Goal: Task Accomplishment & Management: Manage account settings

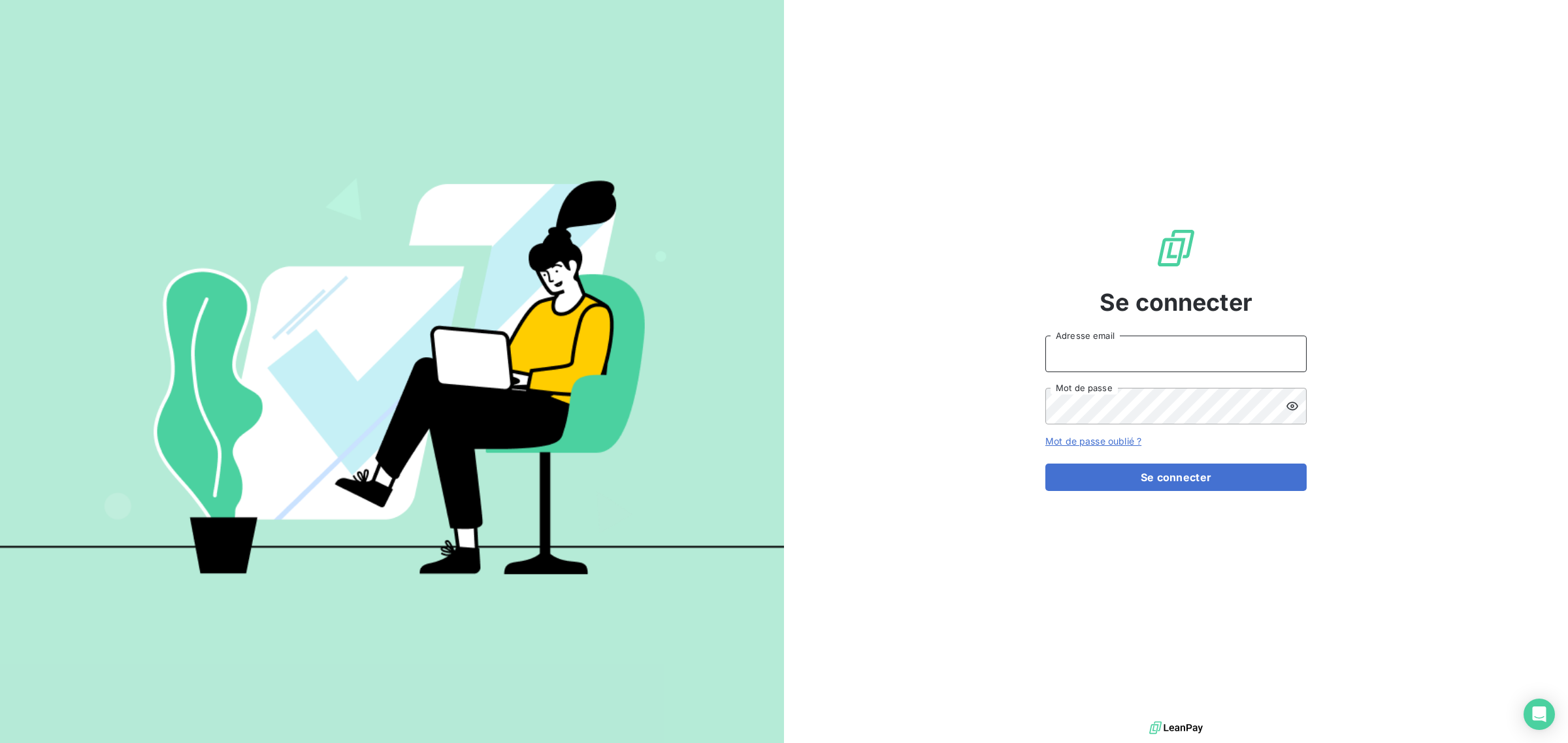
type input "[EMAIL_ADDRESS][DOMAIN_NAME]"
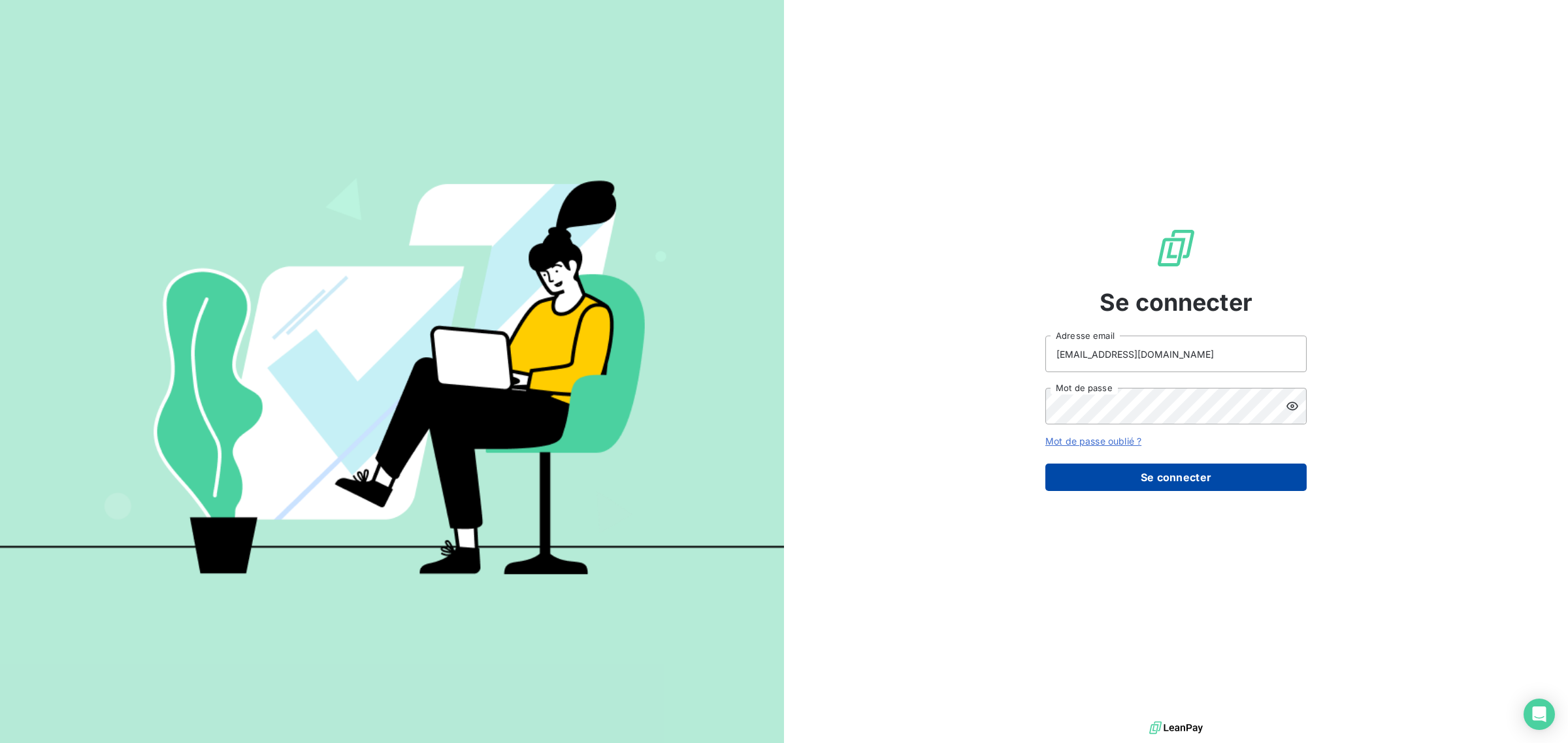
click at [1106, 477] on button "Se connecter" at bounding box center [1175, 477] width 262 height 27
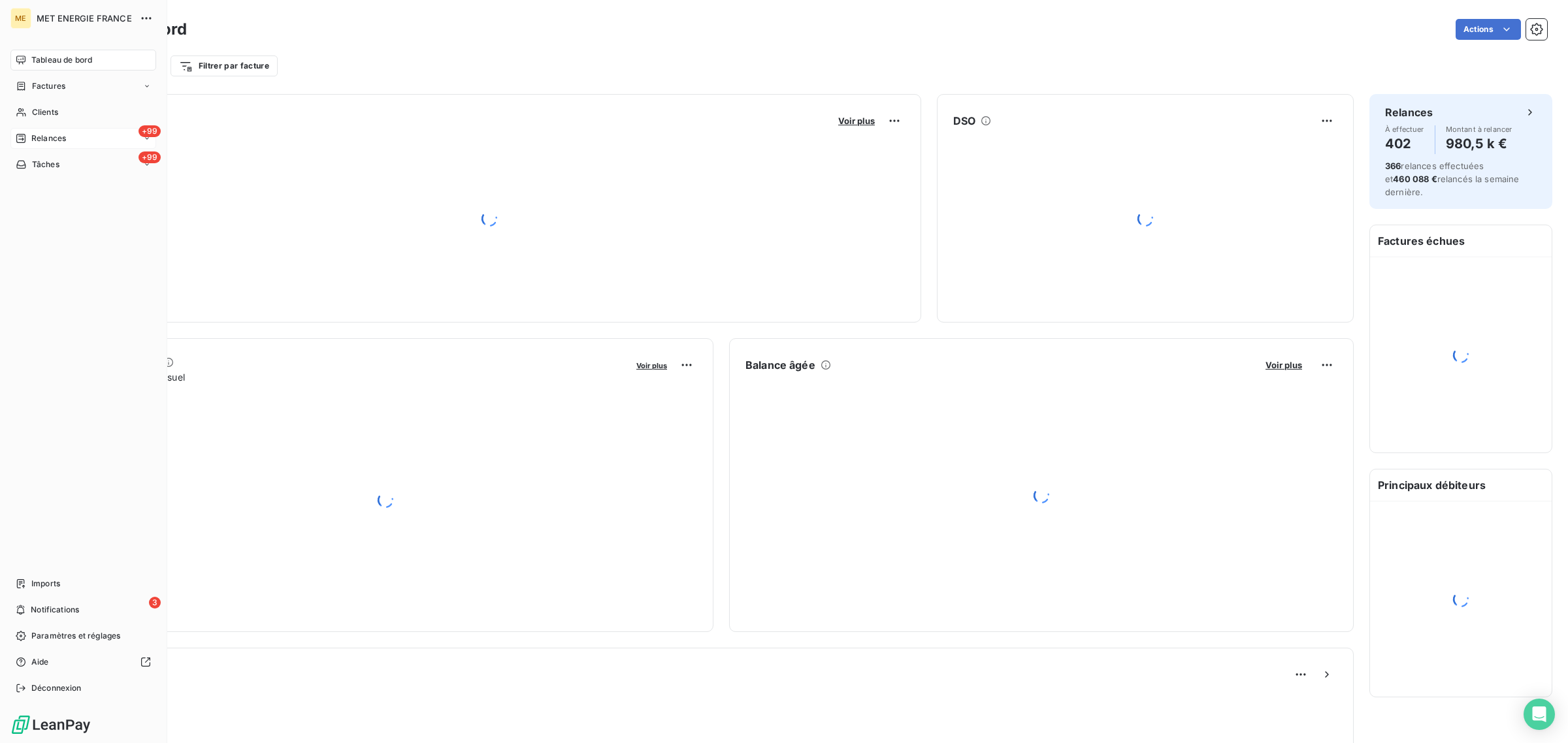
click at [22, 131] on div "+99 Relances" at bounding box center [83, 138] width 145 height 21
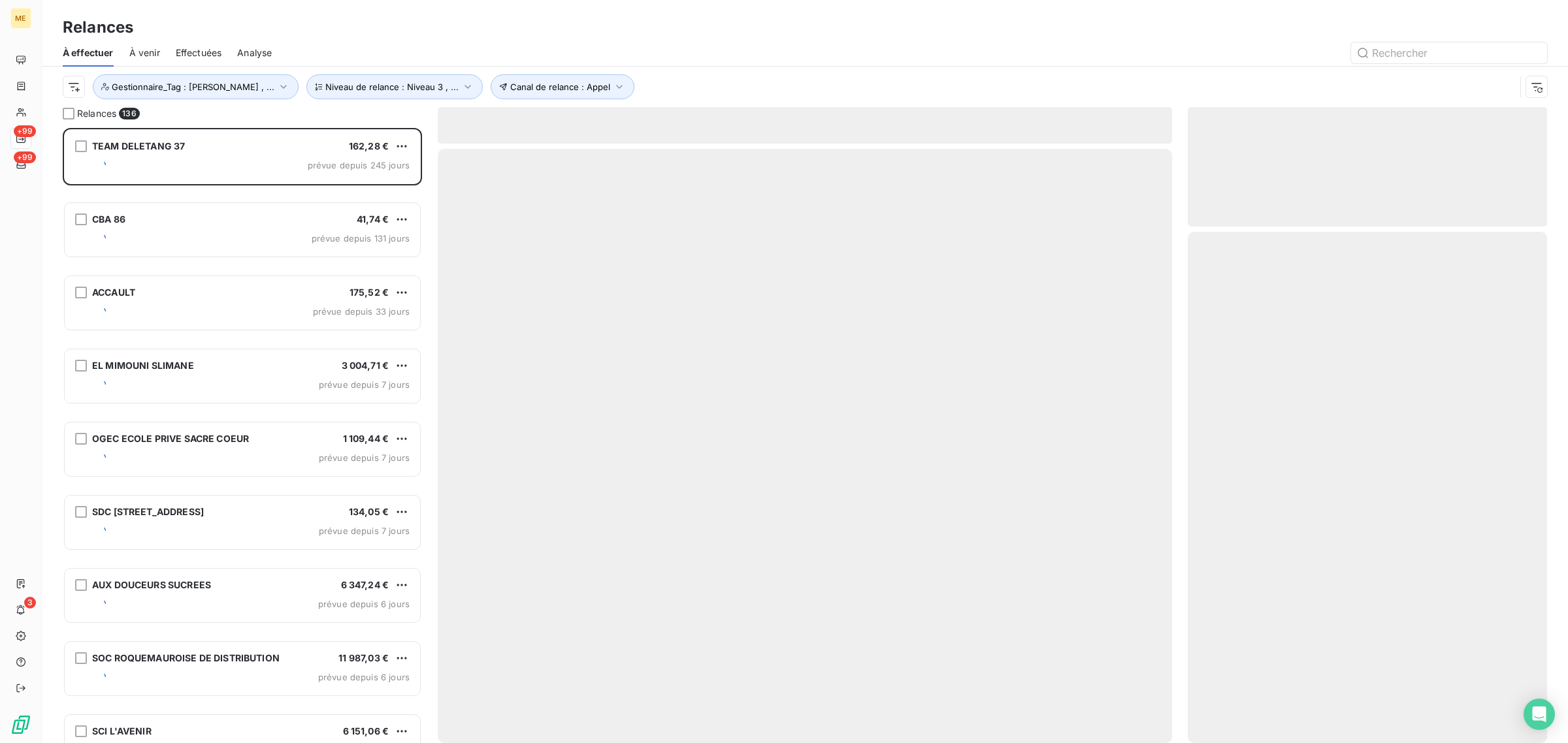
scroll to position [603, 347]
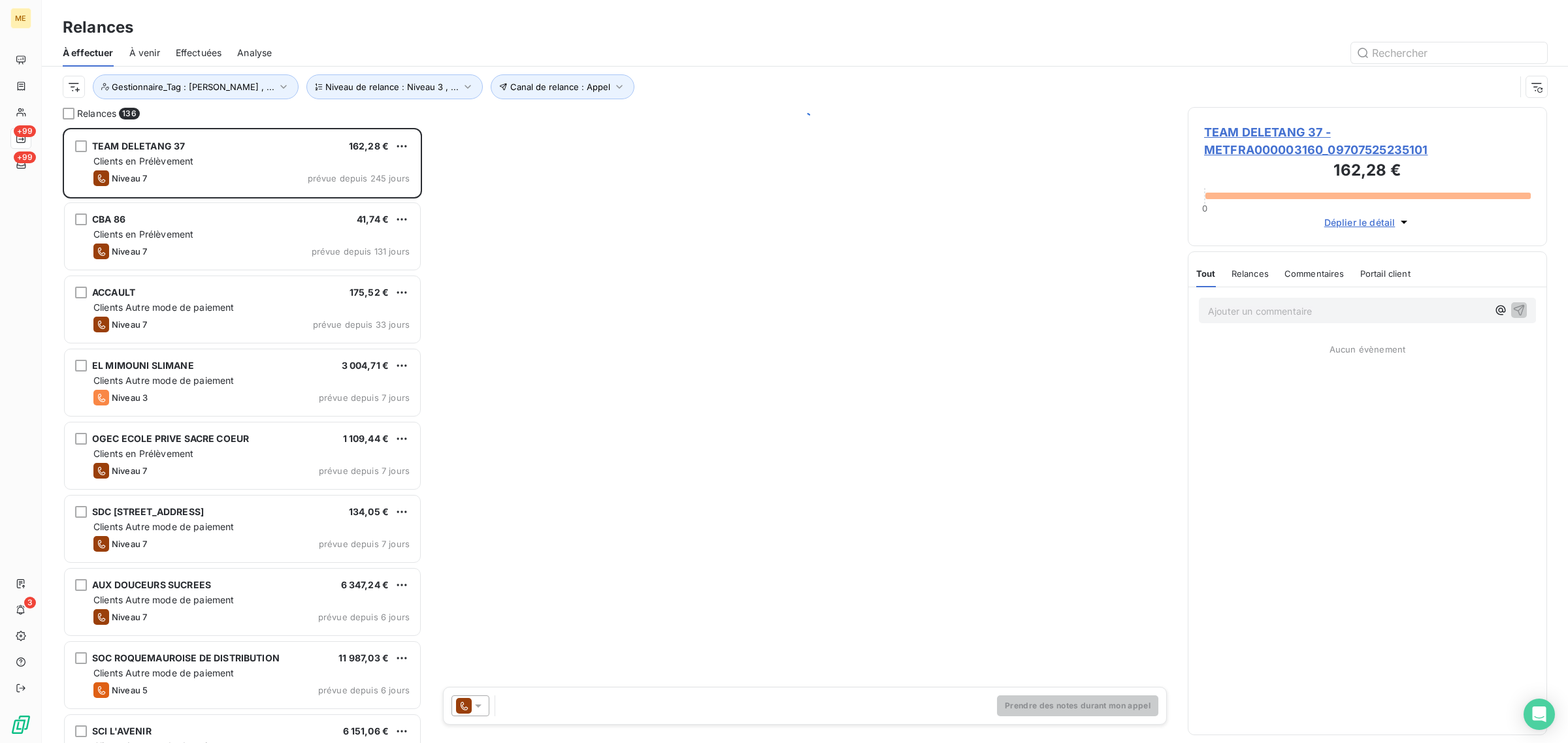
click at [203, 53] on span "Effectuées" at bounding box center [199, 53] width 47 height 13
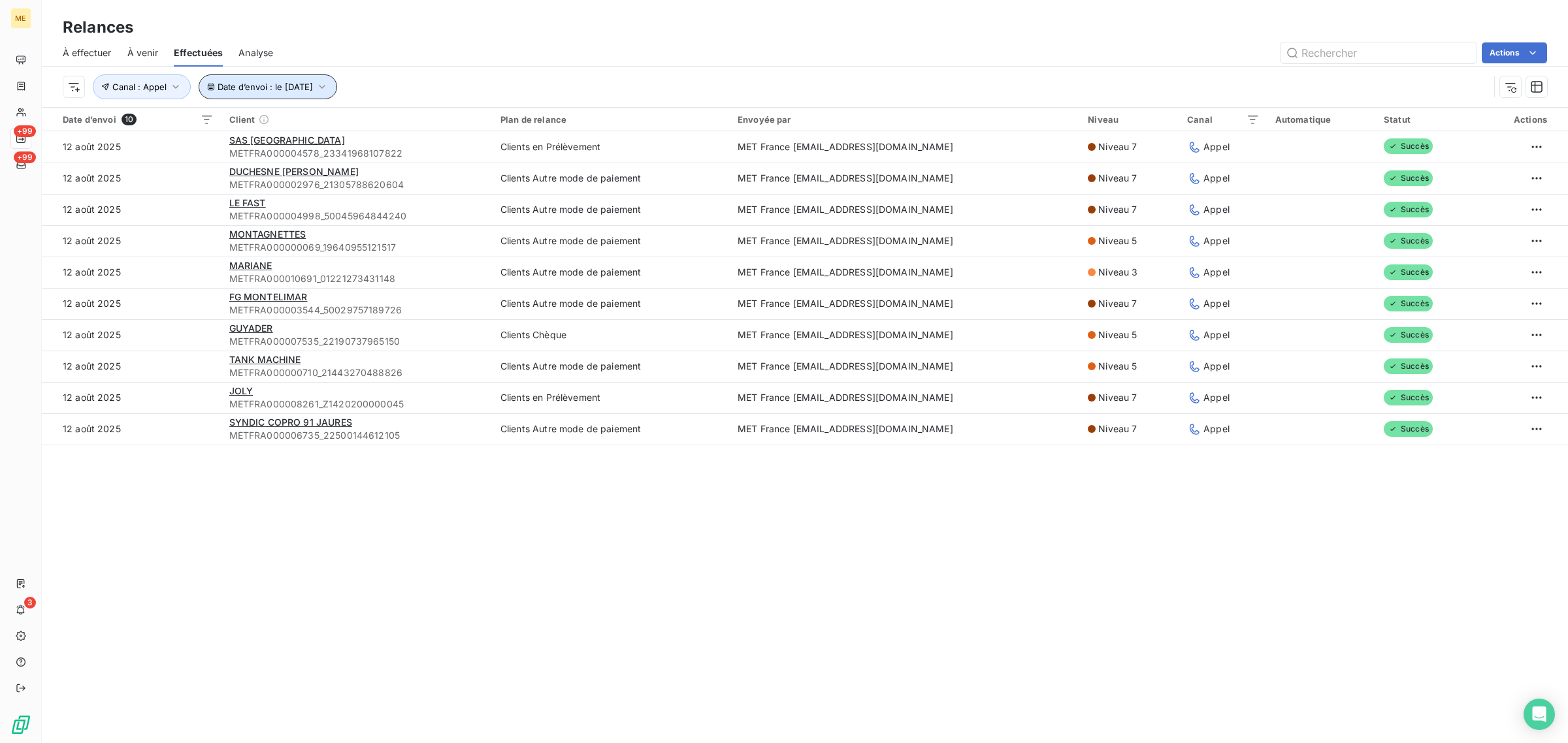
click at [243, 96] on button "Date d’envoi : le 12 août 2025" at bounding box center [267, 87] width 139 height 25
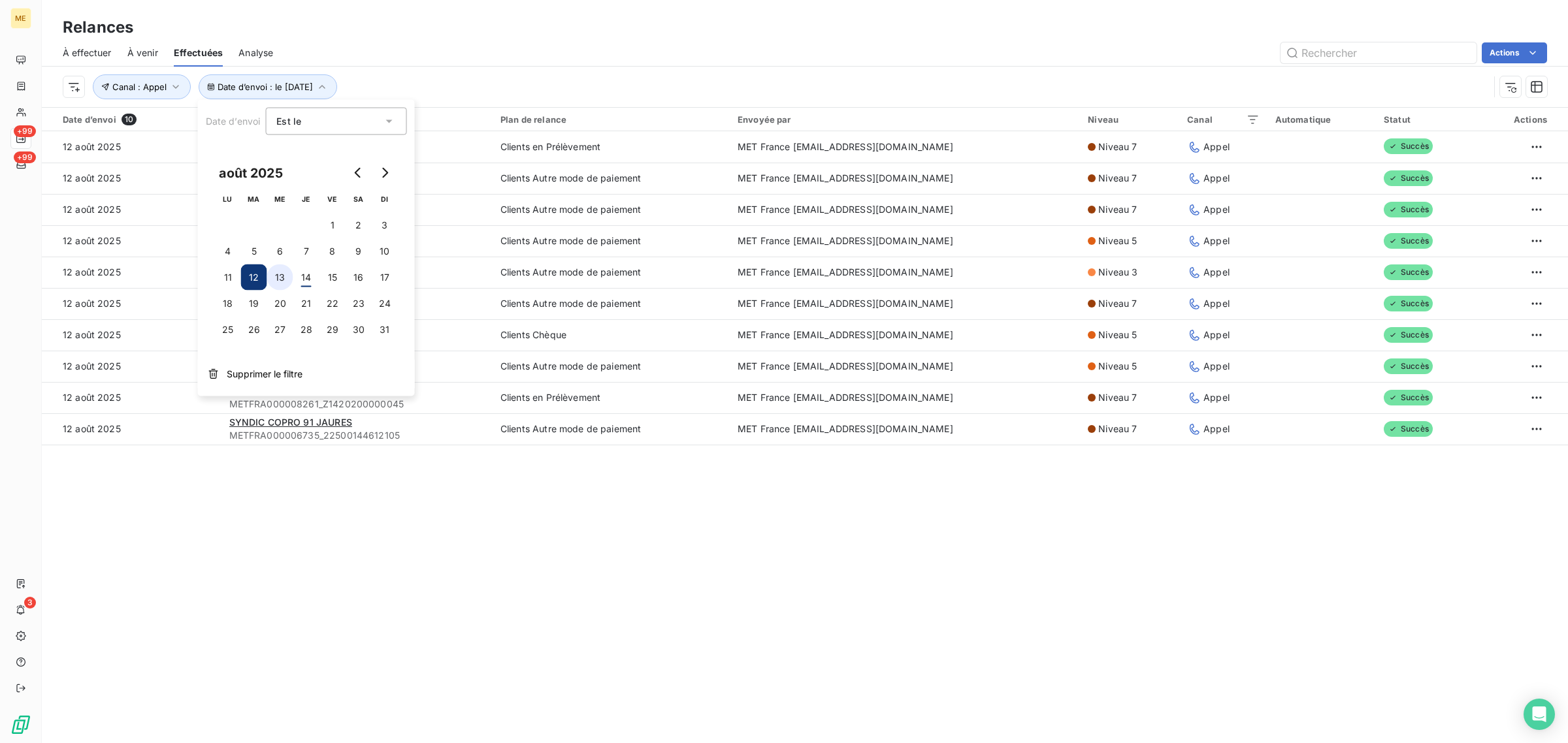
click at [286, 280] on button "13" at bounding box center [280, 277] width 26 height 26
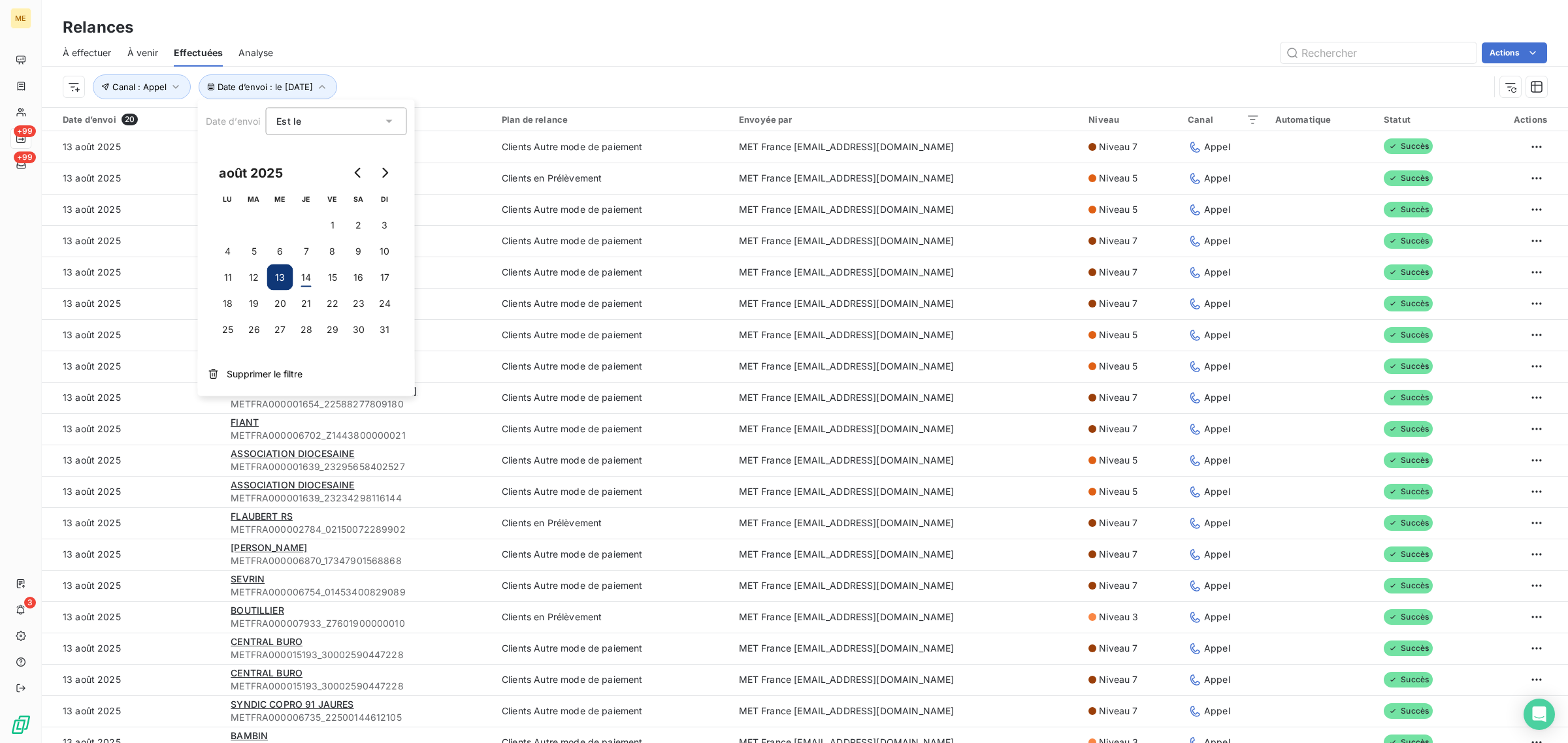
click at [687, 77] on div "Date d’envoi : le 13 août 2025 Canal : Appel" at bounding box center [776, 87] width 1426 height 25
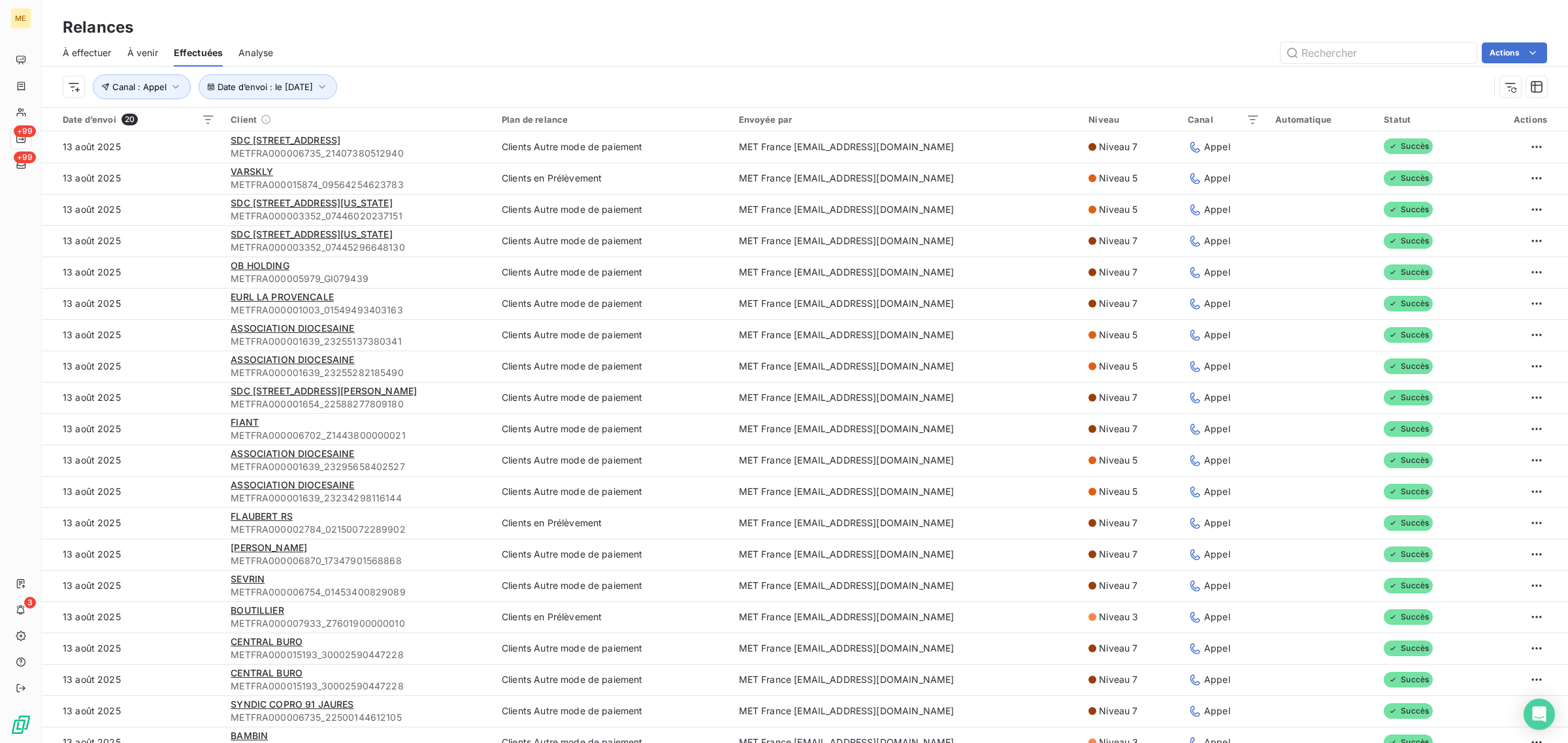
click at [620, 75] on div "Date d’envoi : le 13 août 2025 Canal : Appel" at bounding box center [776, 87] width 1426 height 25
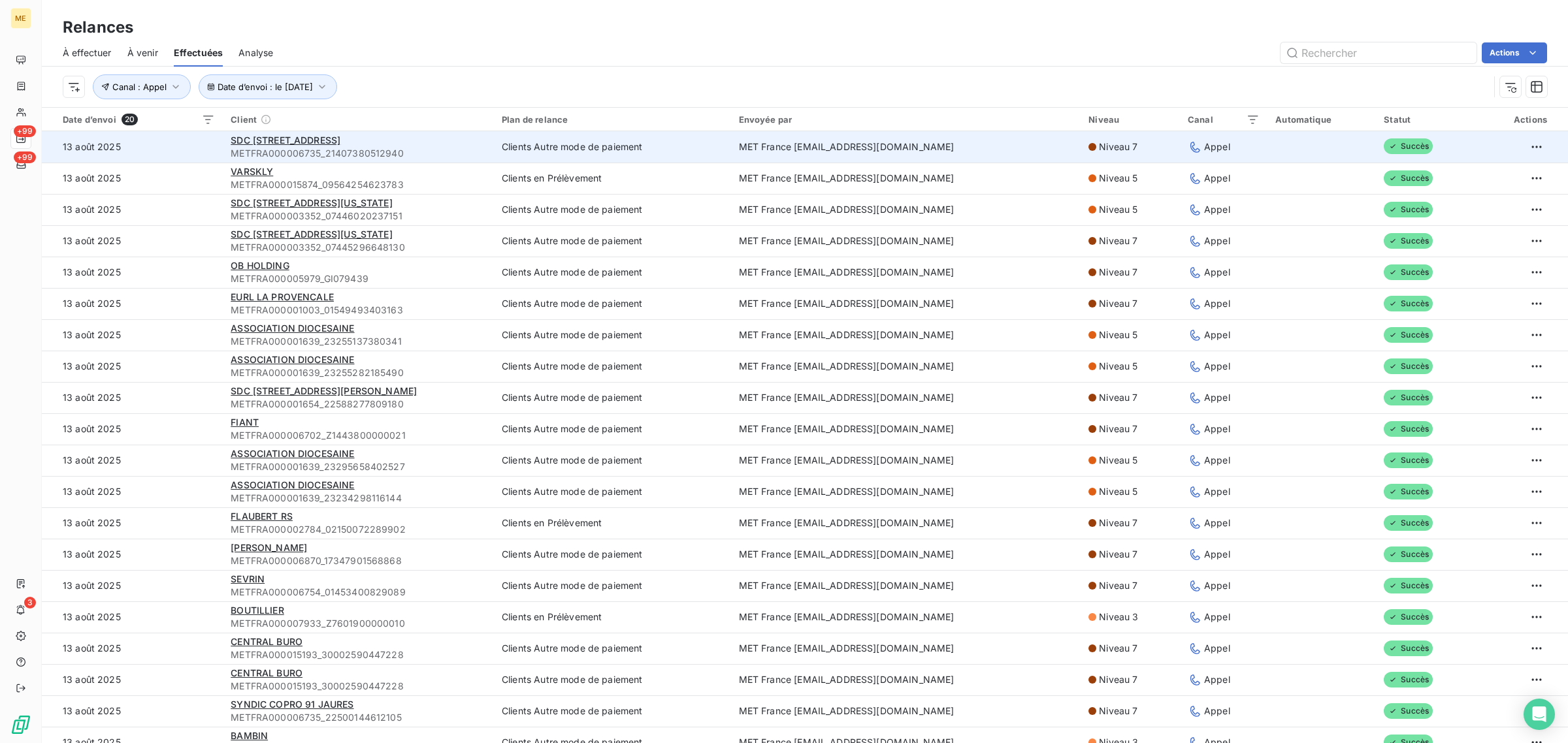
click at [458, 155] on span "METFRA000006735_21407380512940" at bounding box center [359, 154] width 256 height 13
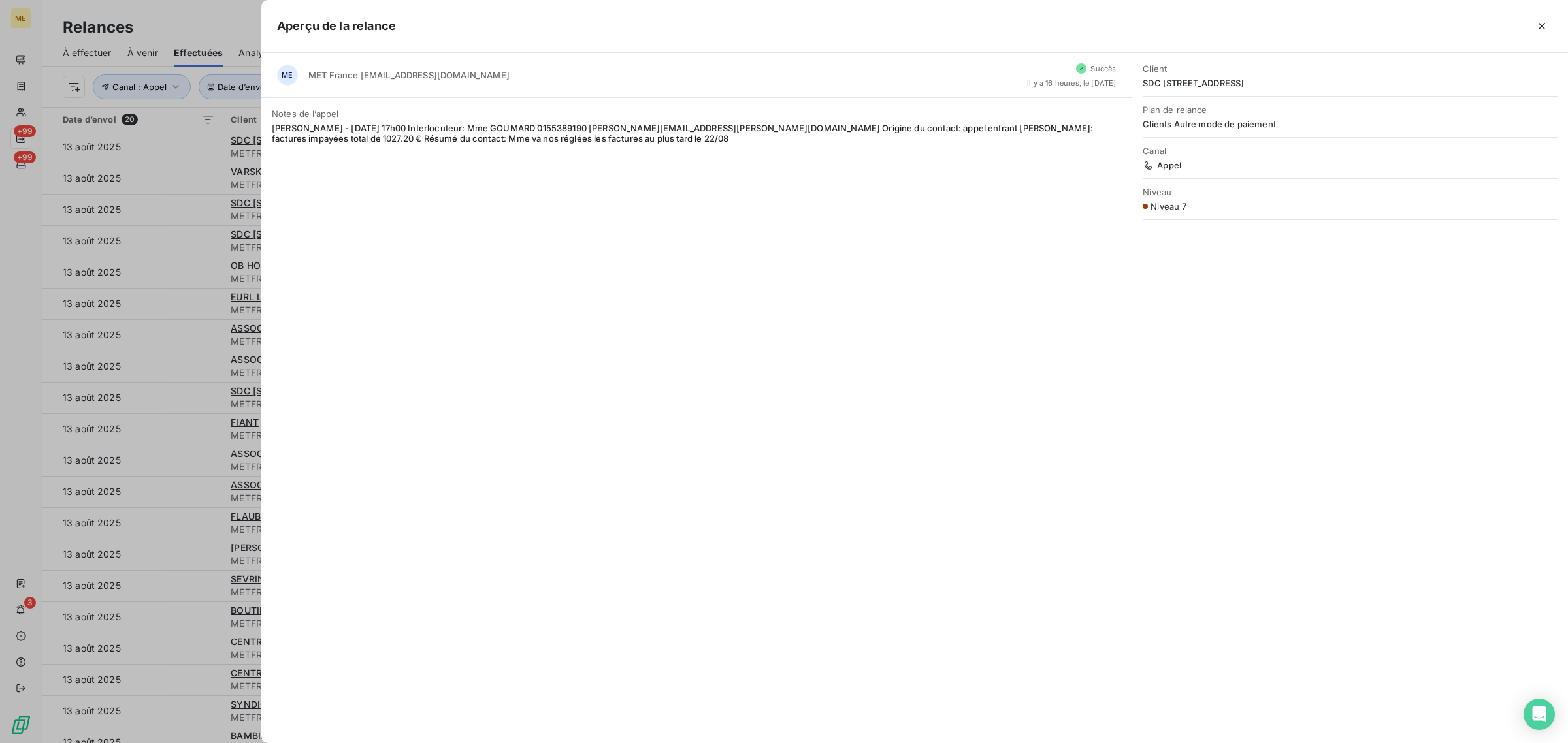
click at [191, 172] on div at bounding box center [784, 371] width 1568 height 743
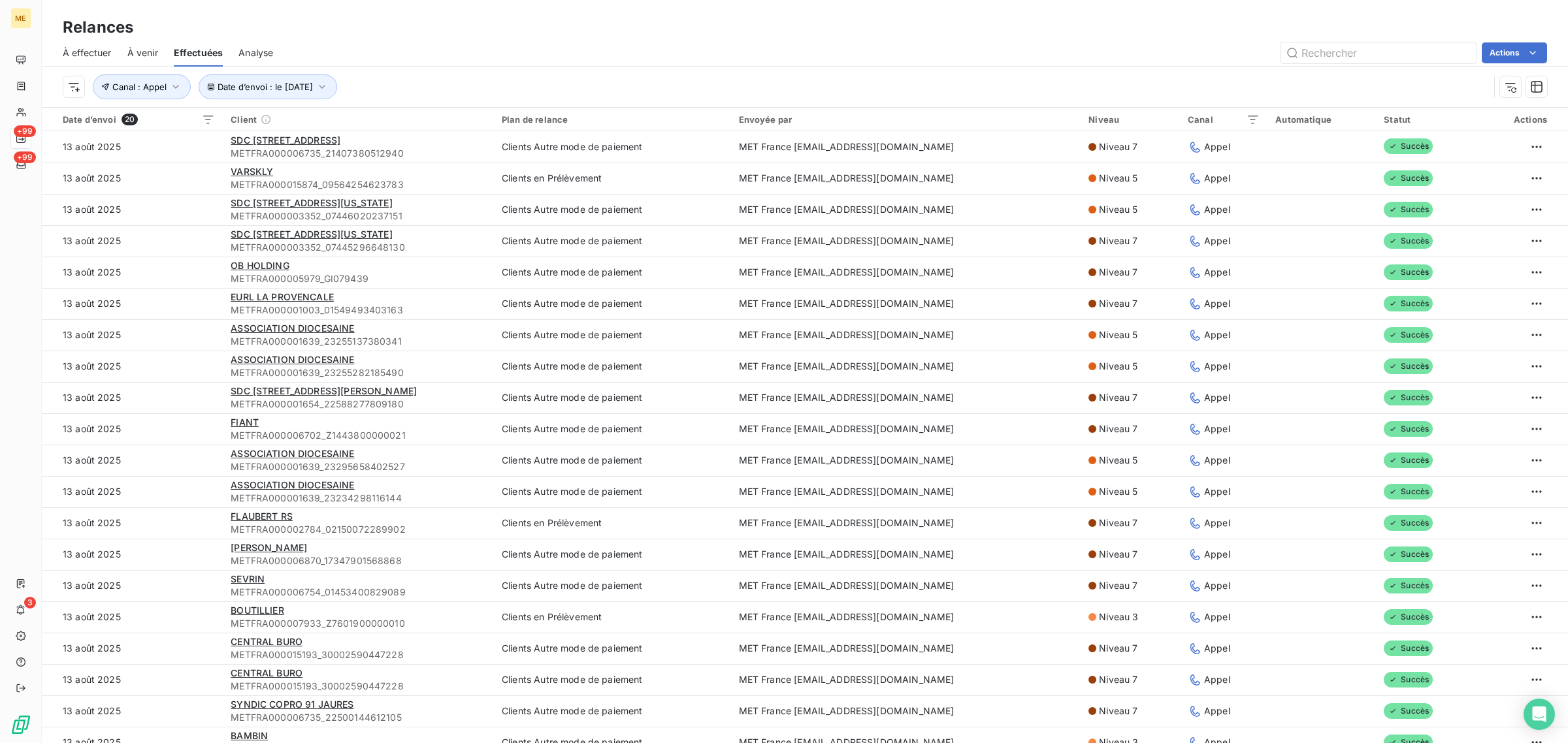
click at [191, 172] on td "13 août 2025" at bounding box center [132, 178] width 181 height 32
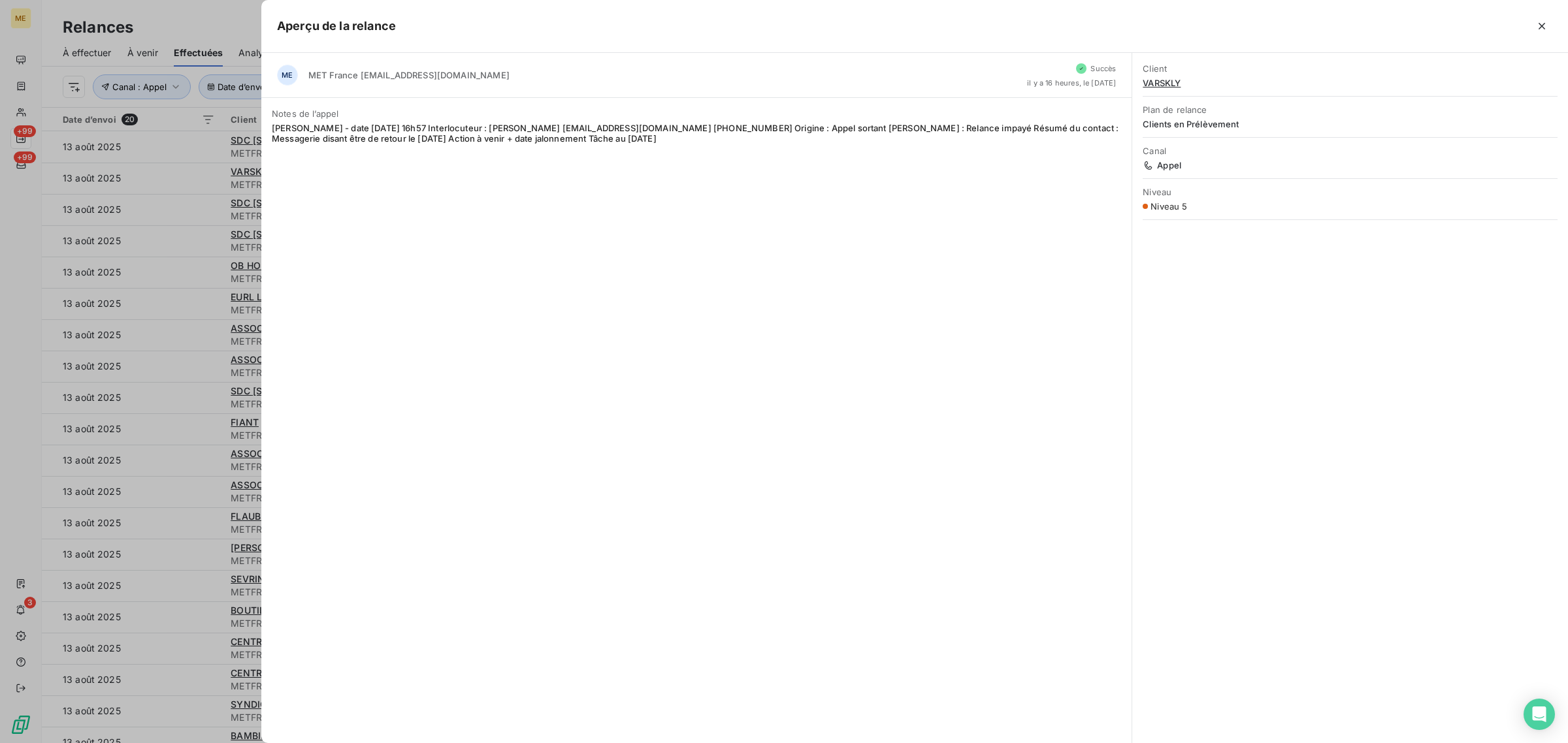
click at [191, 172] on div at bounding box center [784, 371] width 1568 height 743
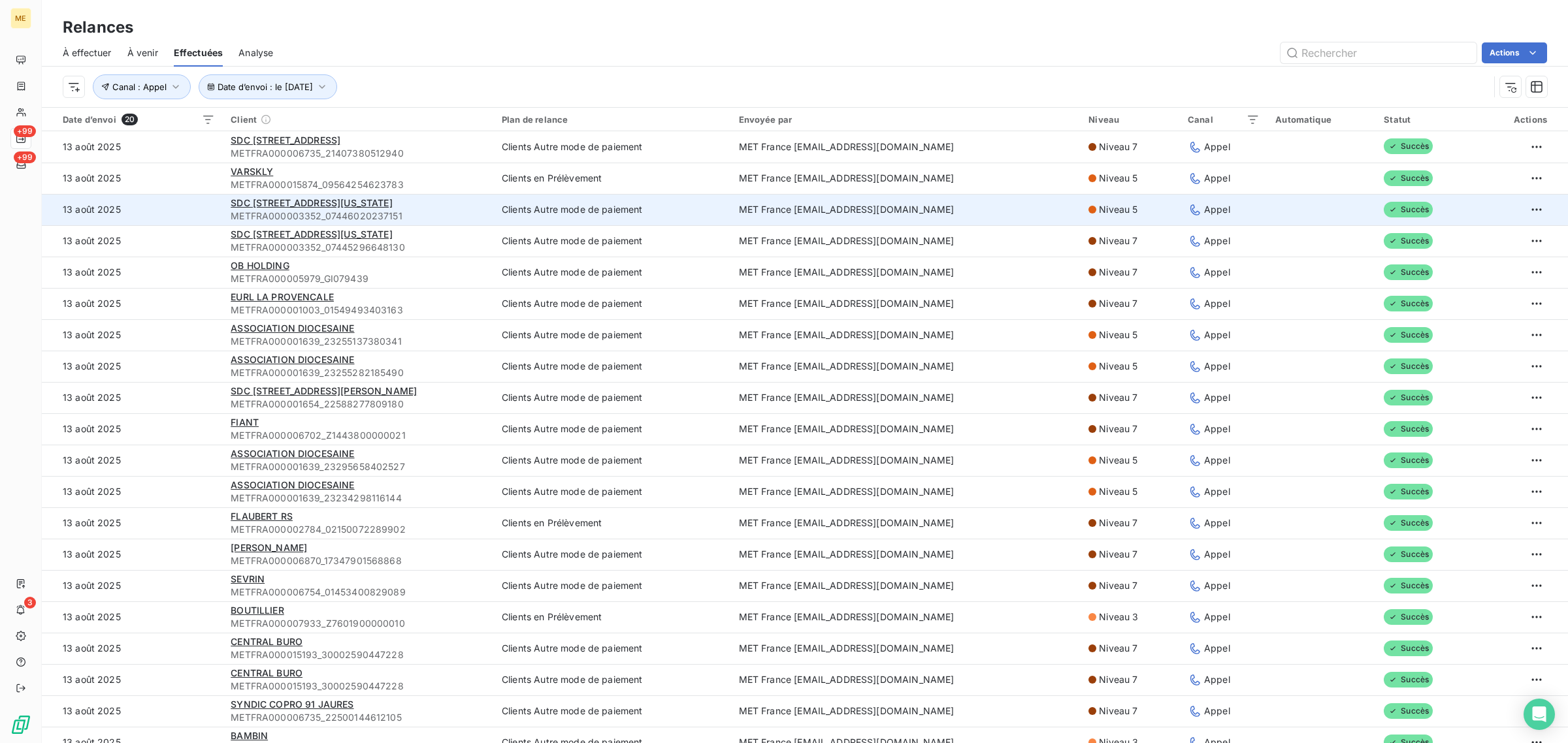
click at [191, 200] on td "13 août 2025" at bounding box center [132, 210] width 181 height 32
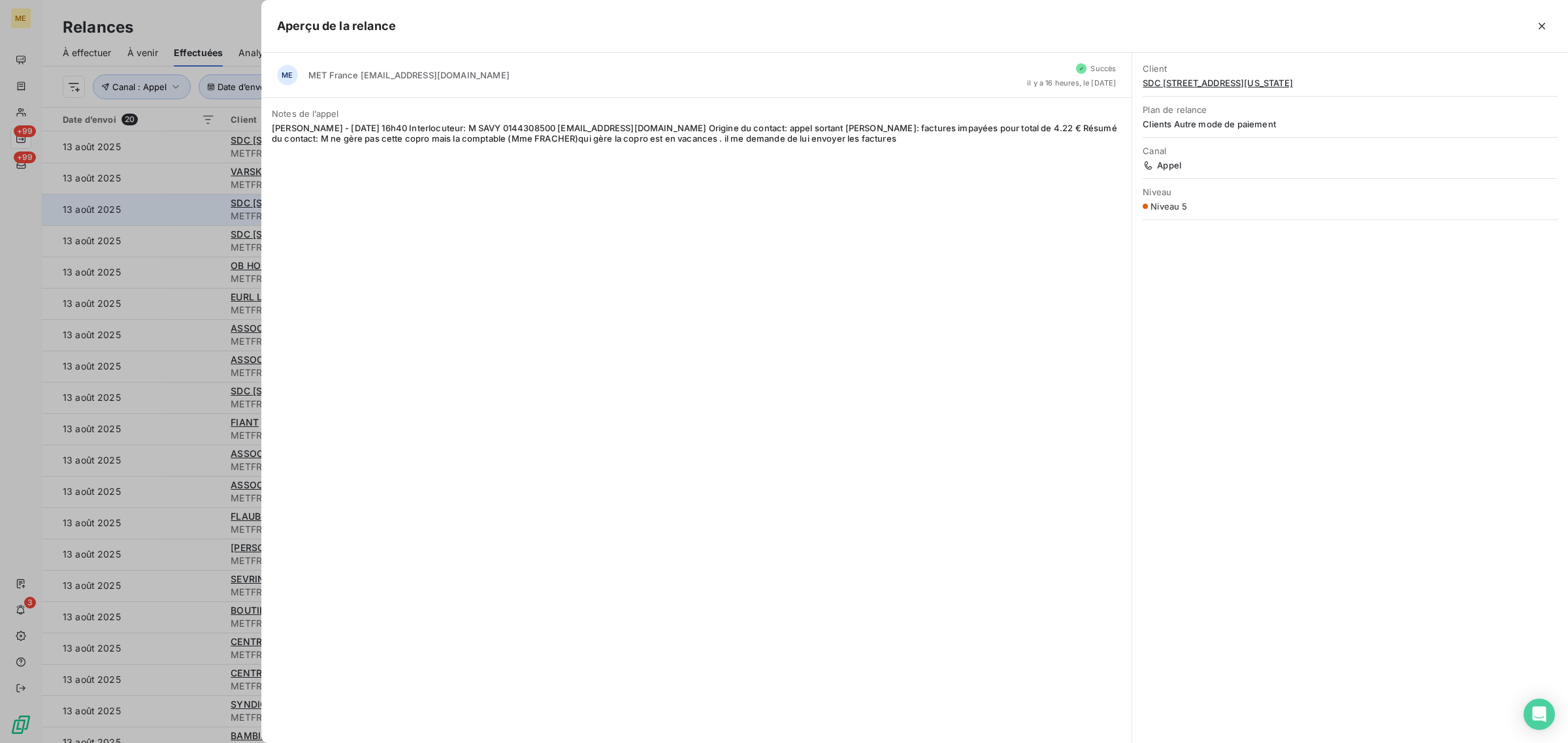
click at [191, 200] on div at bounding box center [784, 371] width 1568 height 743
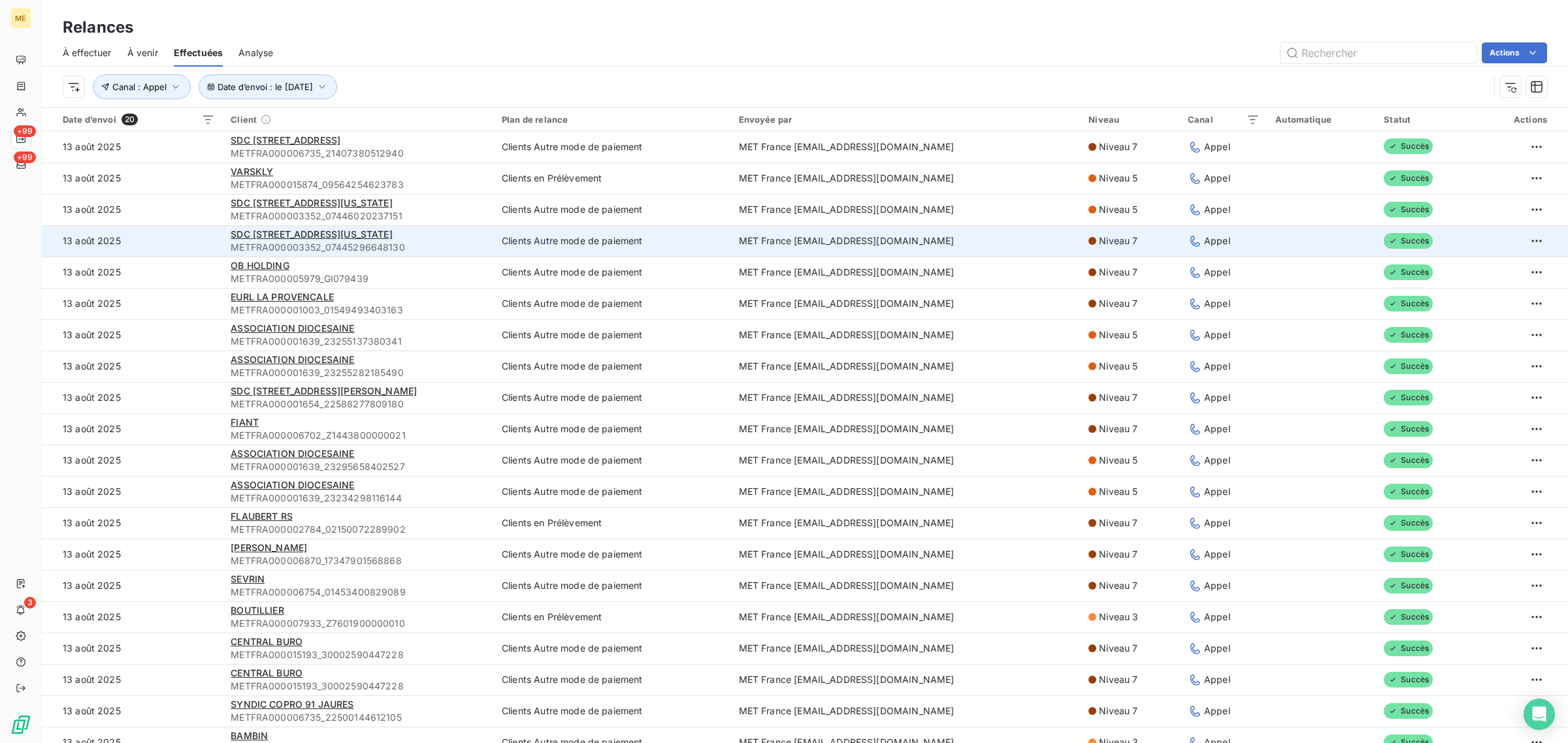
click at [194, 238] on td "13 août 2025" at bounding box center [132, 241] width 181 height 32
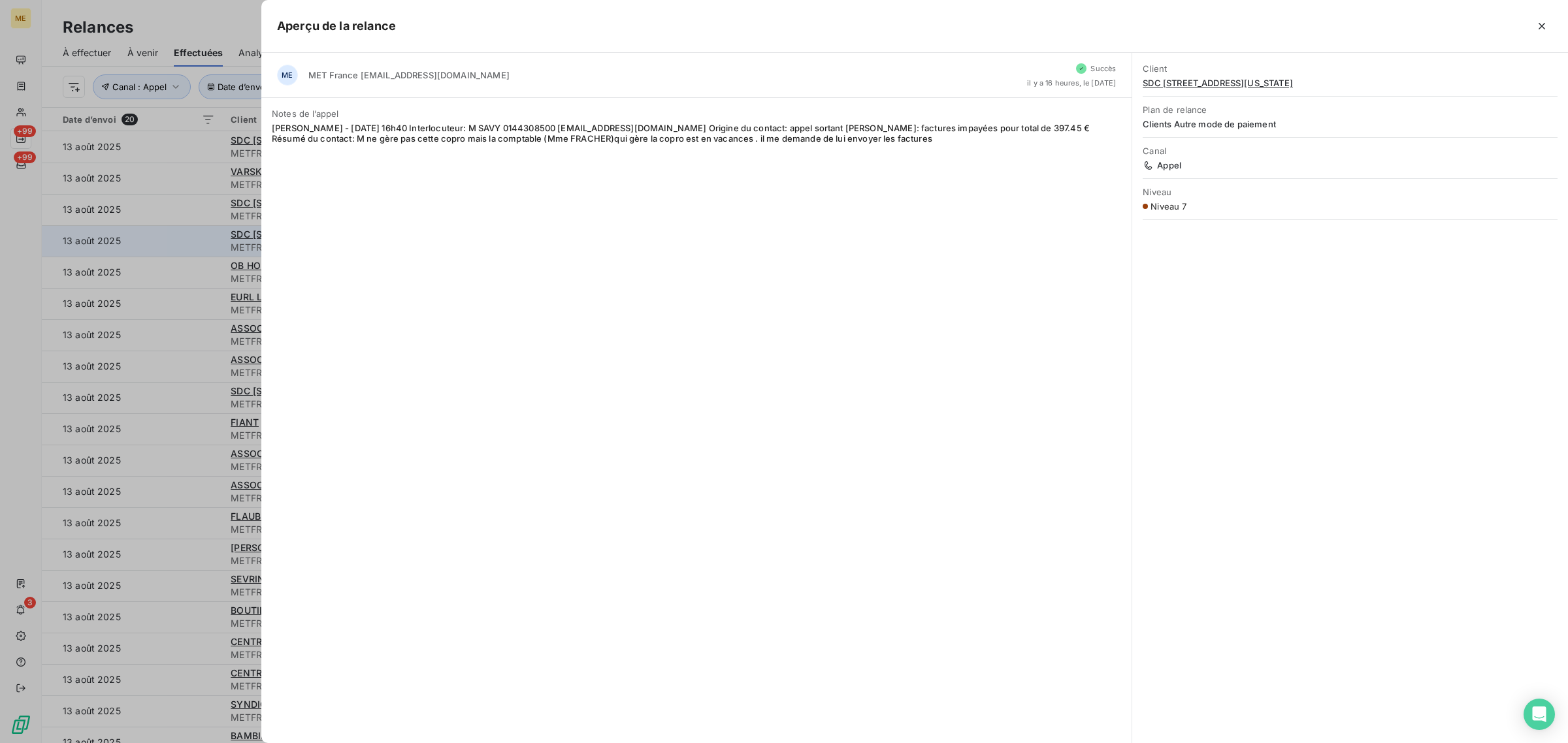
click at [194, 238] on div at bounding box center [784, 371] width 1568 height 743
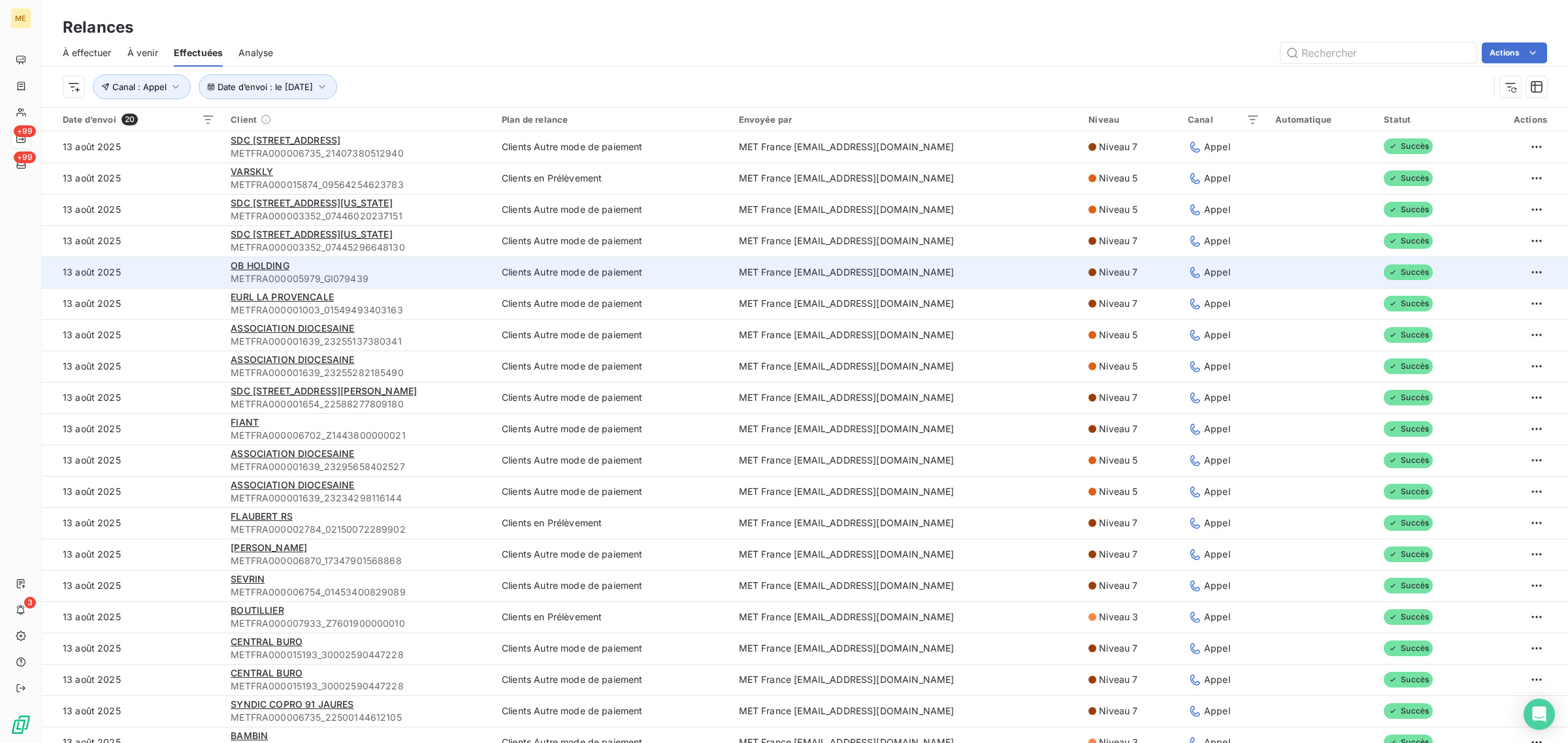
click at [194, 273] on td "13 août 2025" at bounding box center [132, 272] width 181 height 32
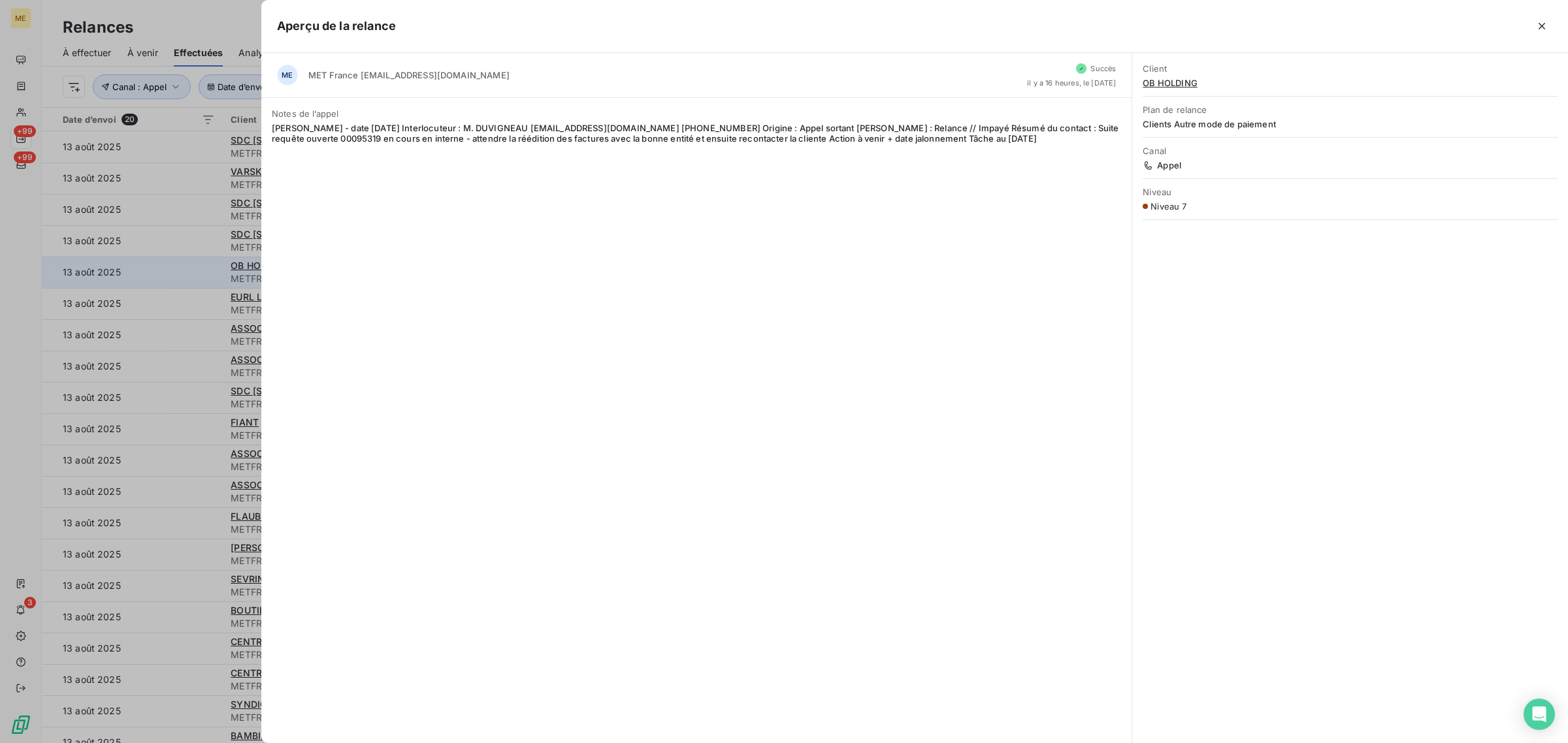
click at [194, 273] on div at bounding box center [784, 371] width 1568 height 743
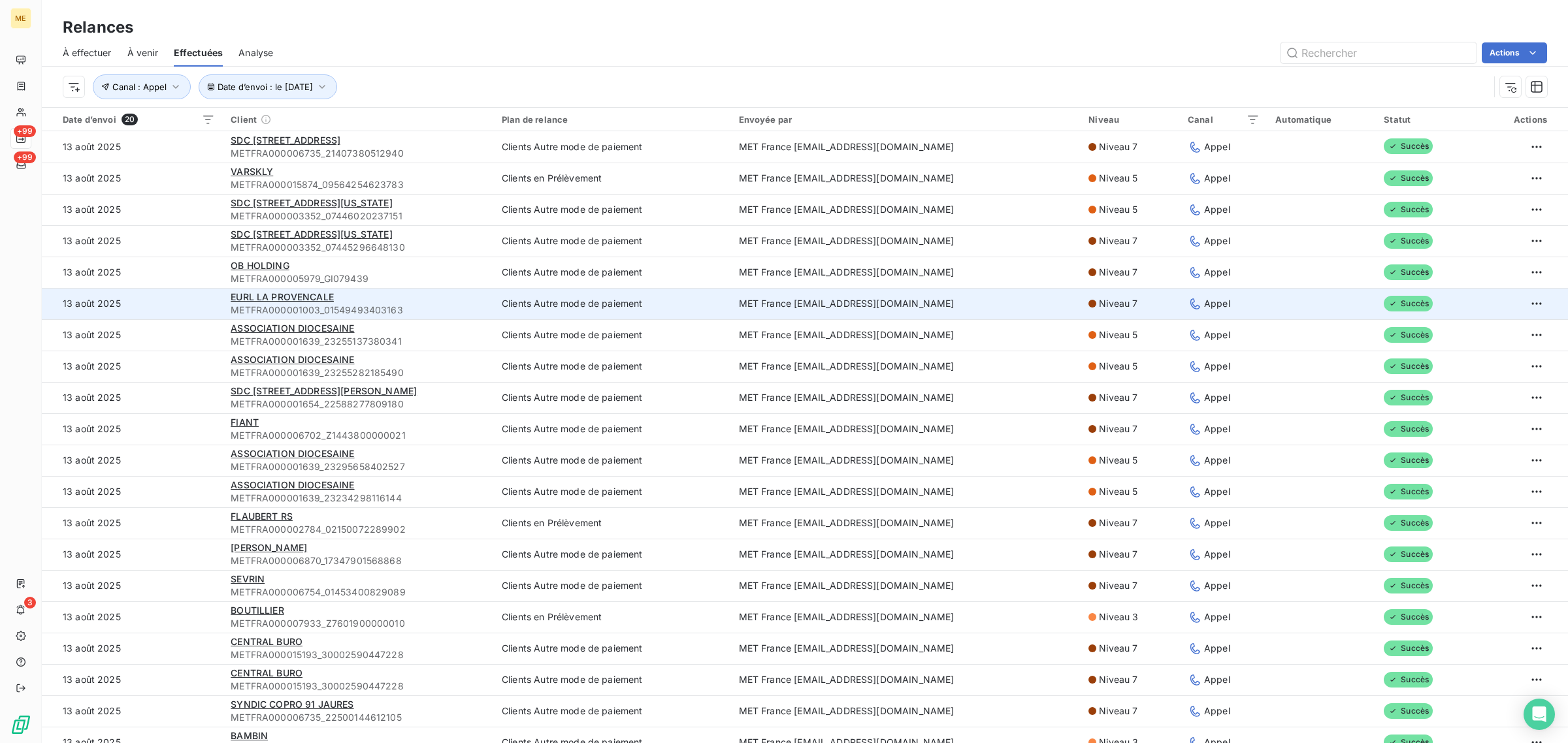
click at [203, 302] on td "13 août 2025" at bounding box center [132, 304] width 181 height 32
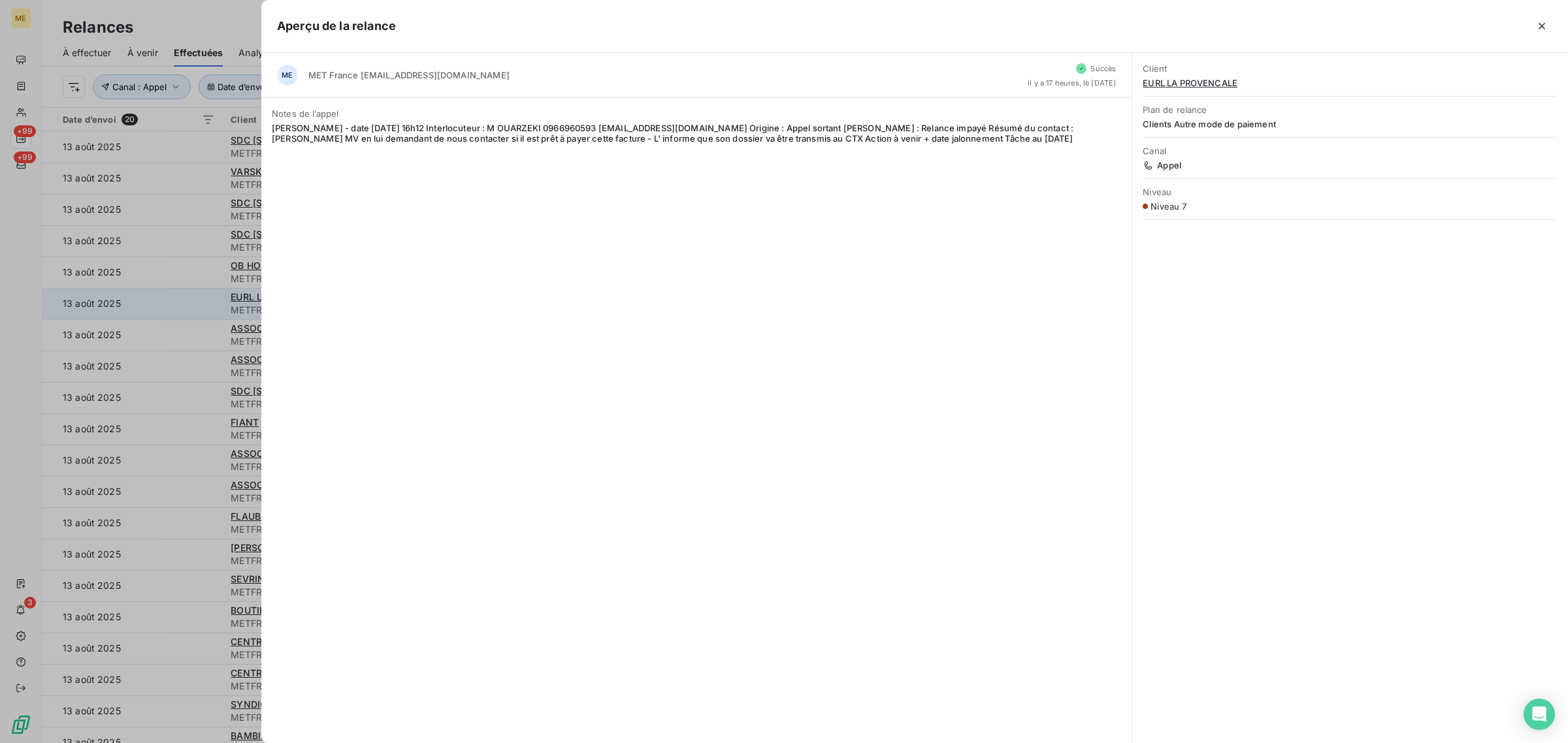
click at [203, 302] on div at bounding box center [784, 371] width 1568 height 743
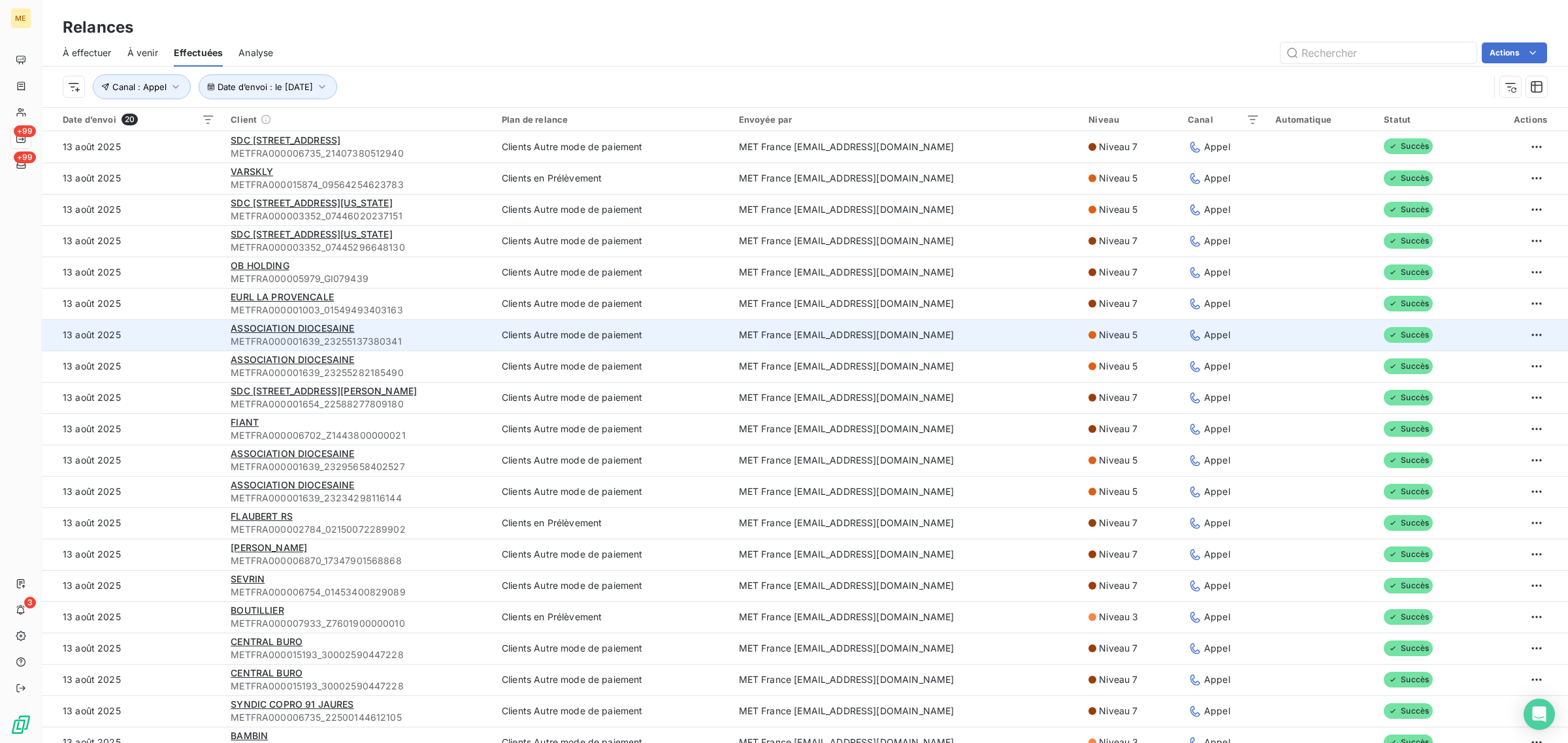
click at [203, 340] on td "13 août 2025" at bounding box center [132, 335] width 181 height 32
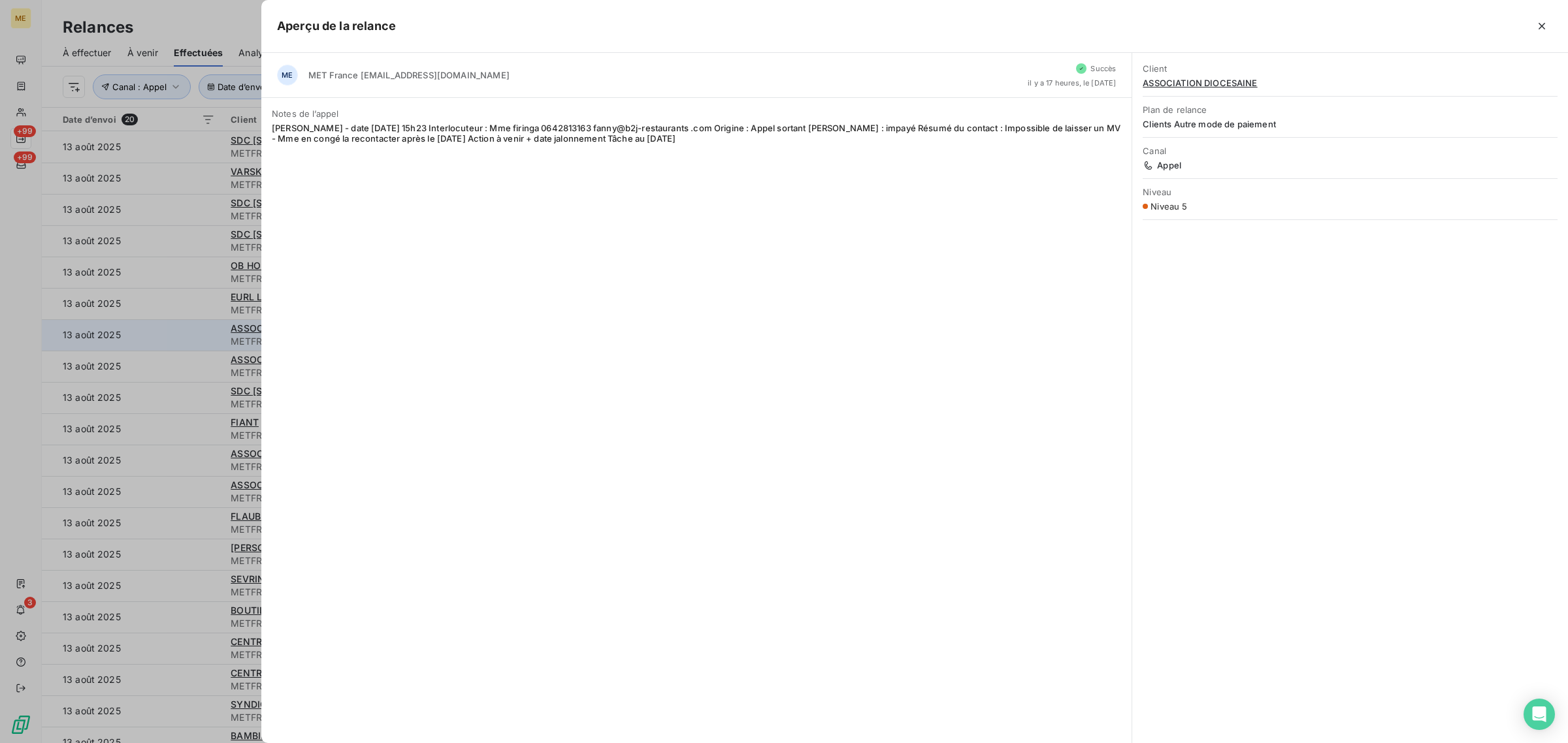
click at [203, 340] on div at bounding box center [784, 371] width 1568 height 743
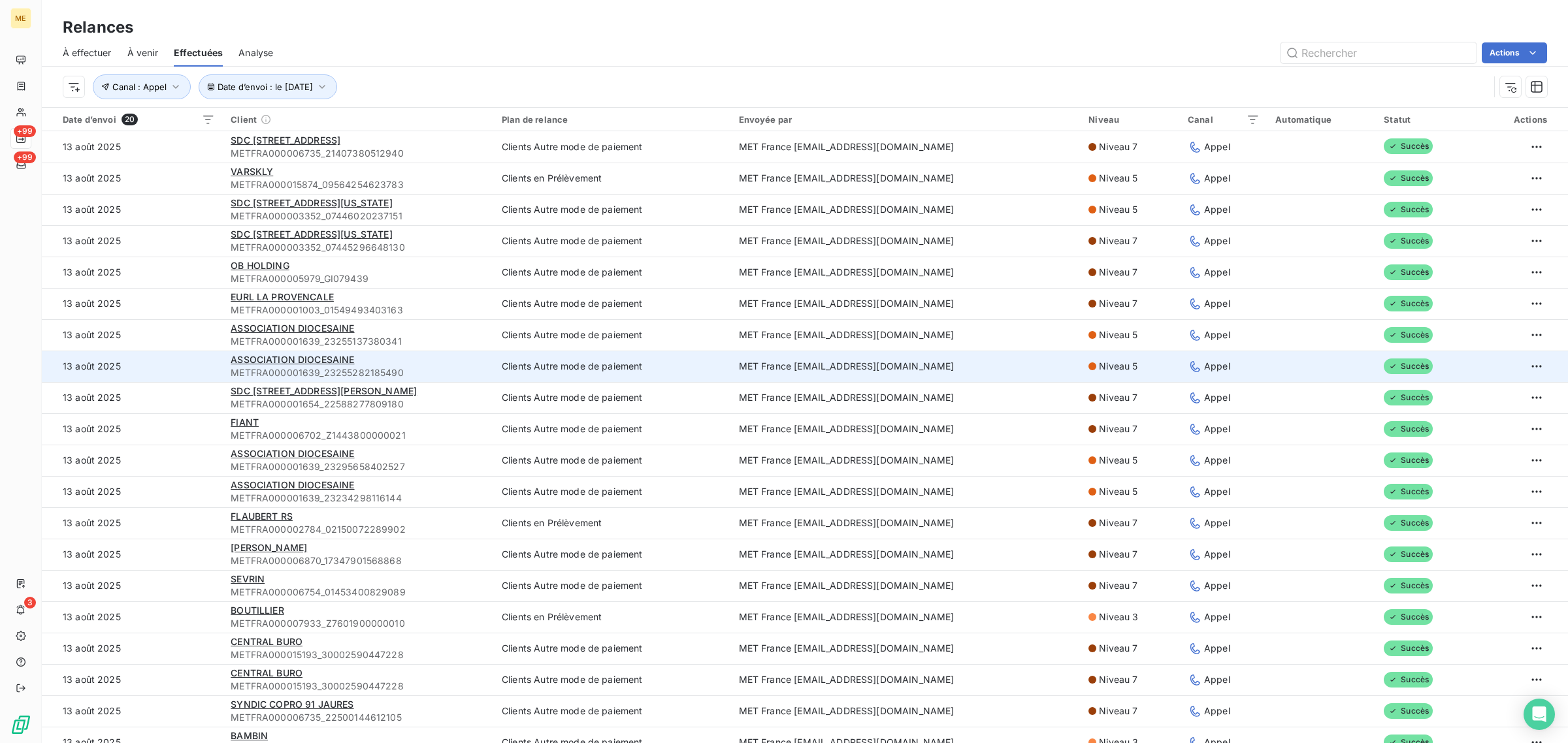
click at [203, 363] on td "13 août 2025" at bounding box center [132, 366] width 181 height 32
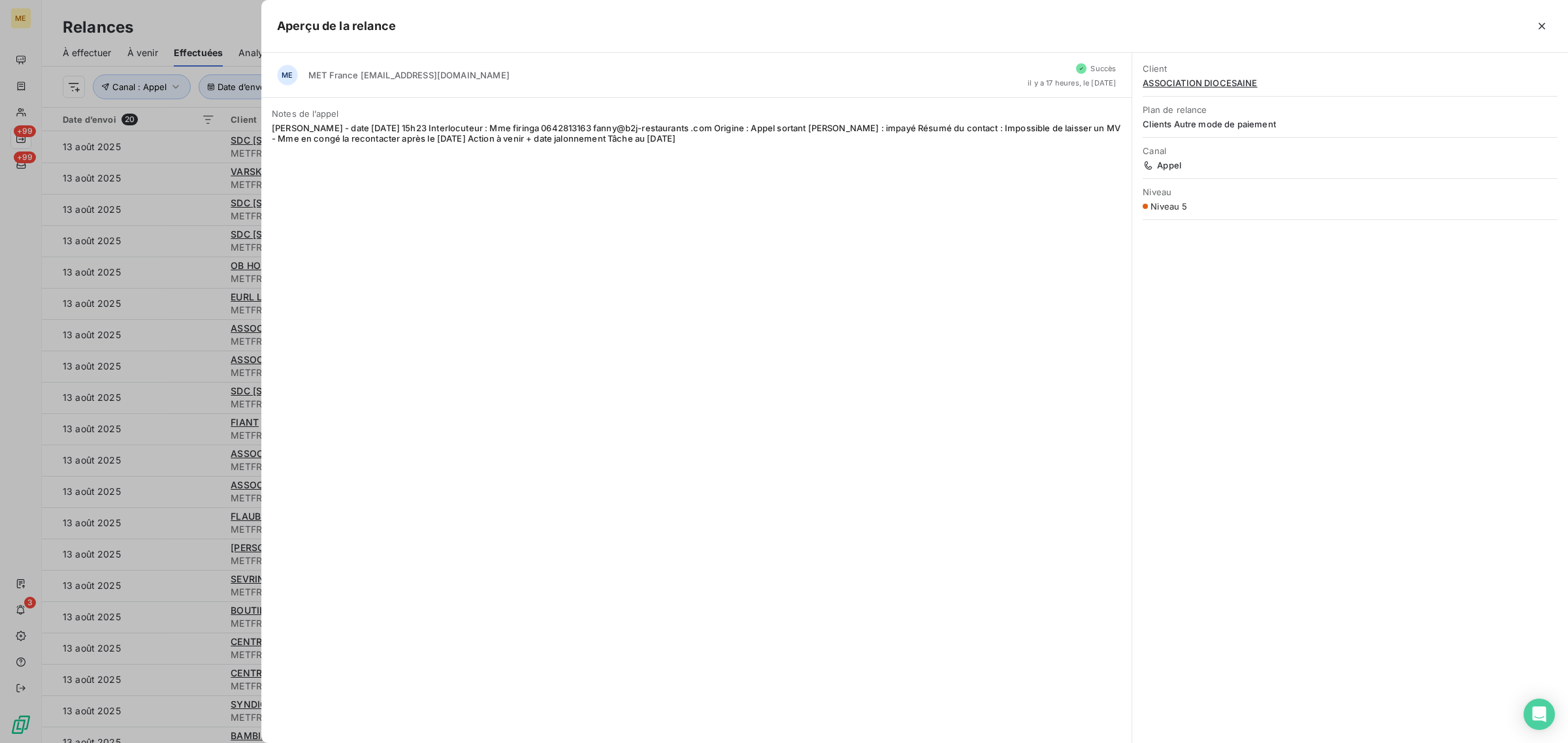
click at [203, 363] on div at bounding box center [784, 371] width 1568 height 743
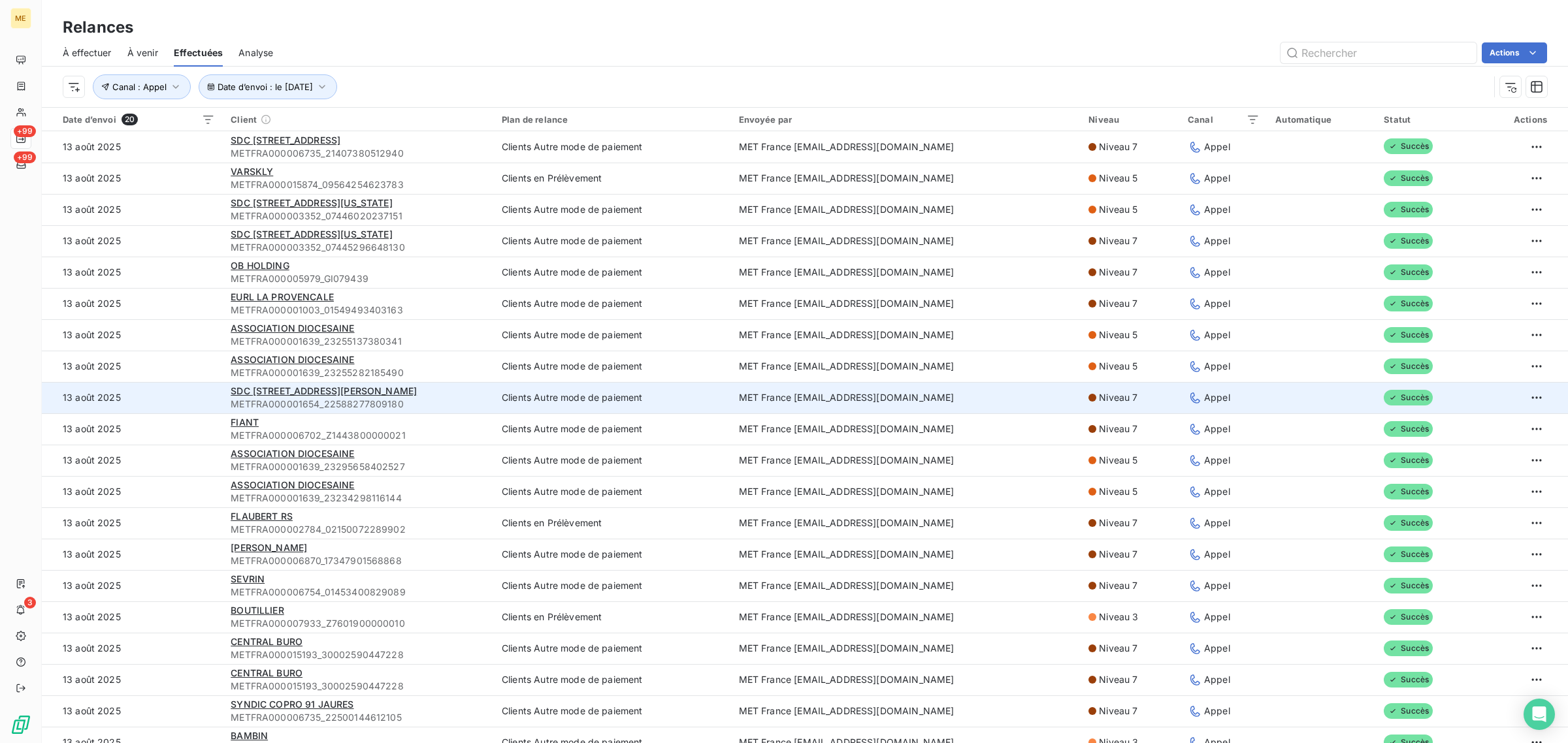
click at [197, 397] on td "13 août 2025" at bounding box center [132, 398] width 181 height 32
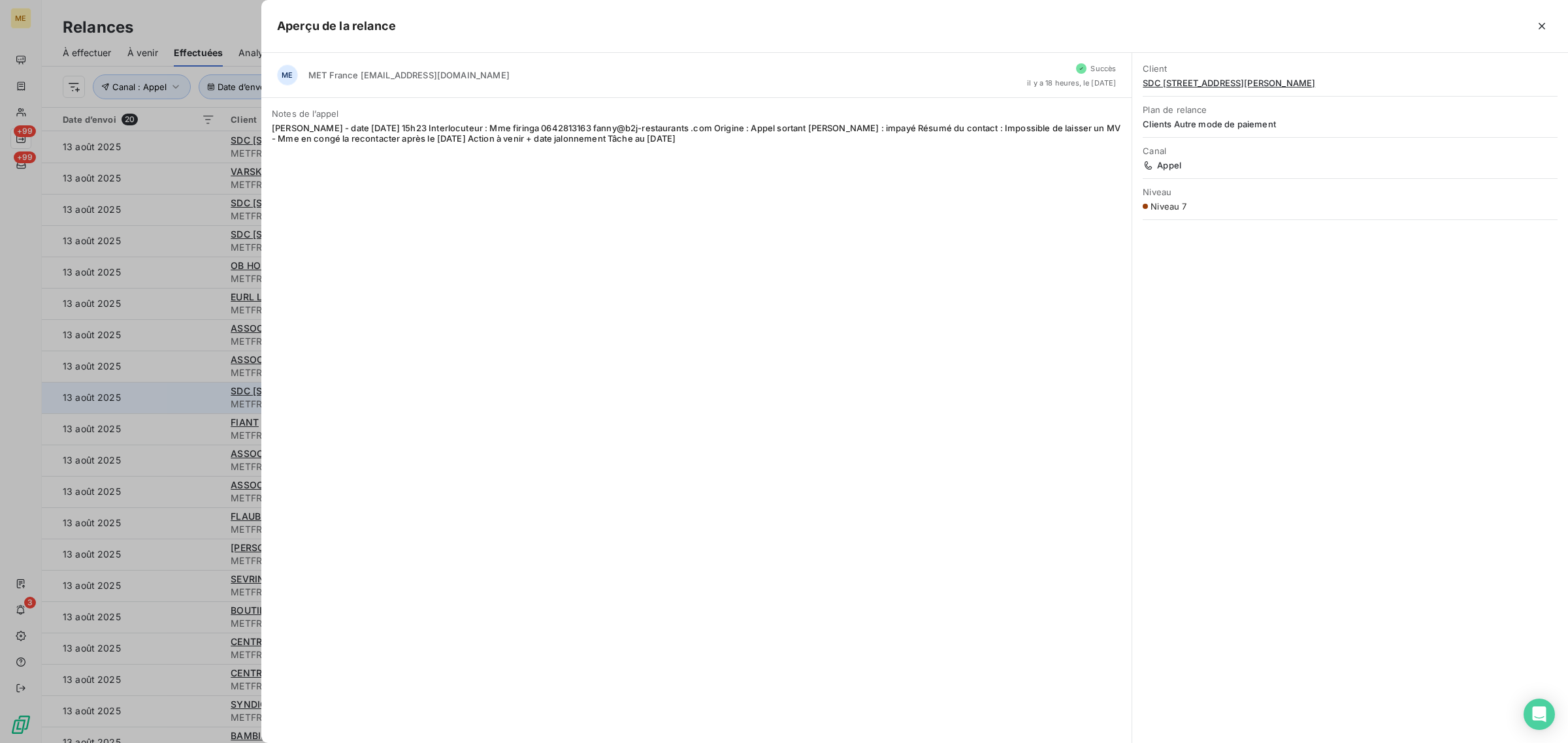
click at [197, 397] on div at bounding box center [784, 371] width 1568 height 743
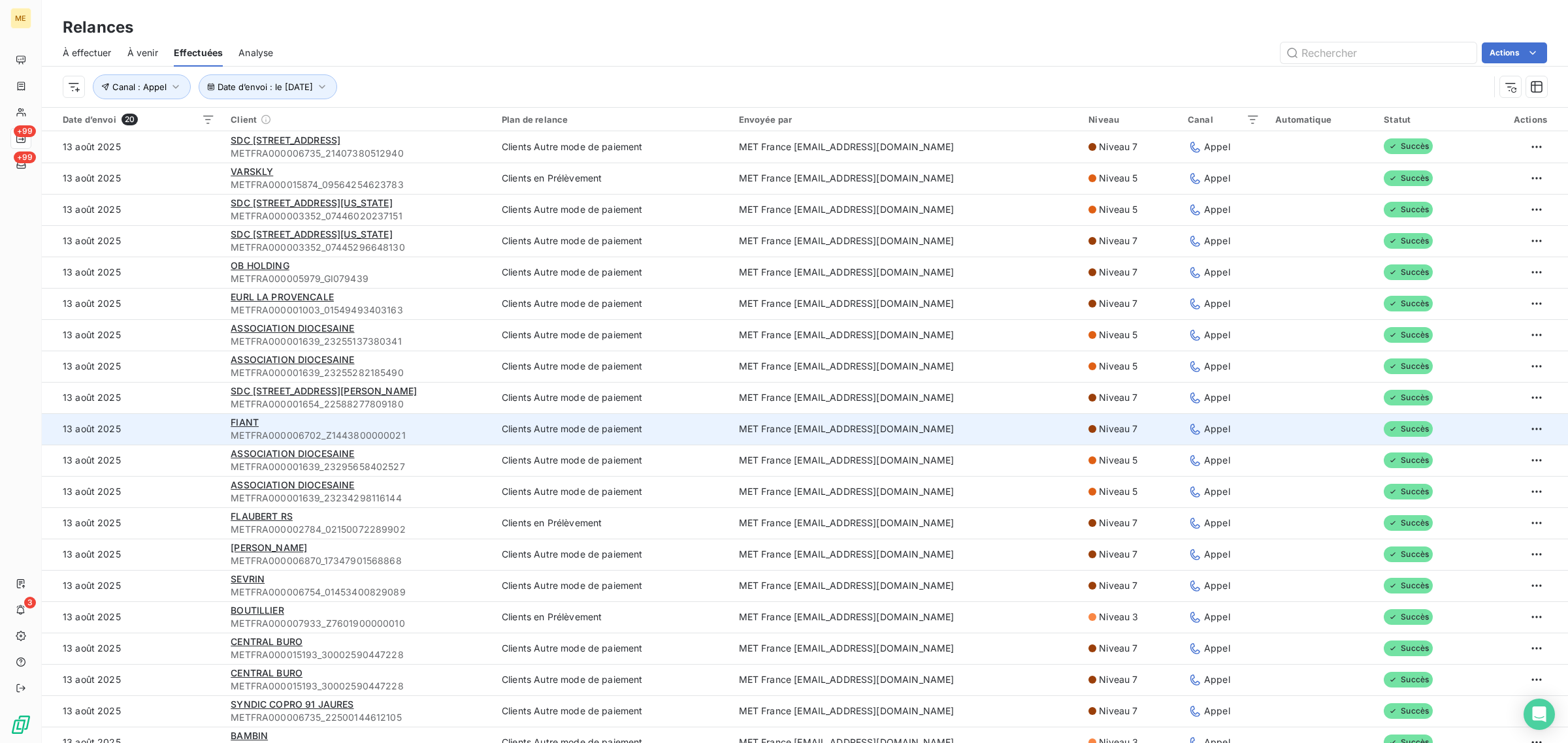
click at [201, 441] on td "13 août 2025" at bounding box center [132, 429] width 181 height 32
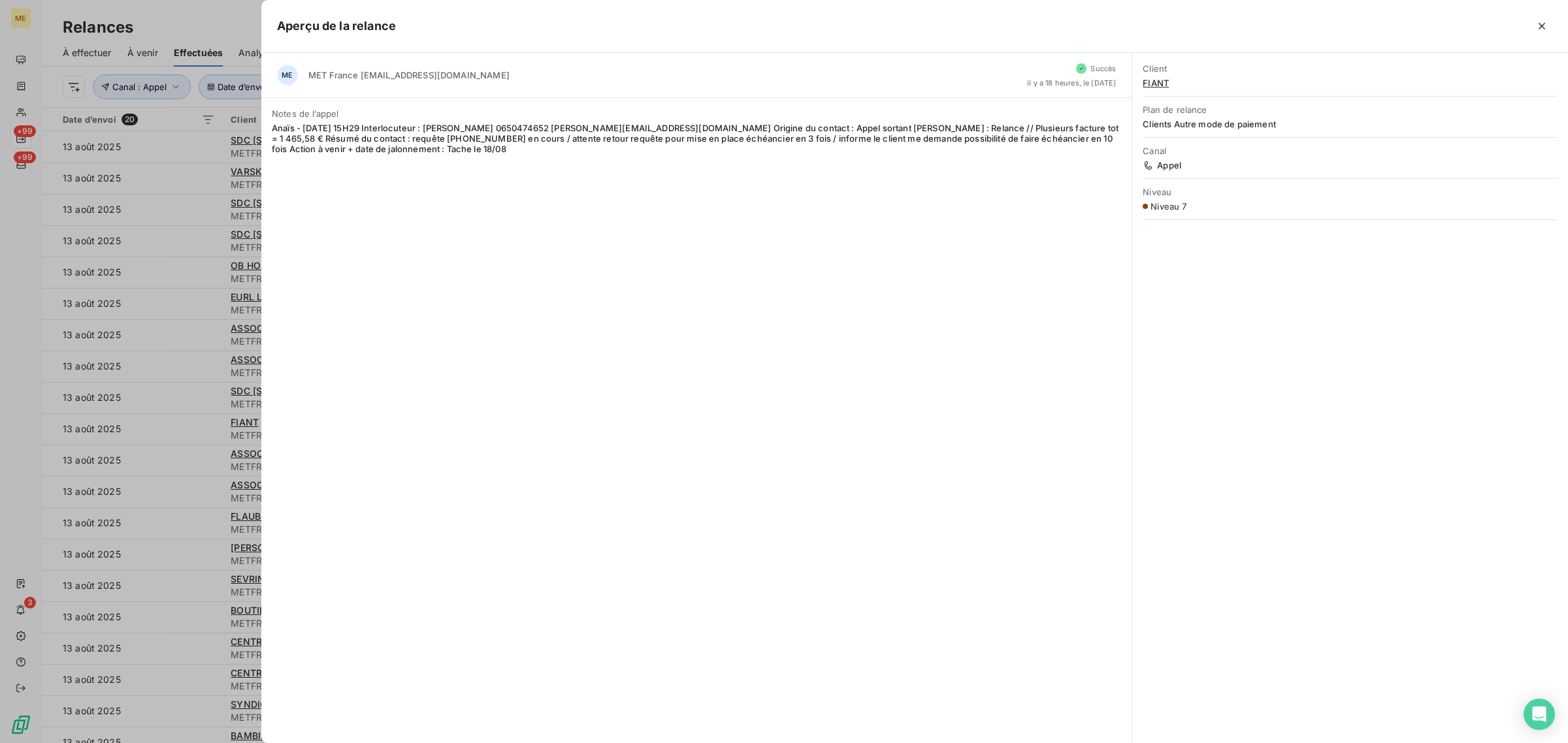
click at [194, 425] on div at bounding box center [784, 371] width 1568 height 743
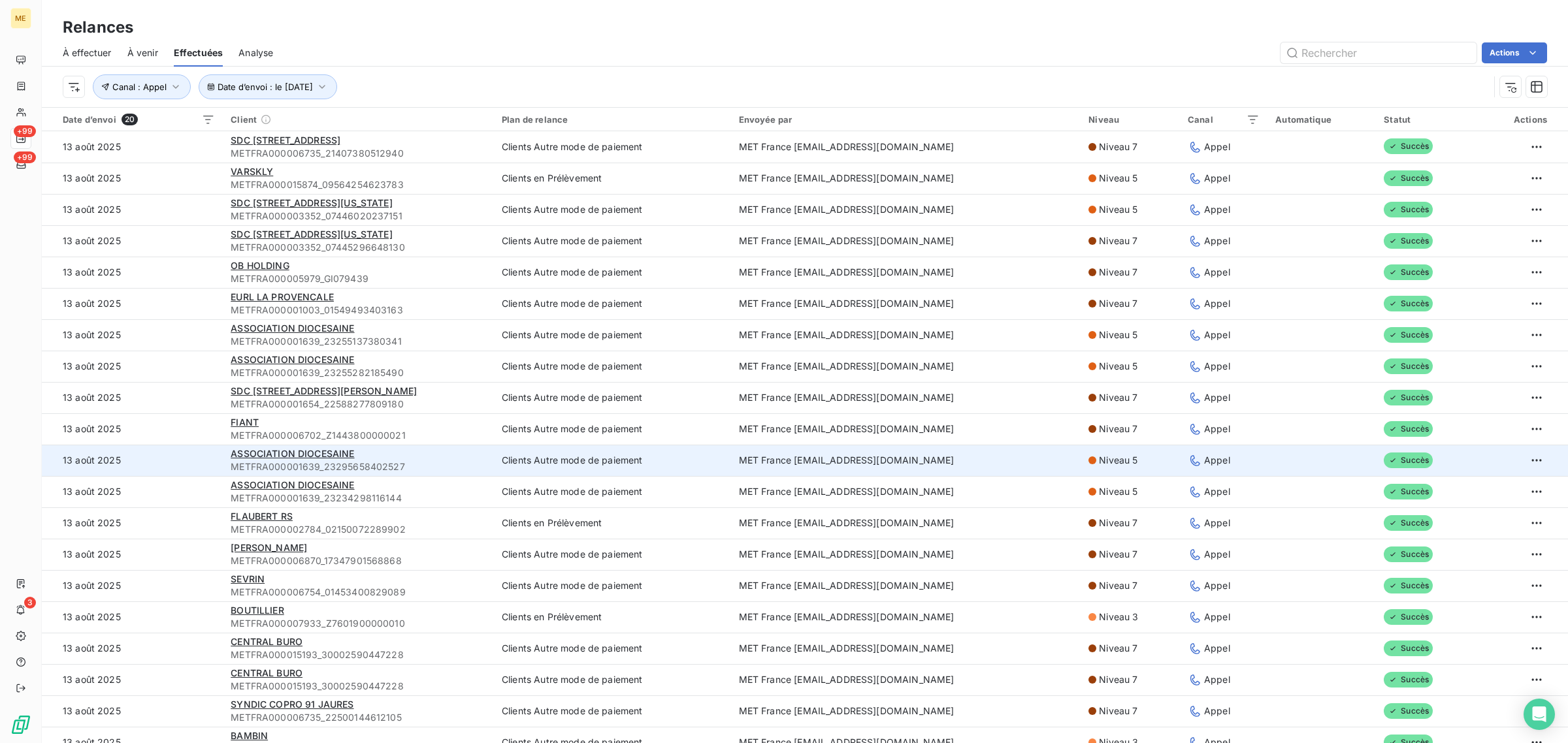
click at [199, 466] on td "13 août 2025" at bounding box center [132, 461] width 181 height 32
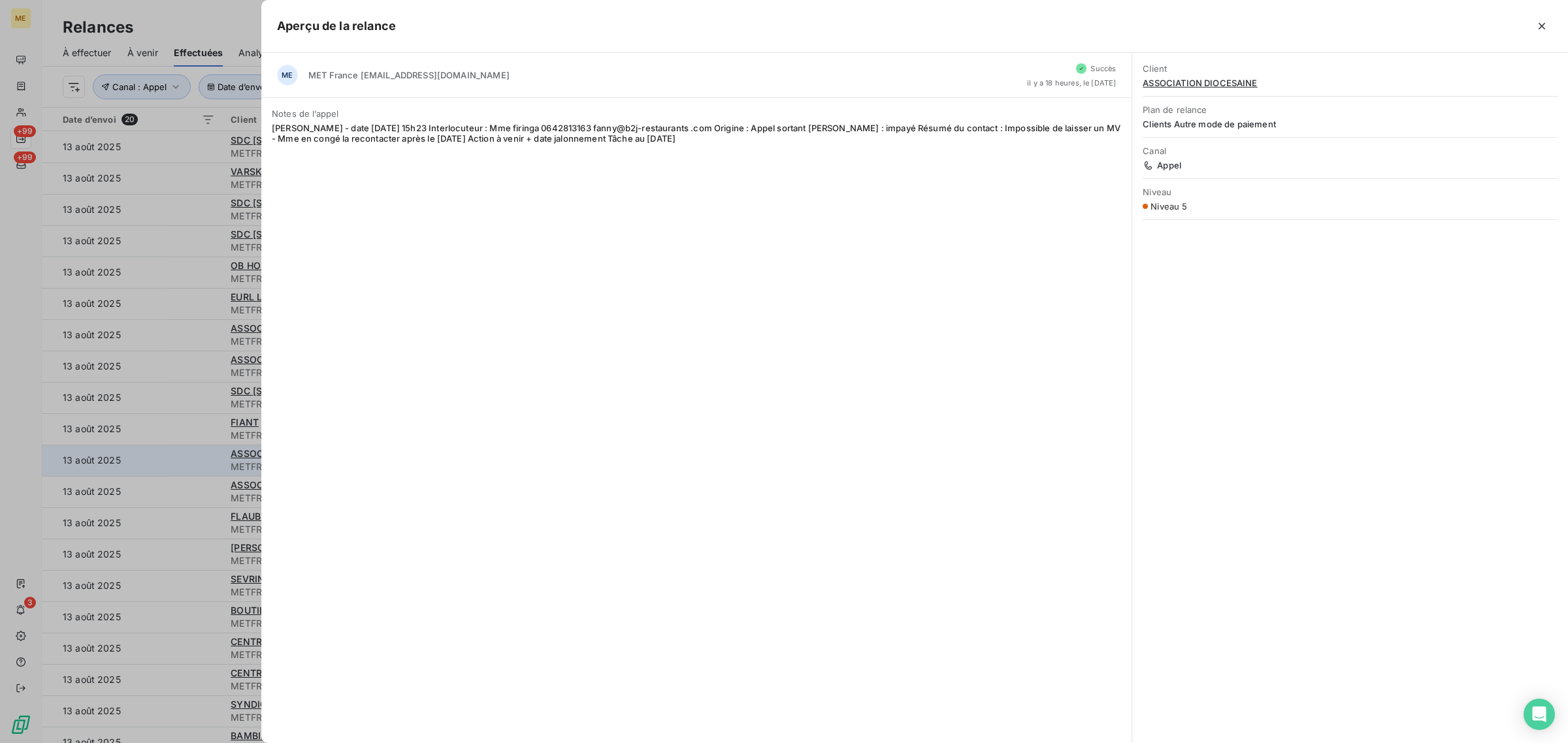
click at [199, 466] on div at bounding box center [784, 371] width 1568 height 743
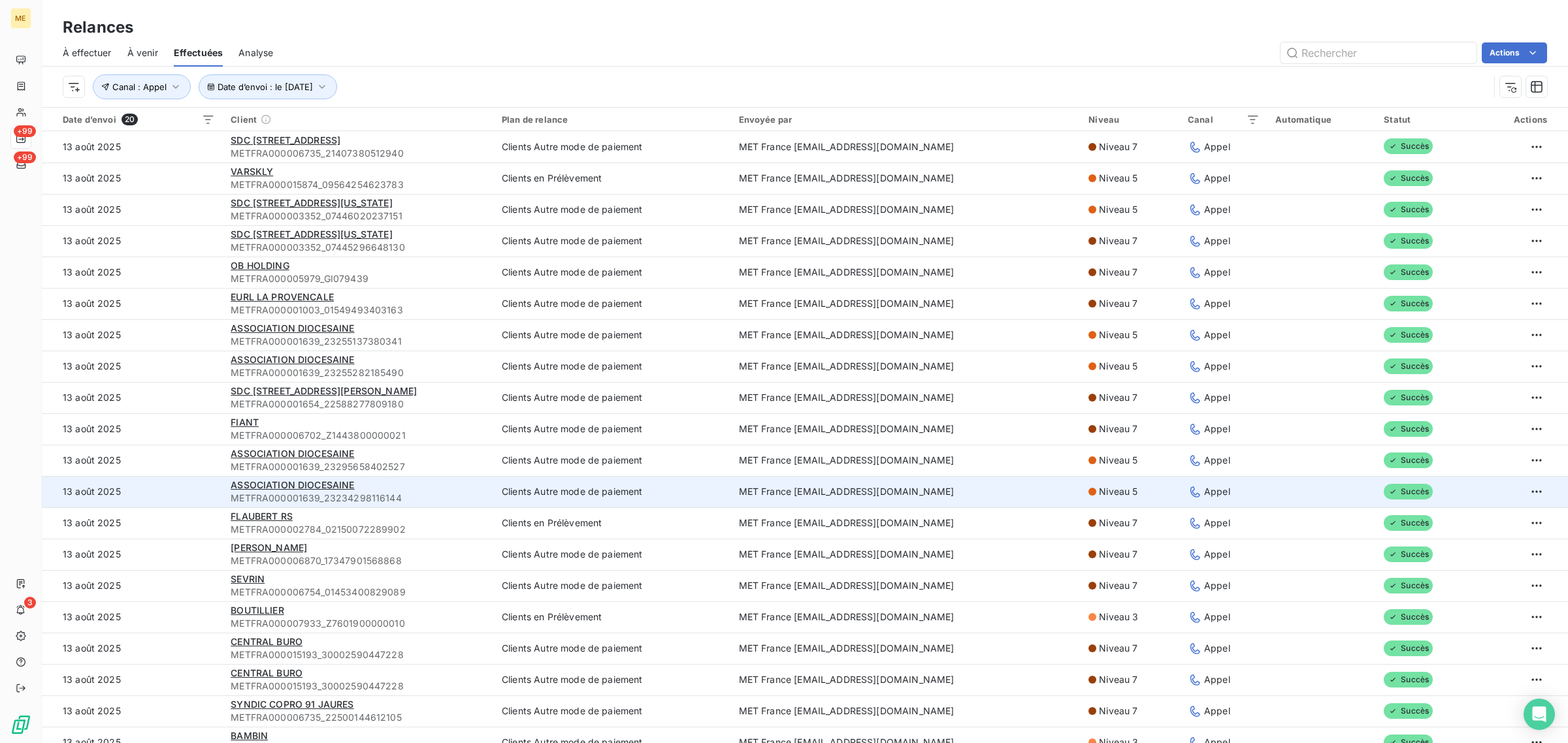
click at [198, 491] on td "13 août 2025" at bounding box center [132, 491] width 181 height 32
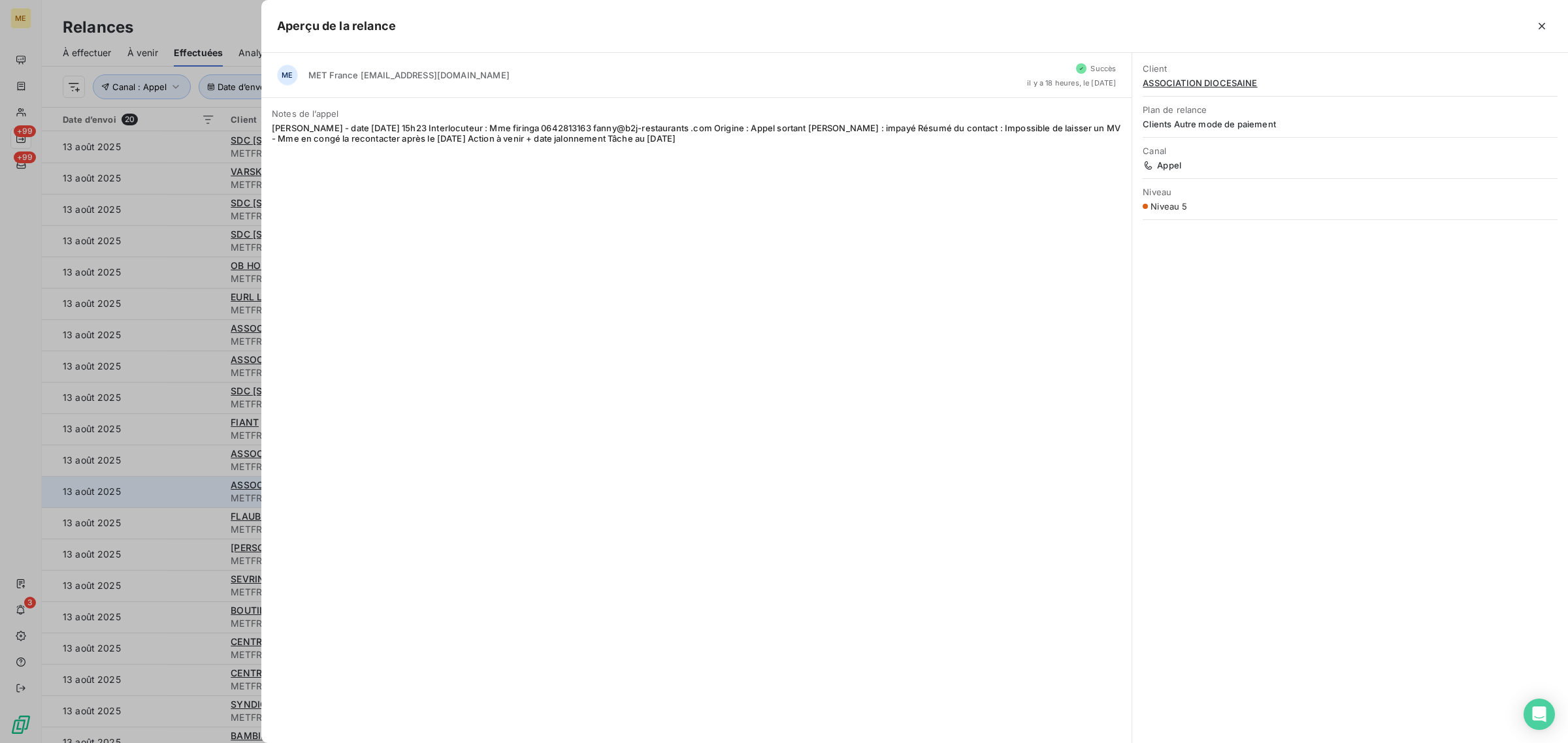
click at [198, 491] on div at bounding box center [784, 371] width 1568 height 743
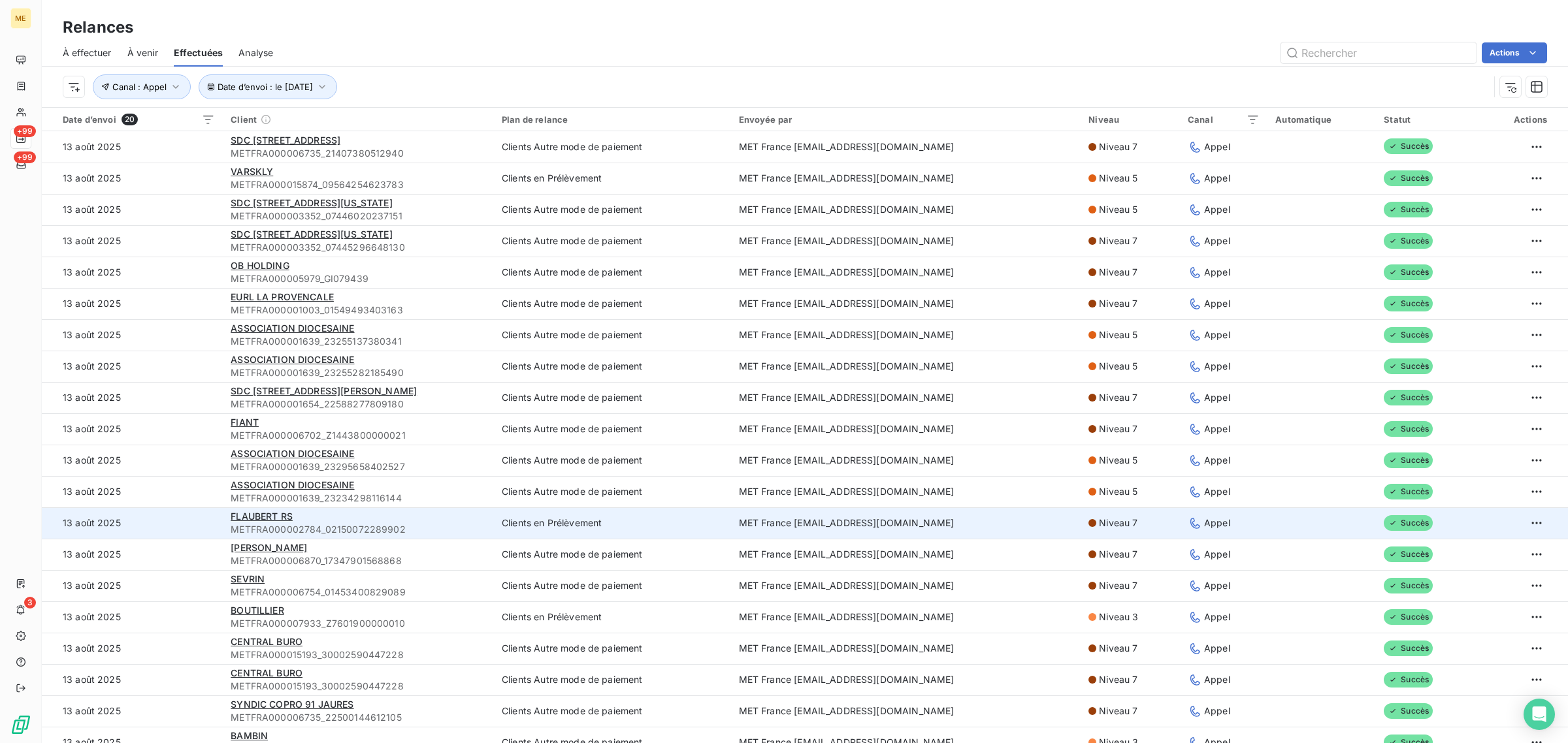
click at [191, 512] on td "13 août 2025" at bounding box center [132, 523] width 181 height 32
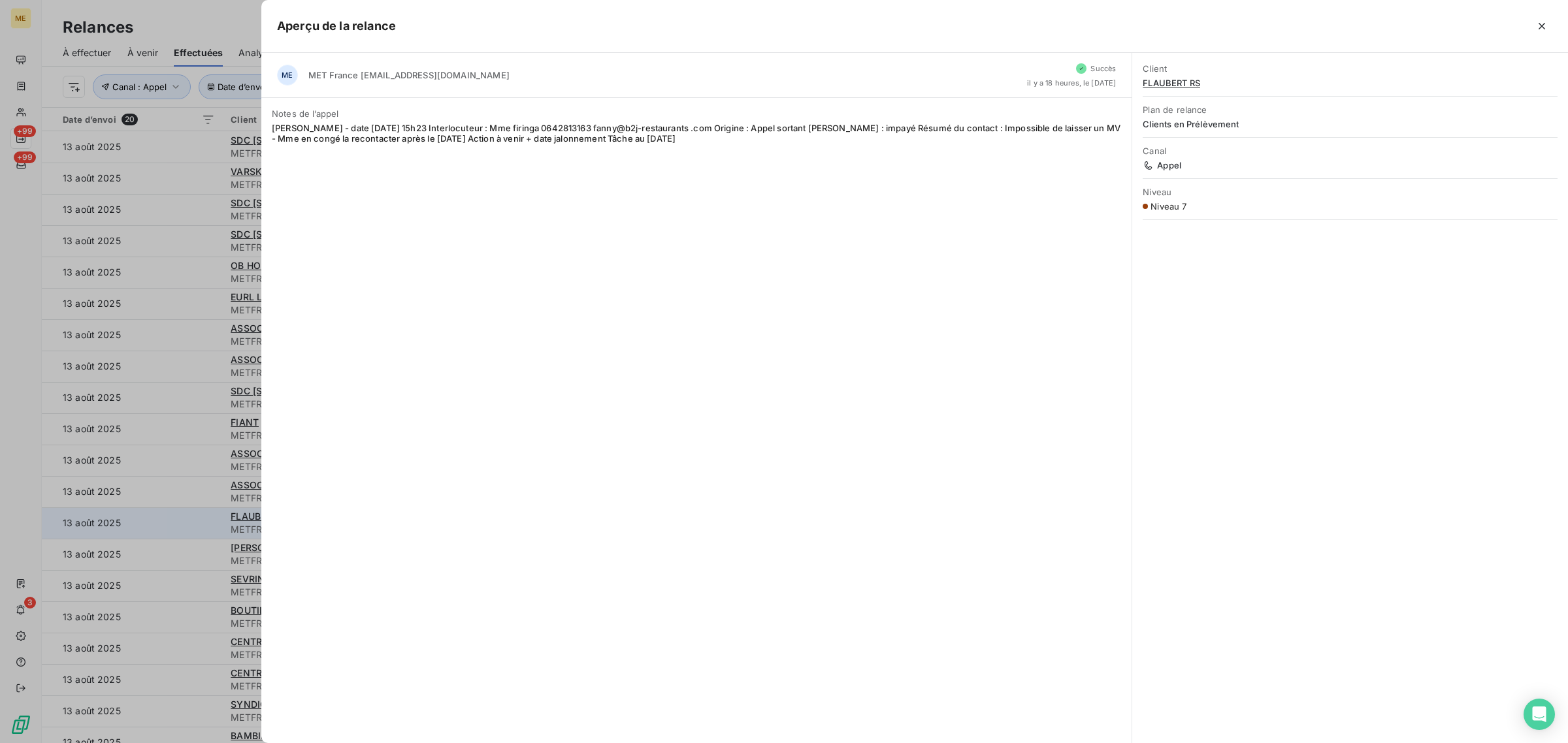
click at [191, 512] on div at bounding box center [784, 371] width 1568 height 743
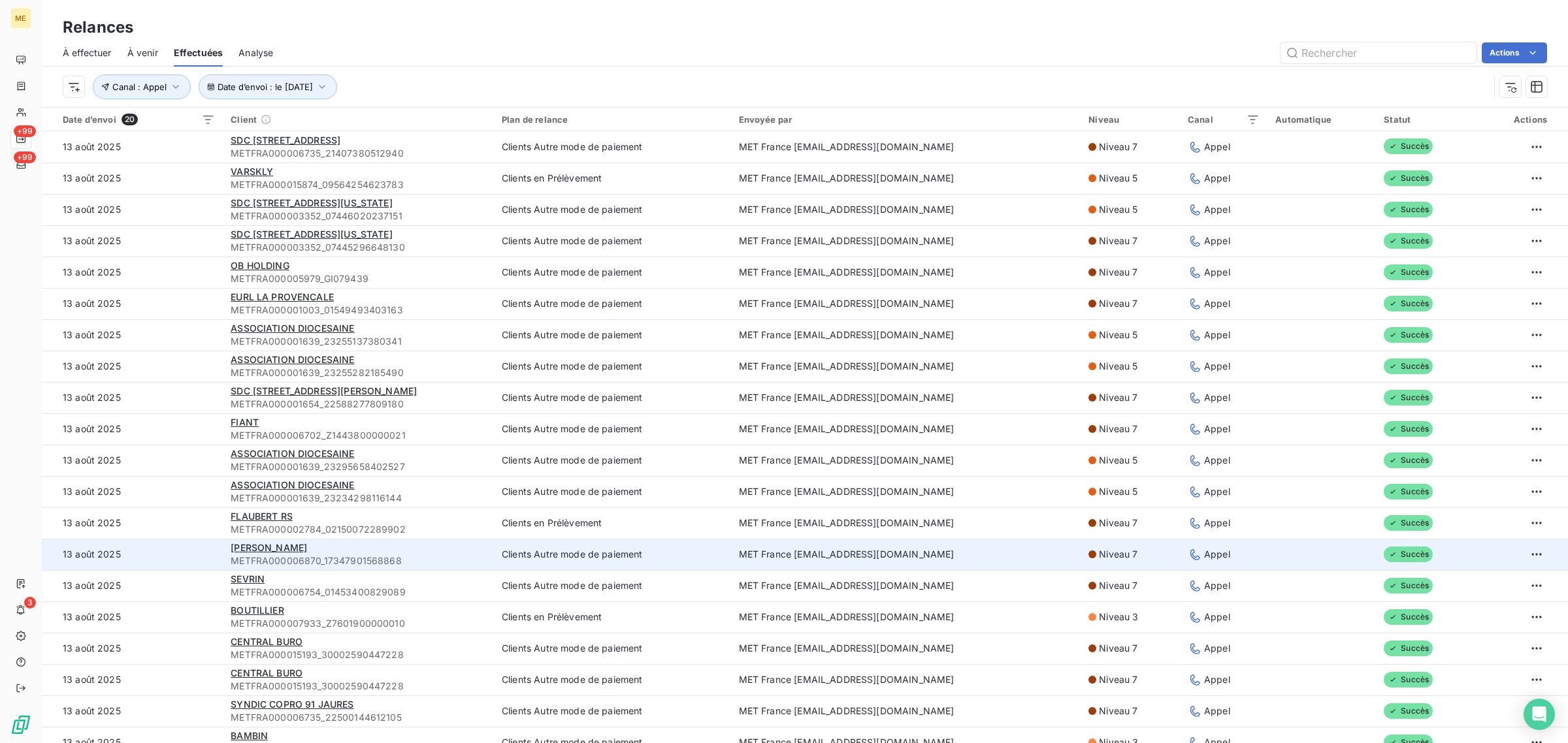
click at [194, 559] on td "13 août 2025" at bounding box center [132, 555] width 181 height 32
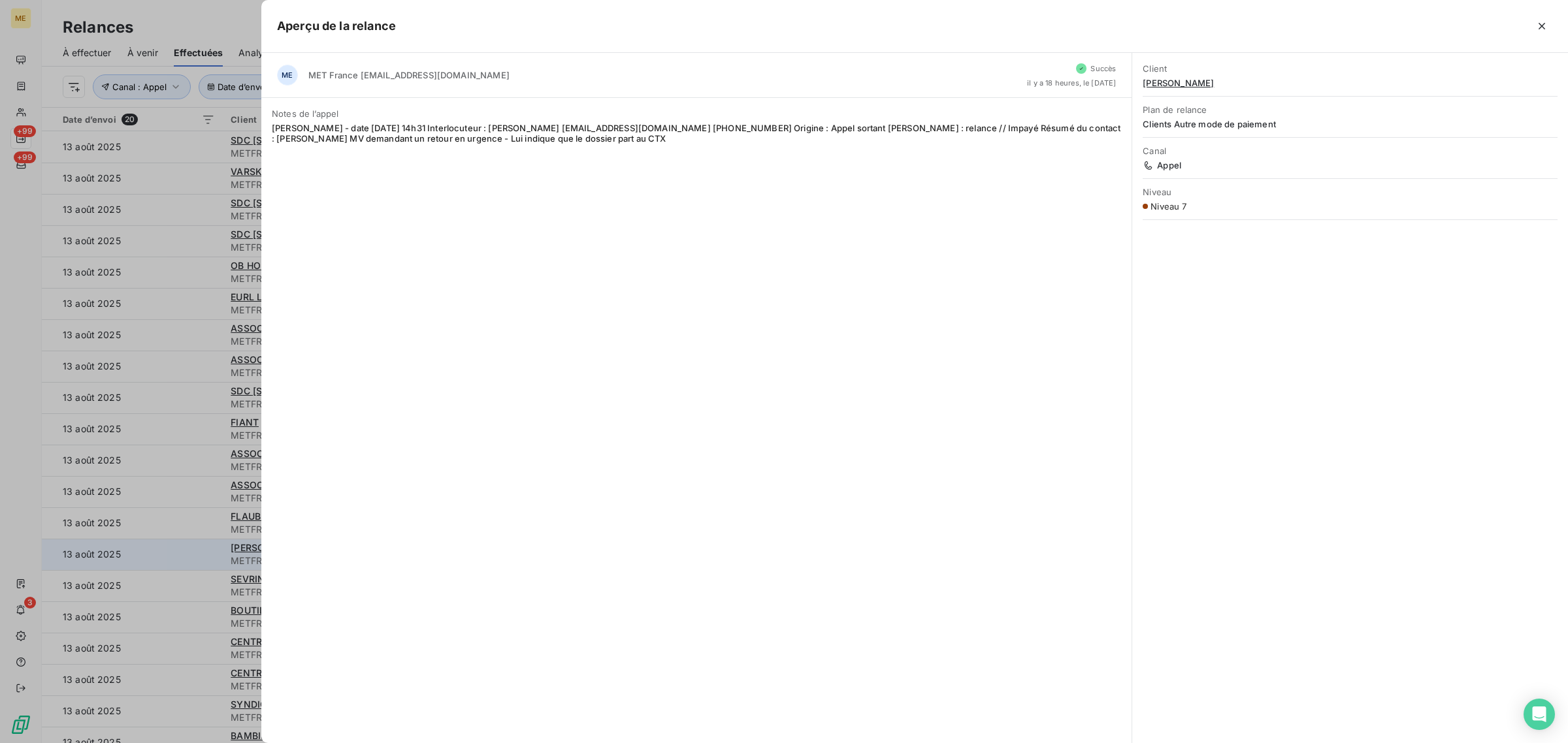
click at [194, 559] on div at bounding box center [784, 371] width 1568 height 743
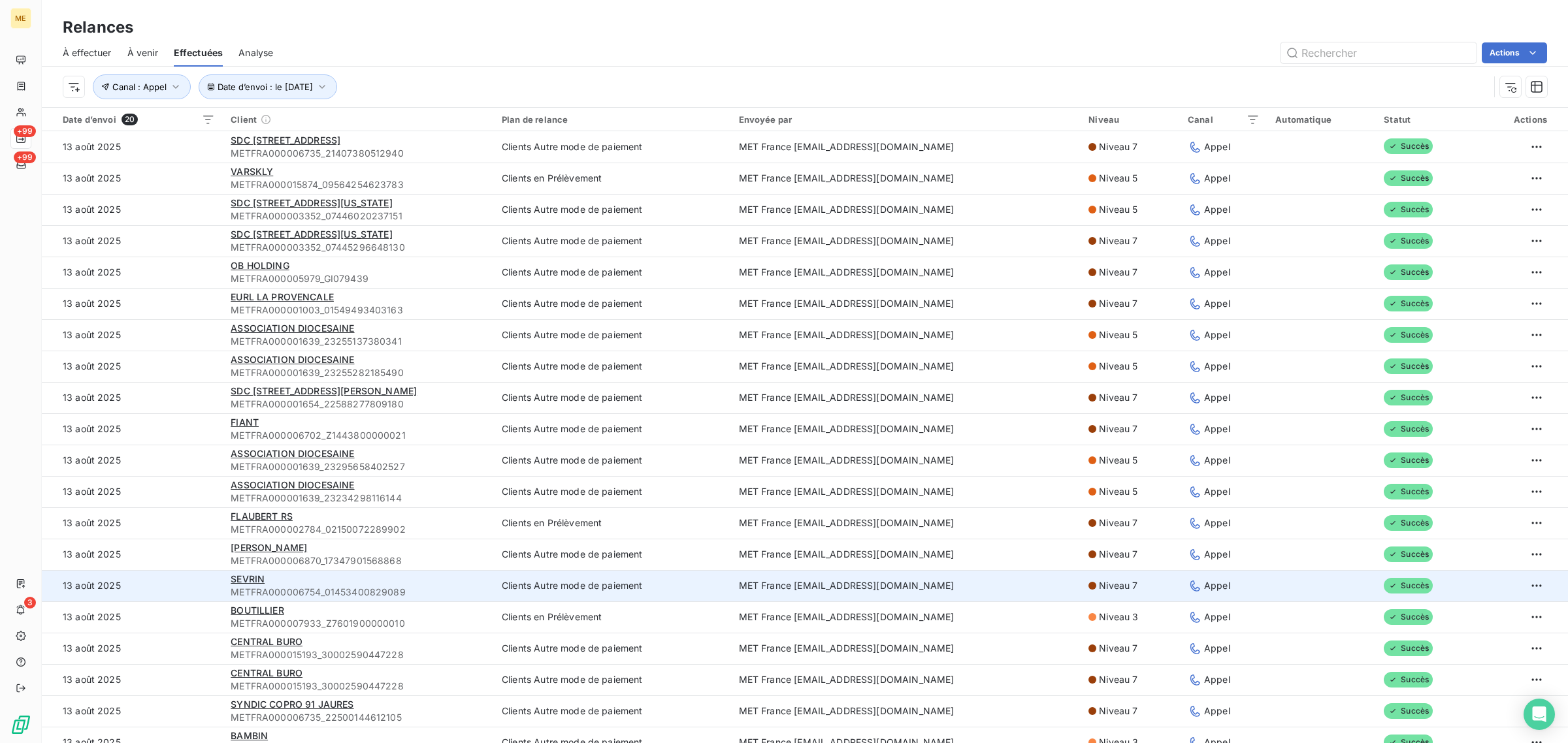
click at [194, 579] on td "13 août 2025" at bounding box center [132, 586] width 181 height 32
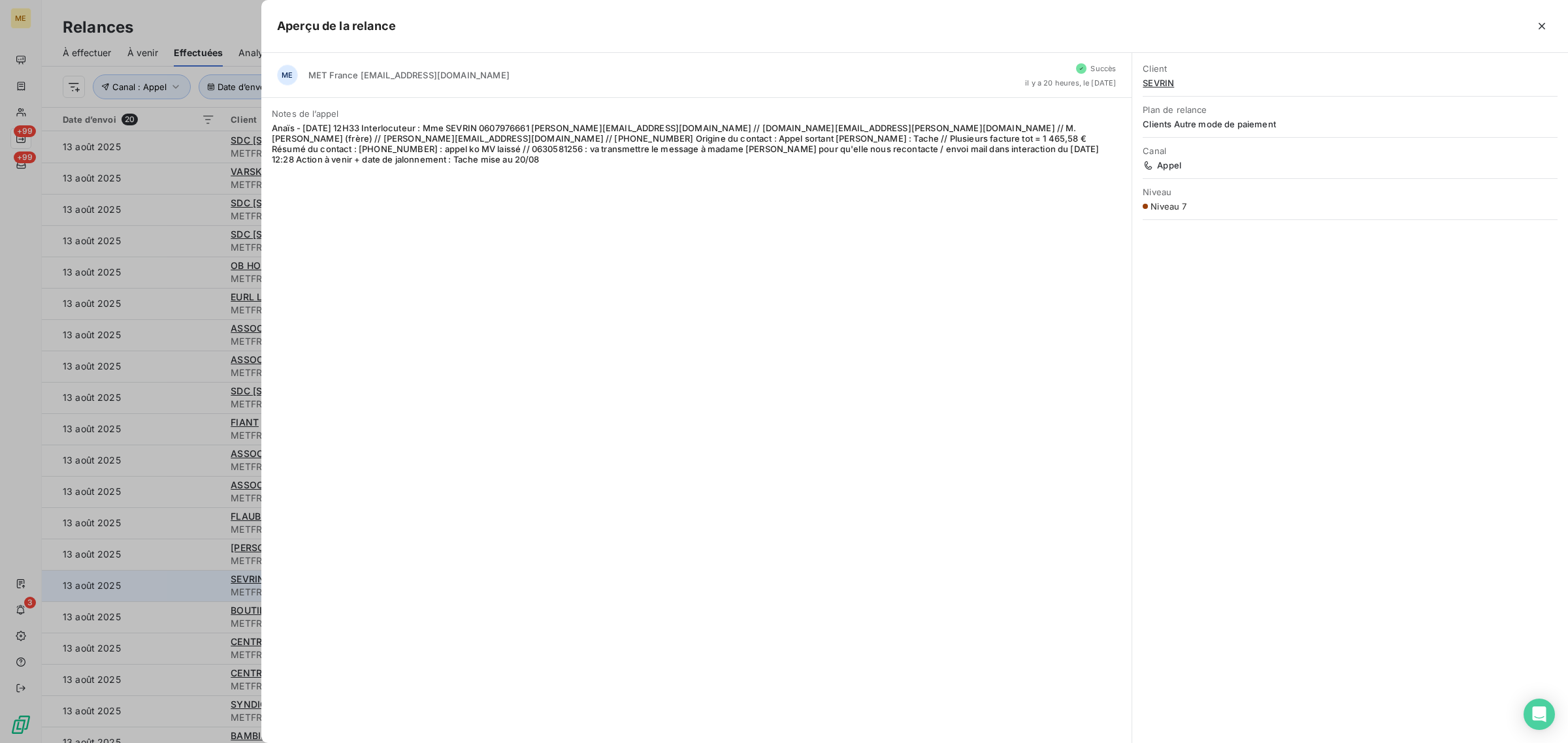
click at [194, 579] on div at bounding box center [784, 371] width 1568 height 743
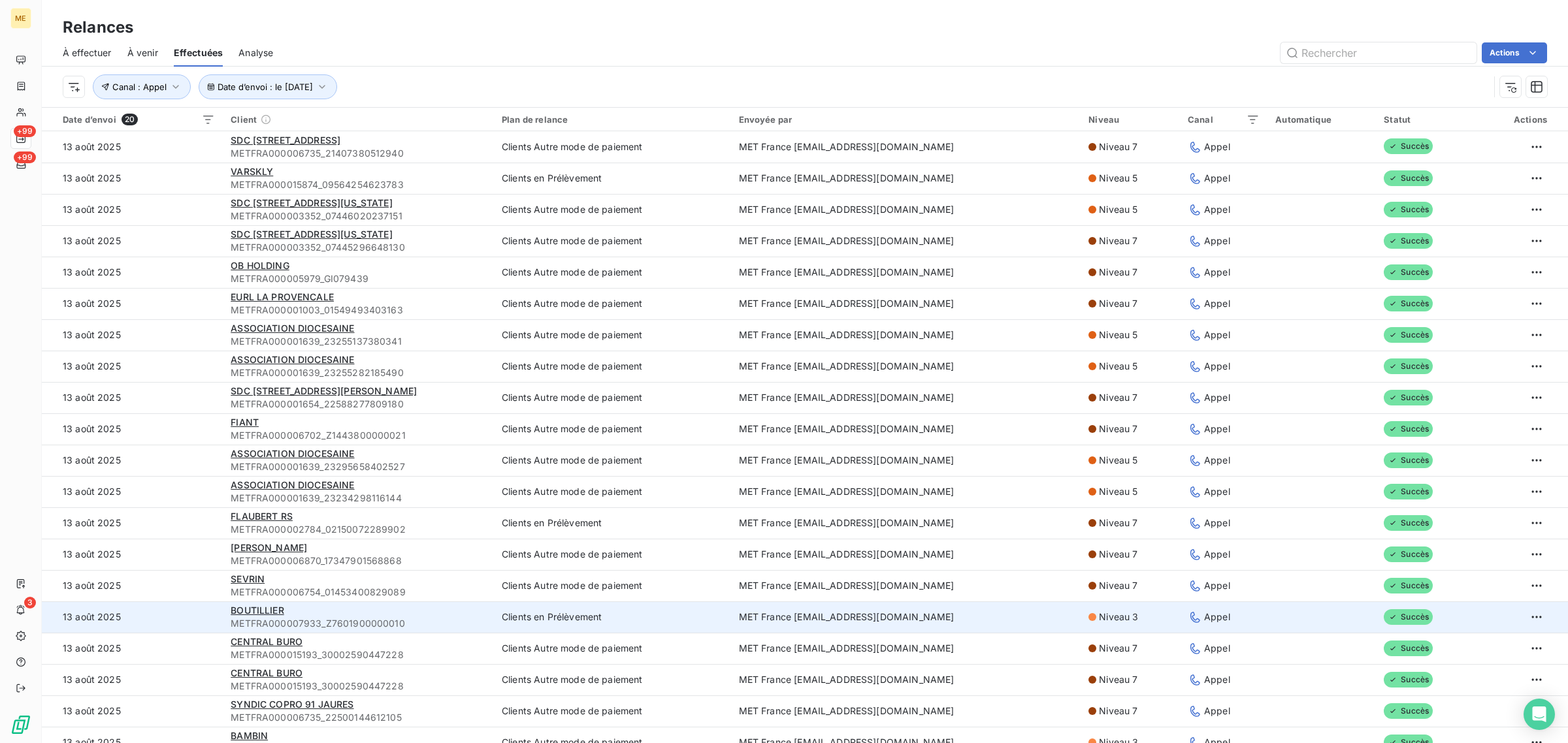
click at [209, 624] on td "13 août 2025" at bounding box center [132, 617] width 181 height 32
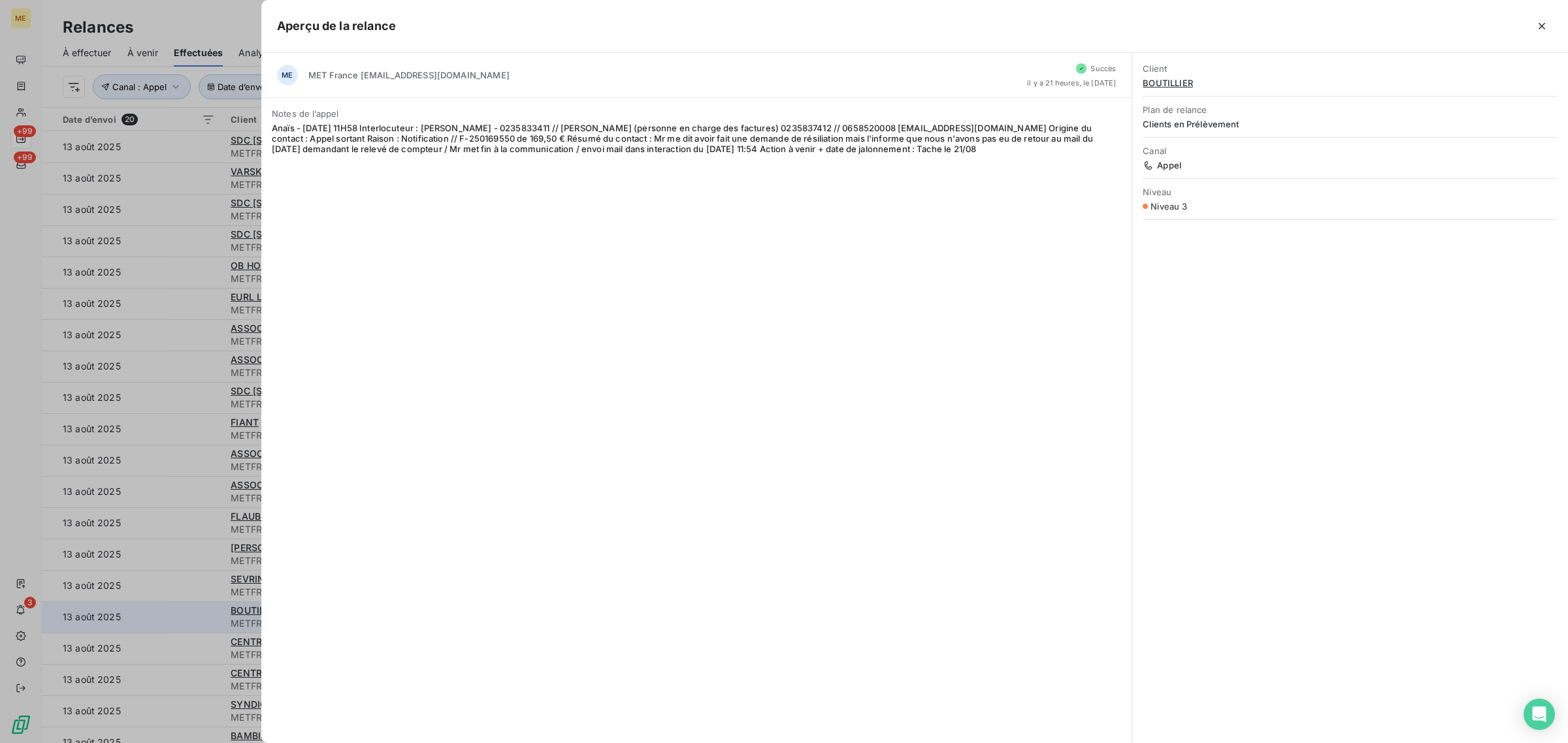
click at [209, 624] on div at bounding box center [784, 371] width 1568 height 743
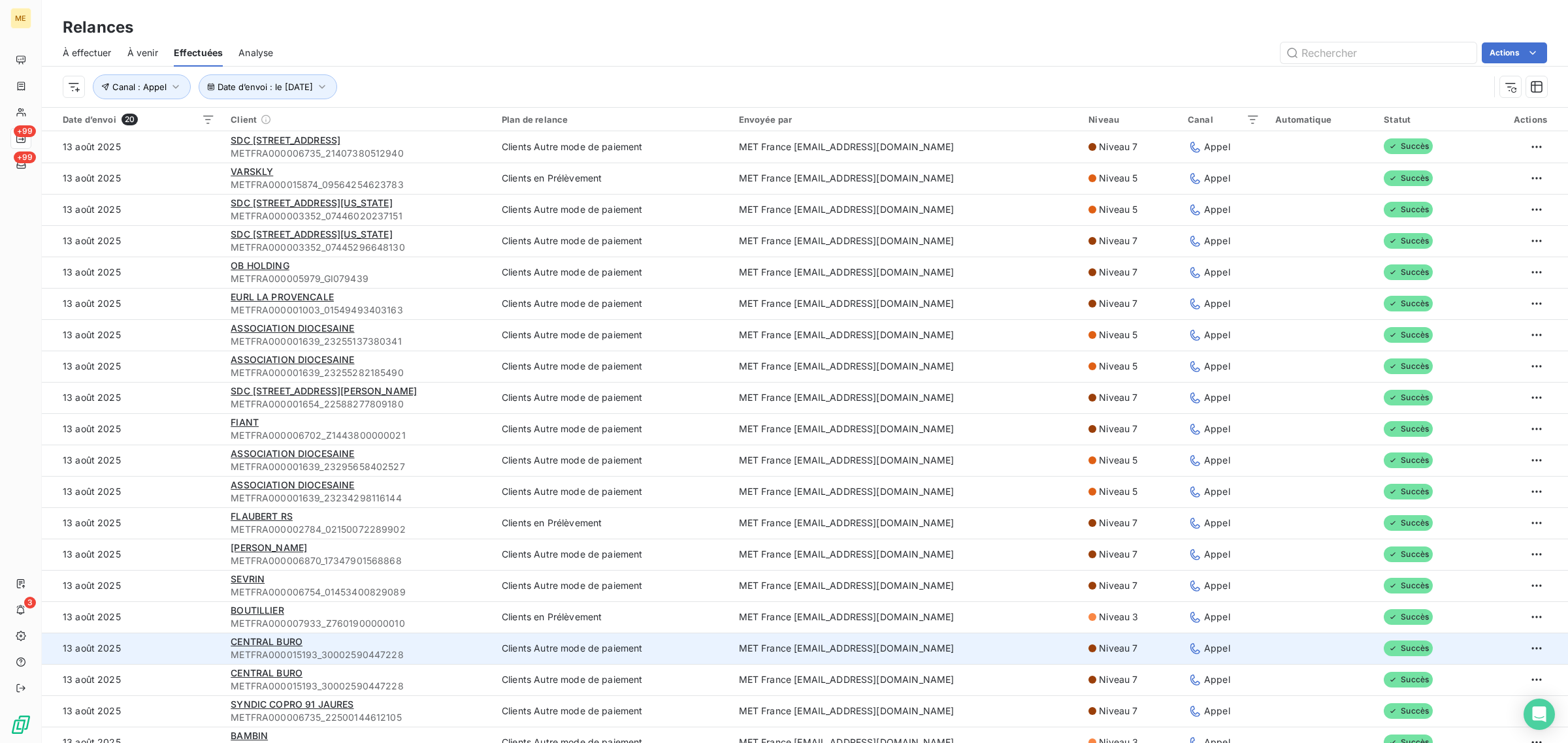
click at [214, 642] on td "13 août 2025" at bounding box center [132, 648] width 181 height 32
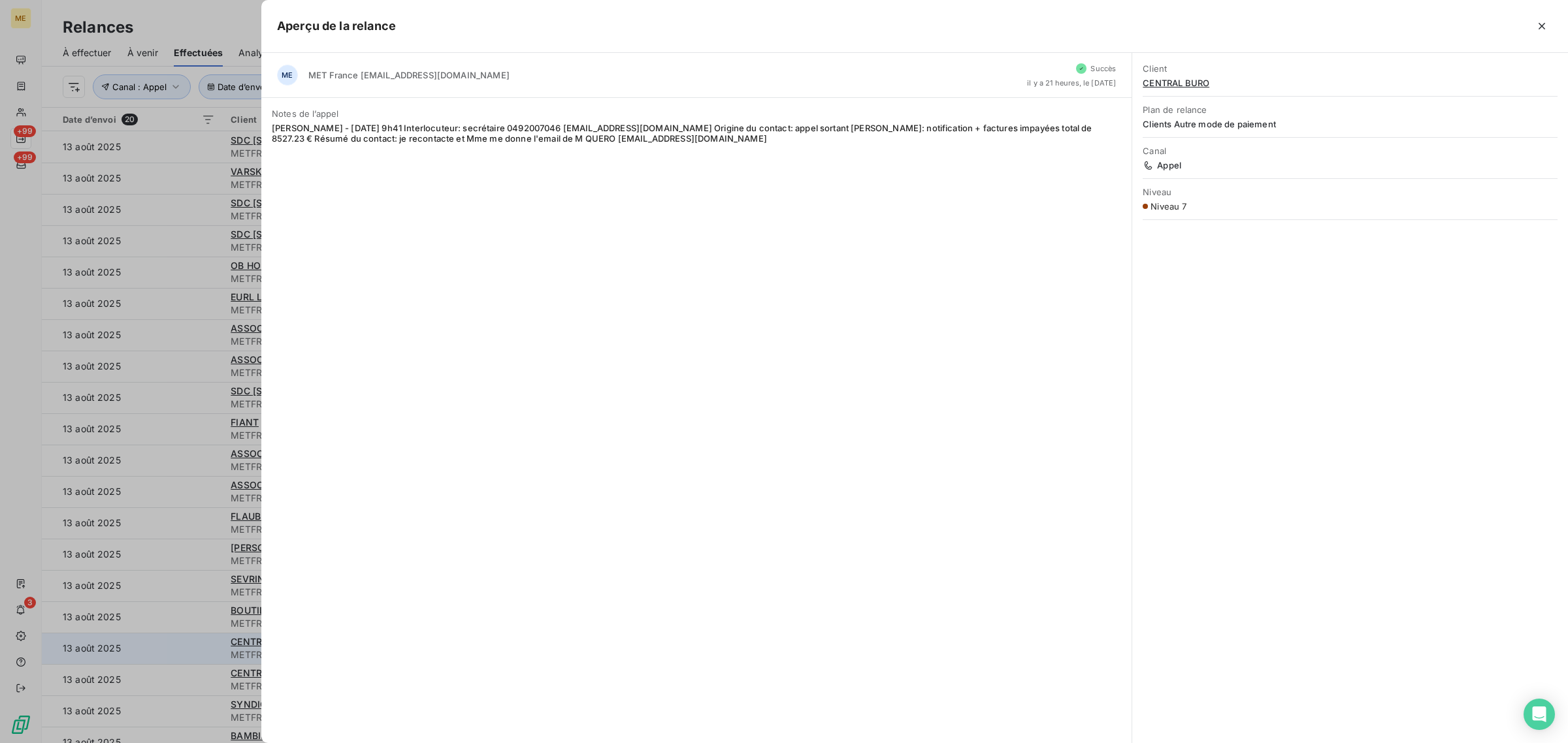
click at [214, 642] on div at bounding box center [784, 371] width 1568 height 743
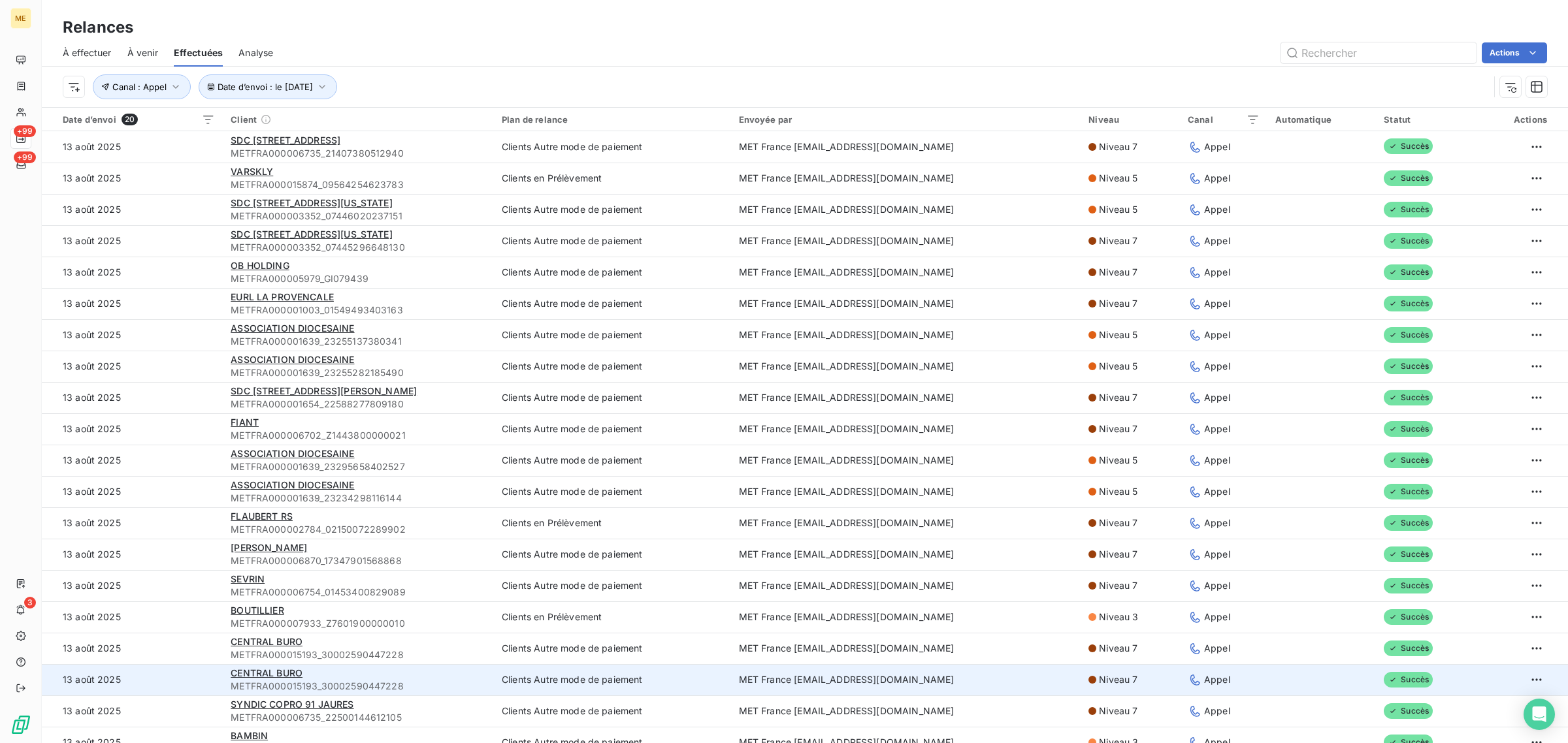
click at [216, 672] on td "13 août 2025" at bounding box center [132, 680] width 181 height 32
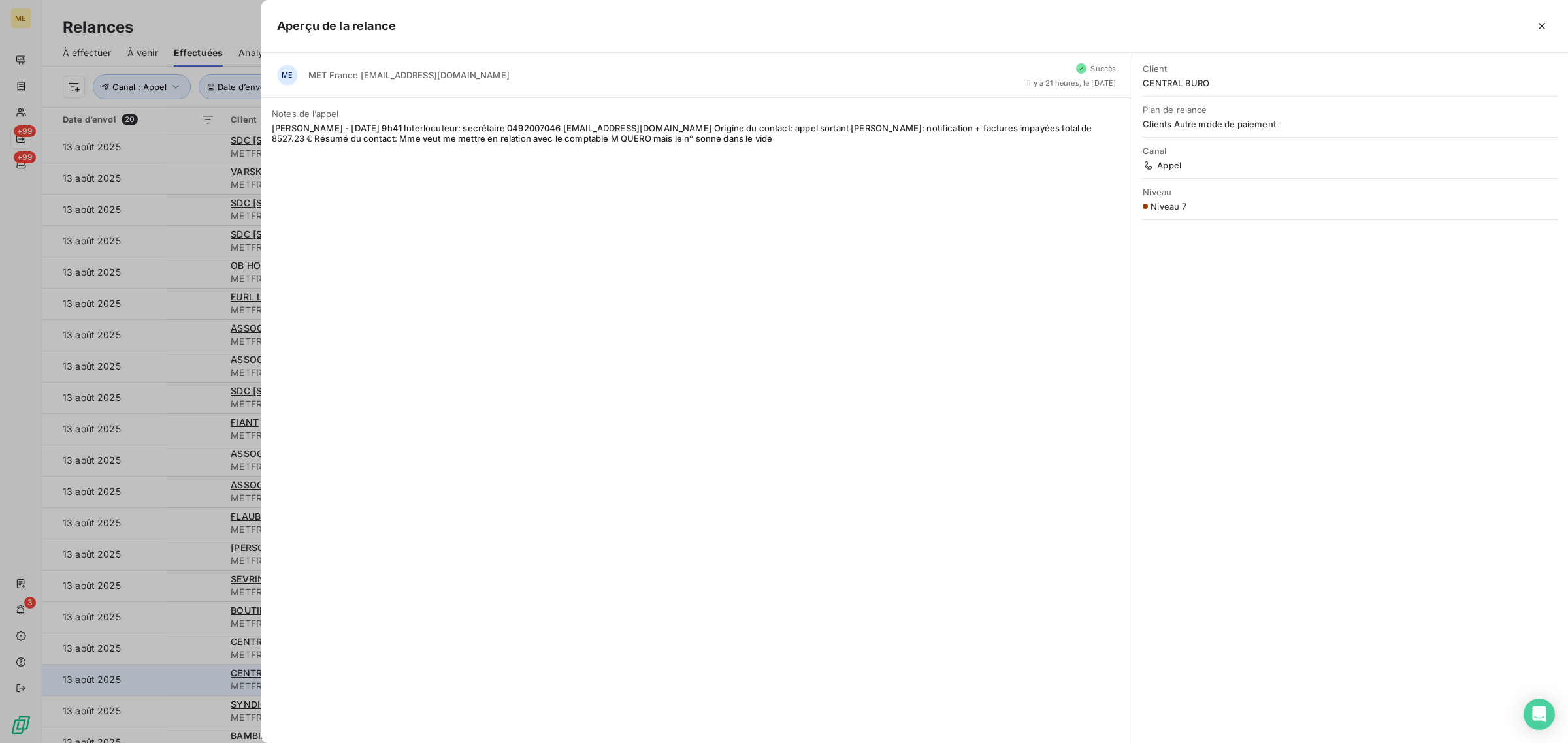
click at [216, 672] on div at bounding box center [784, 371] width 1568 height 743
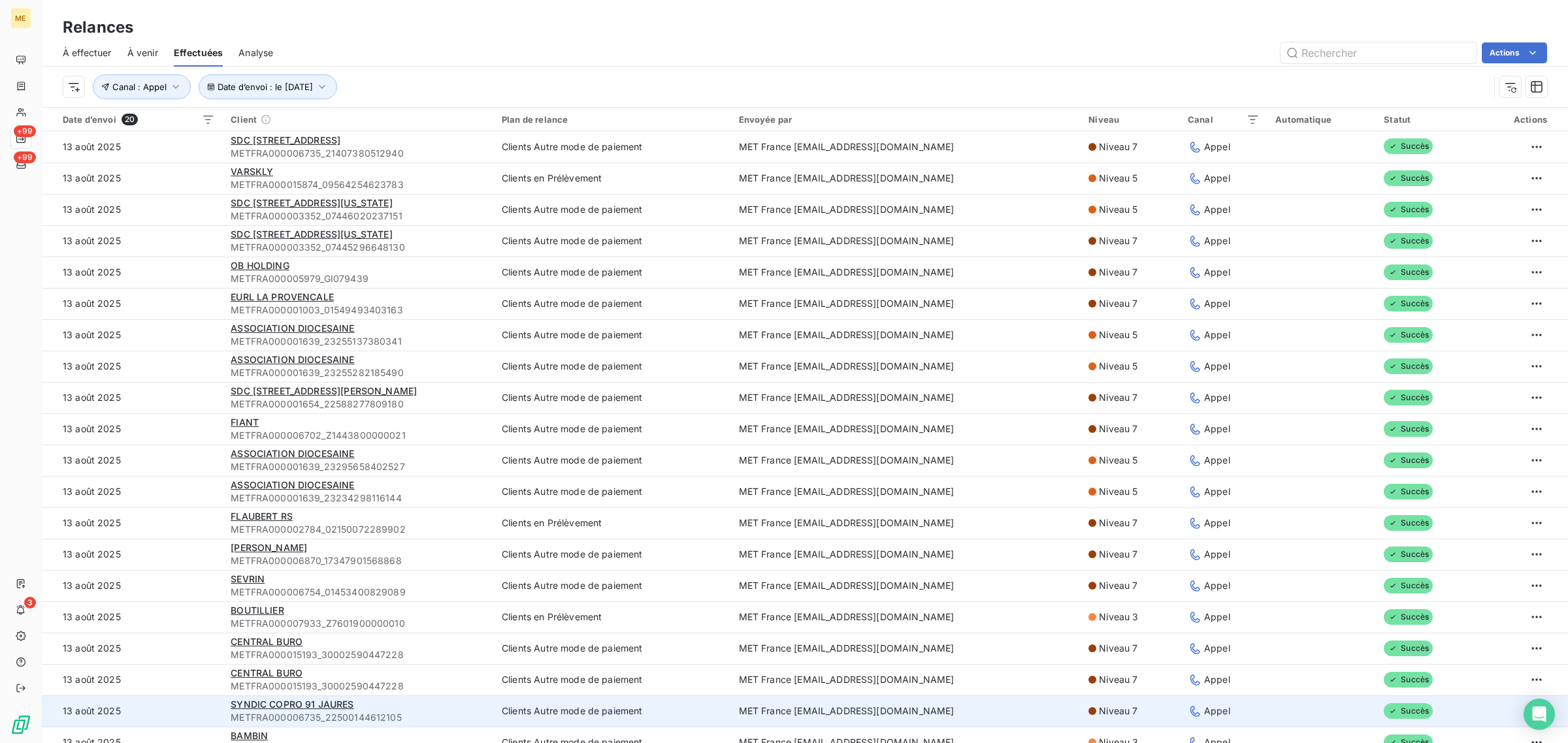
click at [209, 701] on td "13 août 2025" at bounding box center [132, 711] width 181 height 32
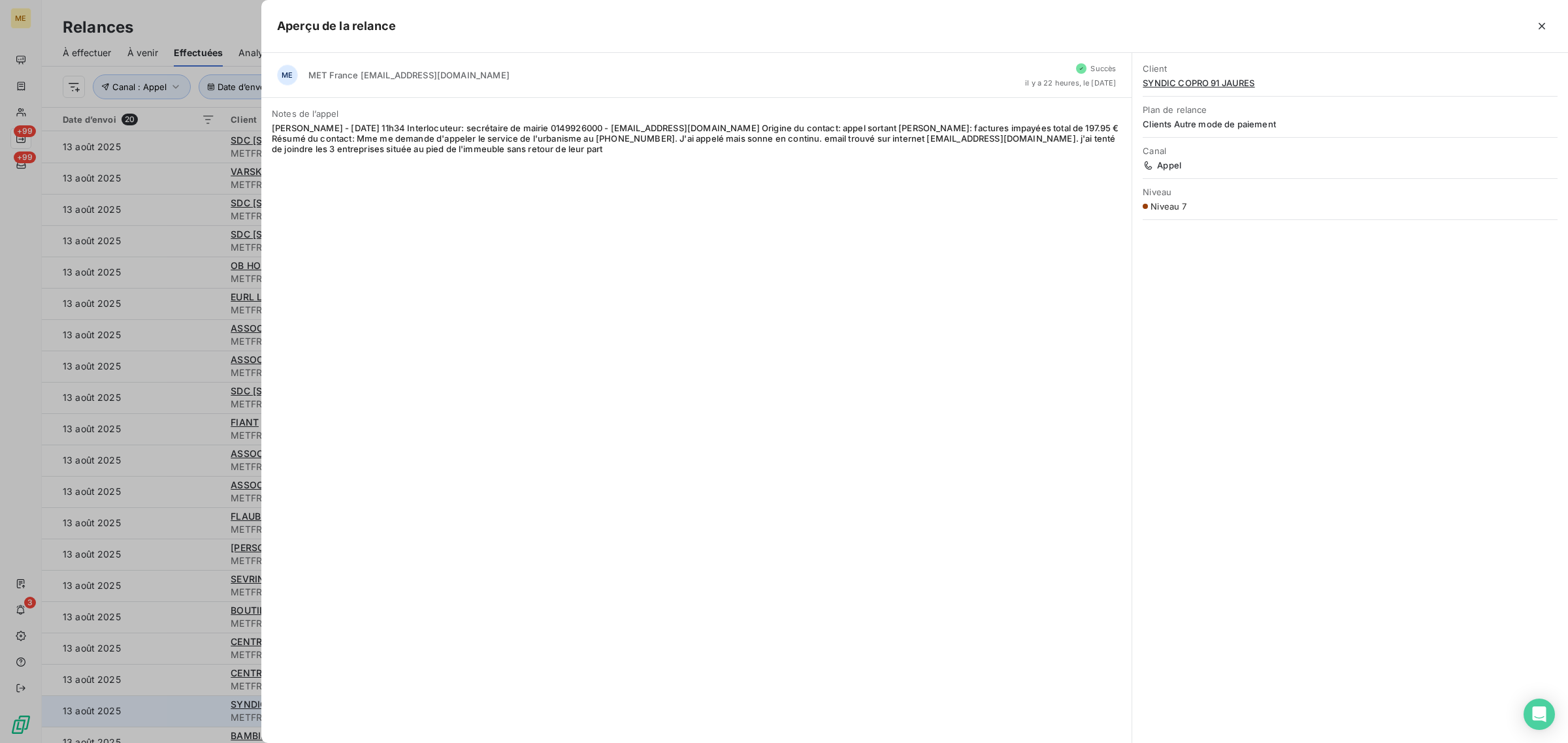
click at [209, 701] on div at bounding box center [784, 371] width 1568 height 743
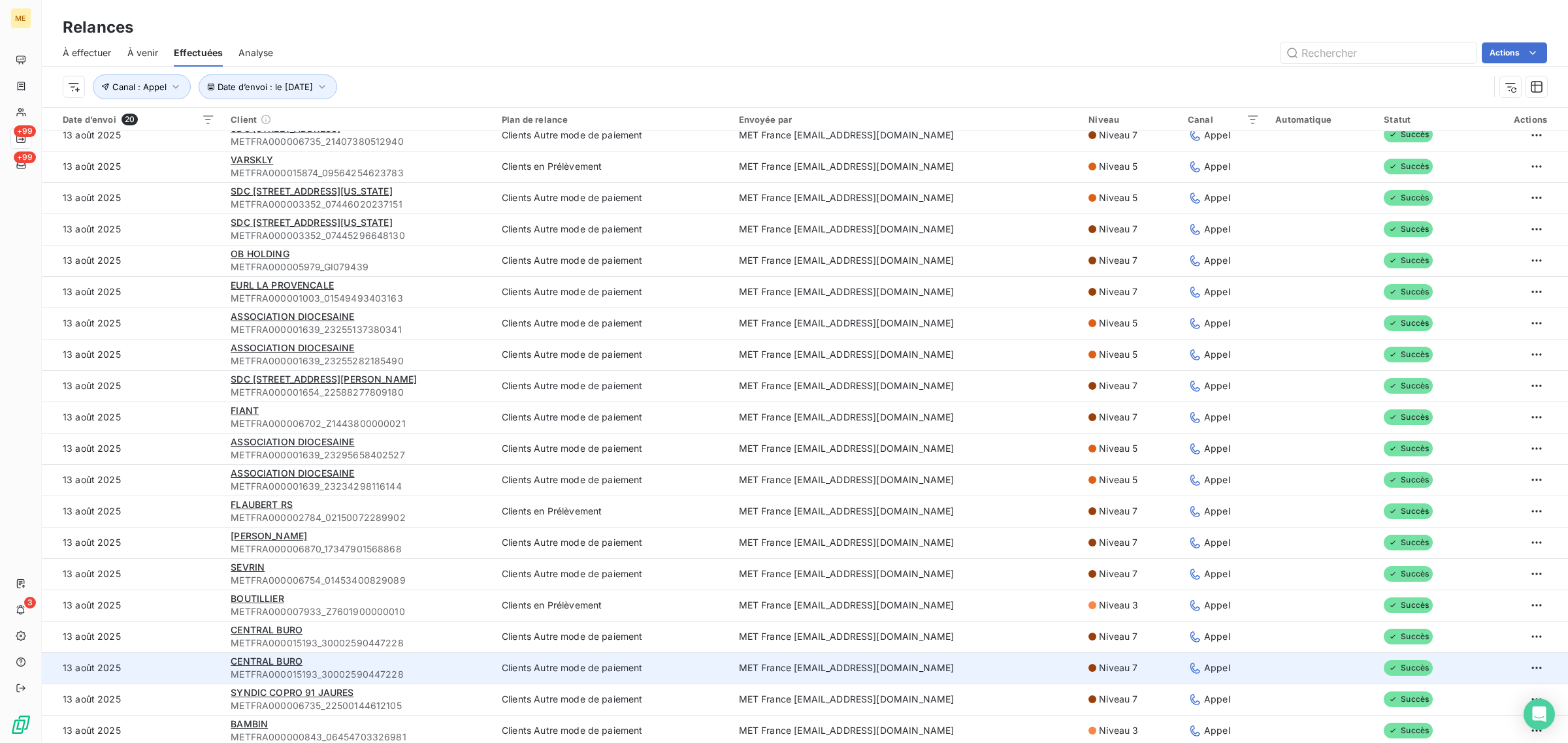
scroll to position [15, 0]
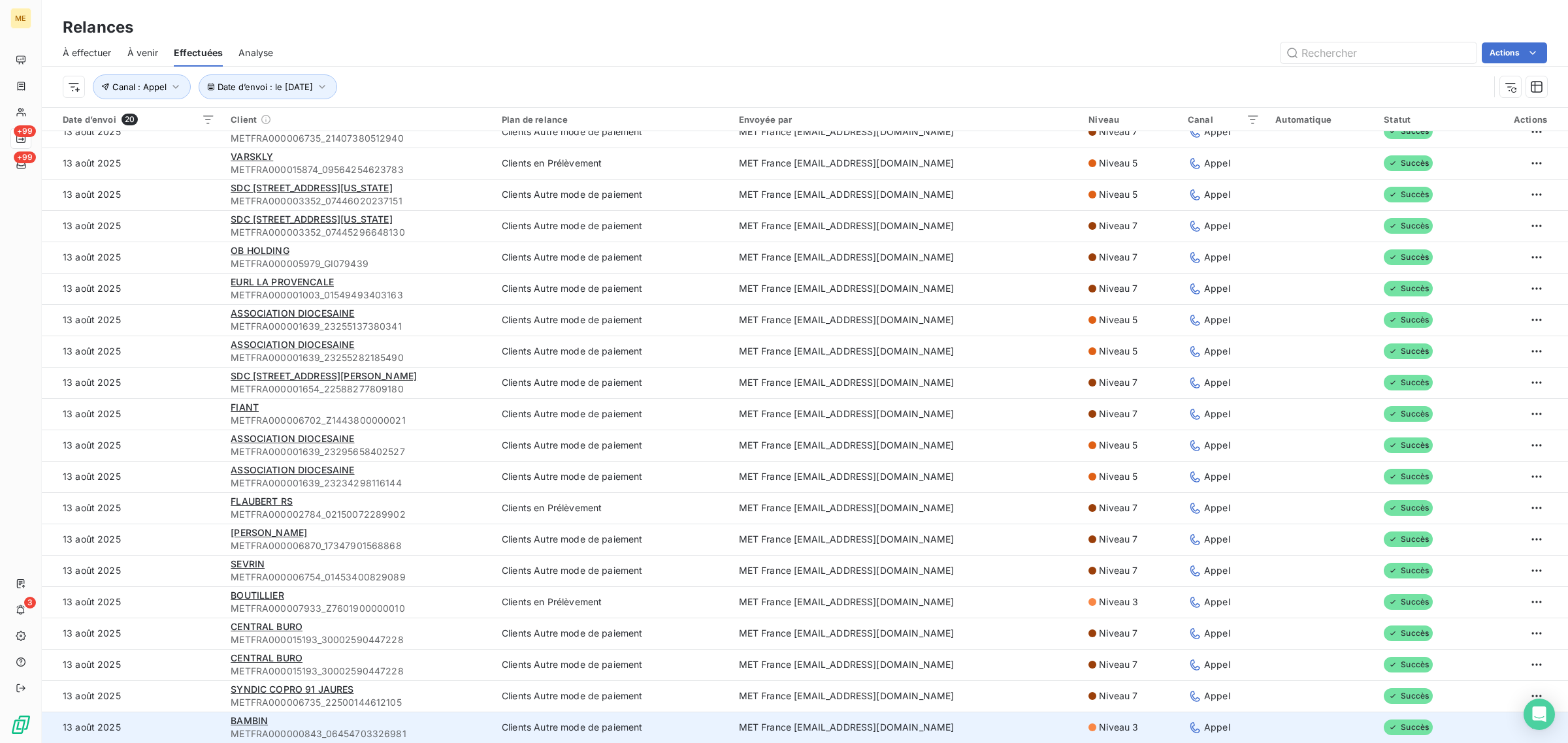
click at [183, 716] on td "13 août 2025" at bounding box center [132, 727] width 181 height 32
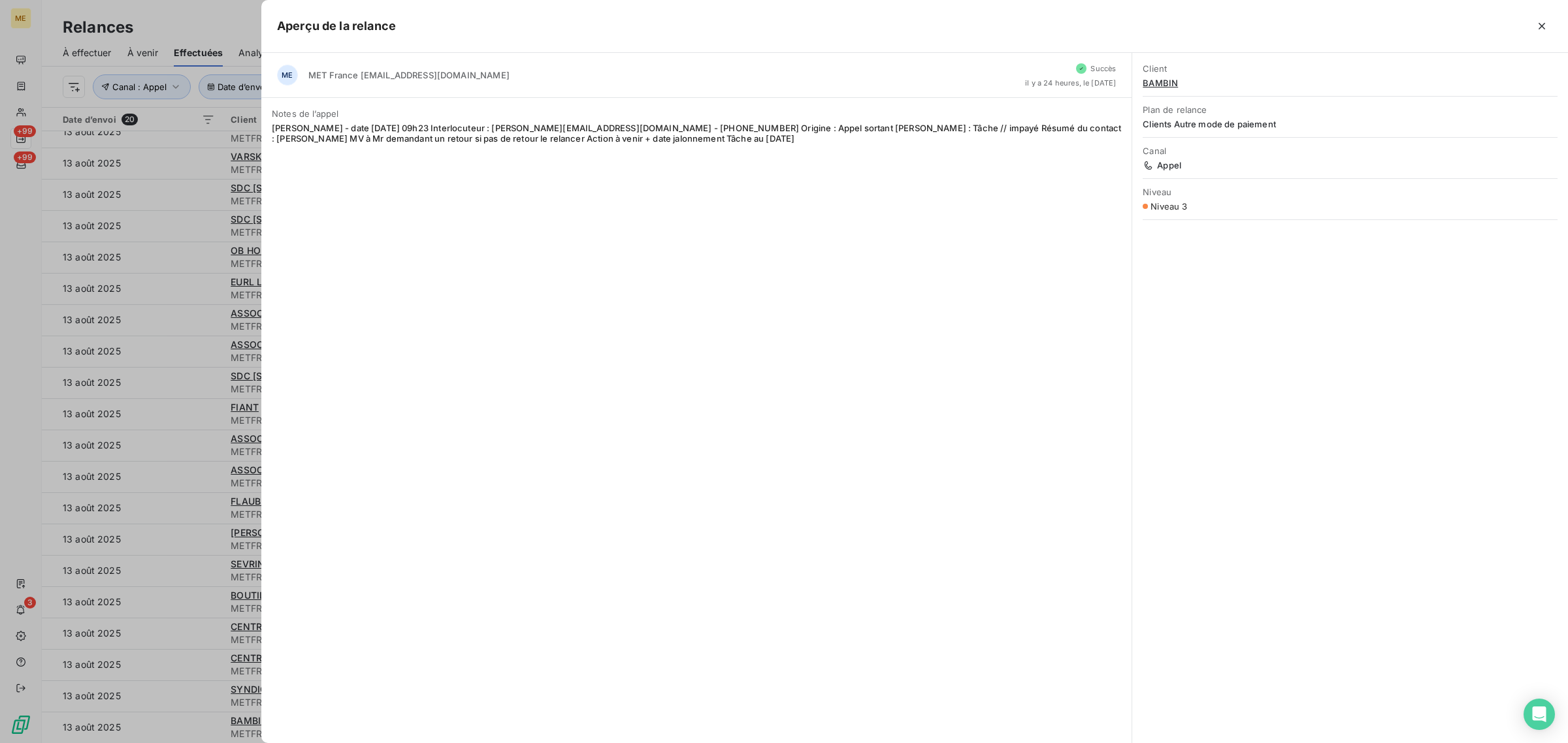
click at [186, 610] on div at bounding box center [784, 371] width 1568 height 743
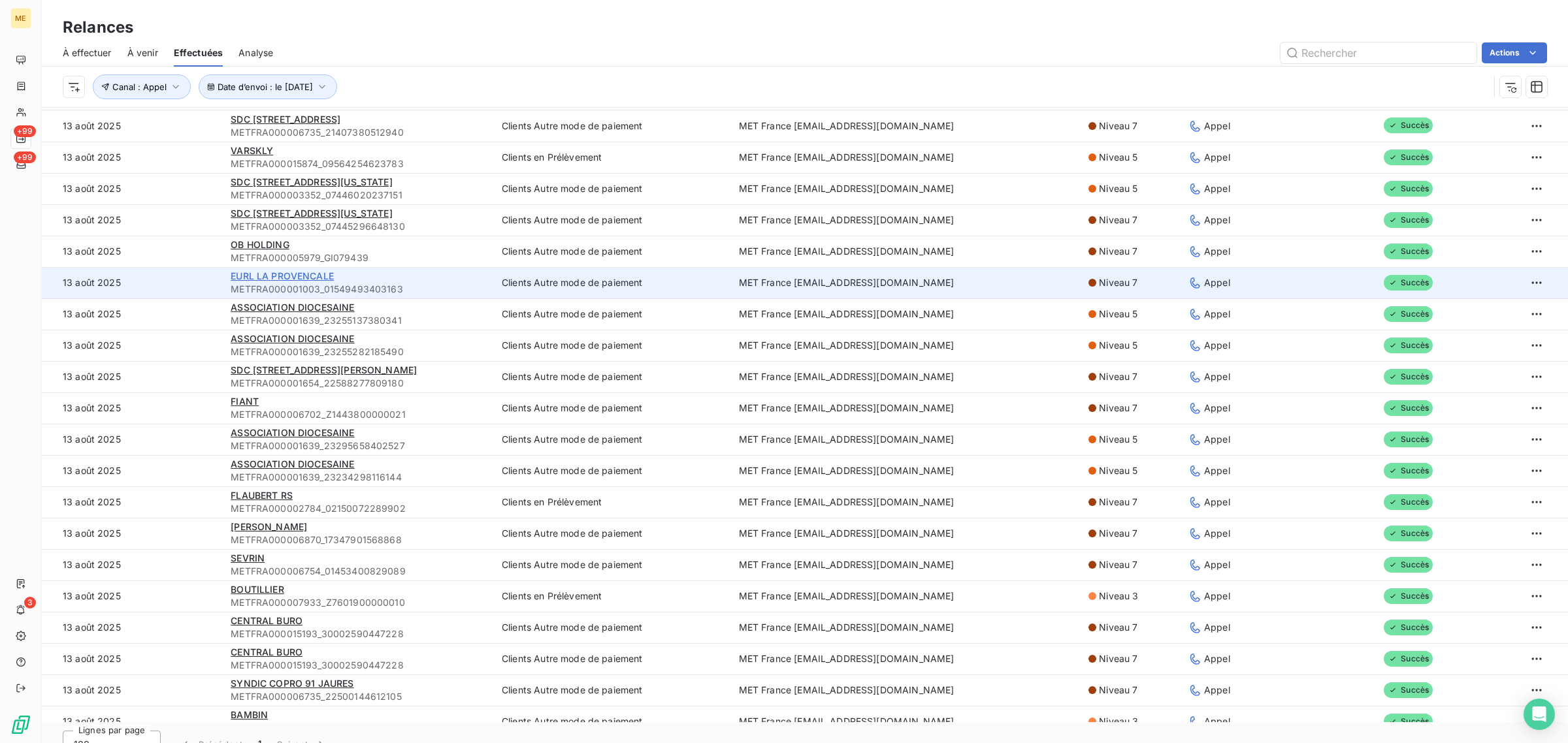
scroll to position [0, 0]
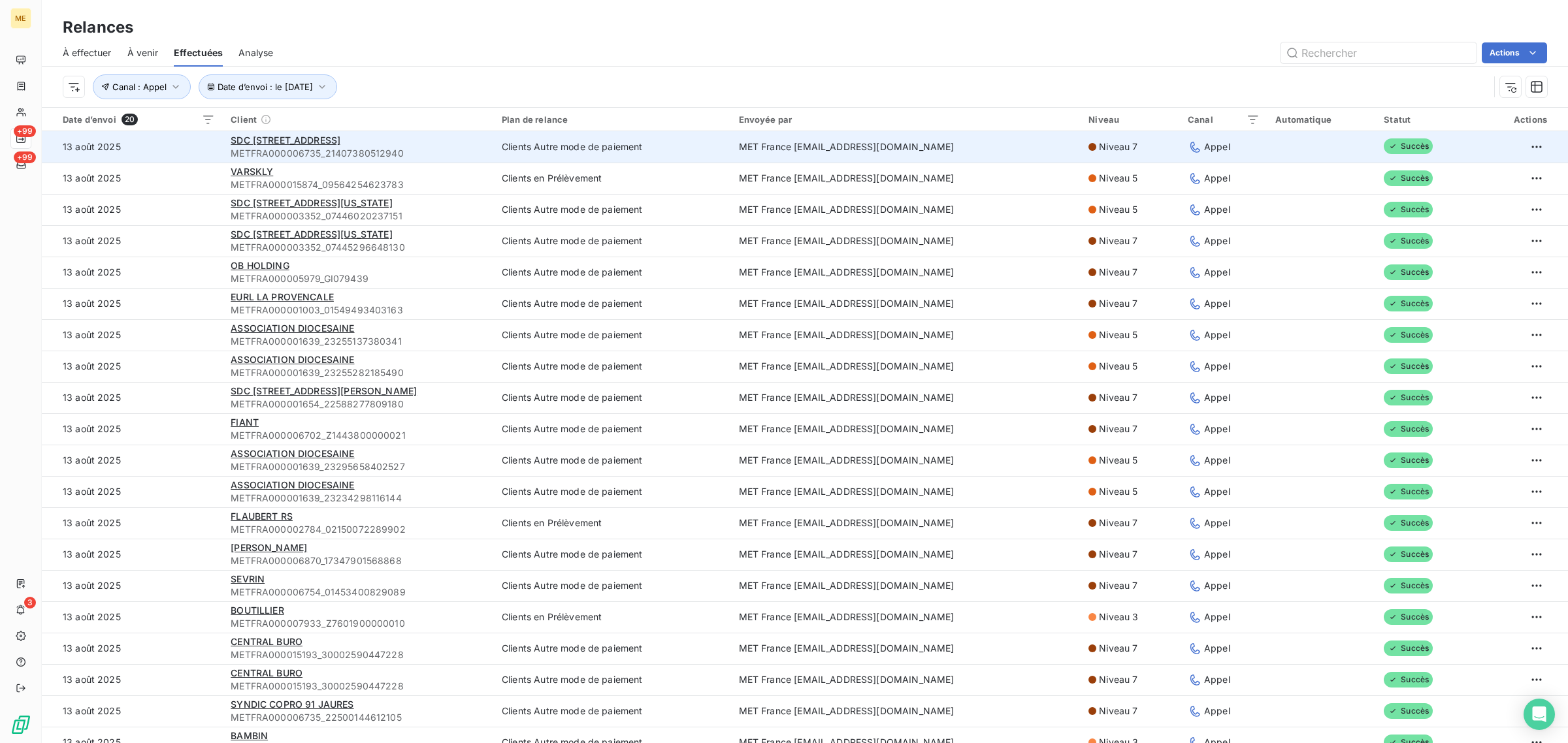
click at [426, 154] on span "METFRA000006735_21407380512940" at bounding box center [359, 154] width 256 height 13
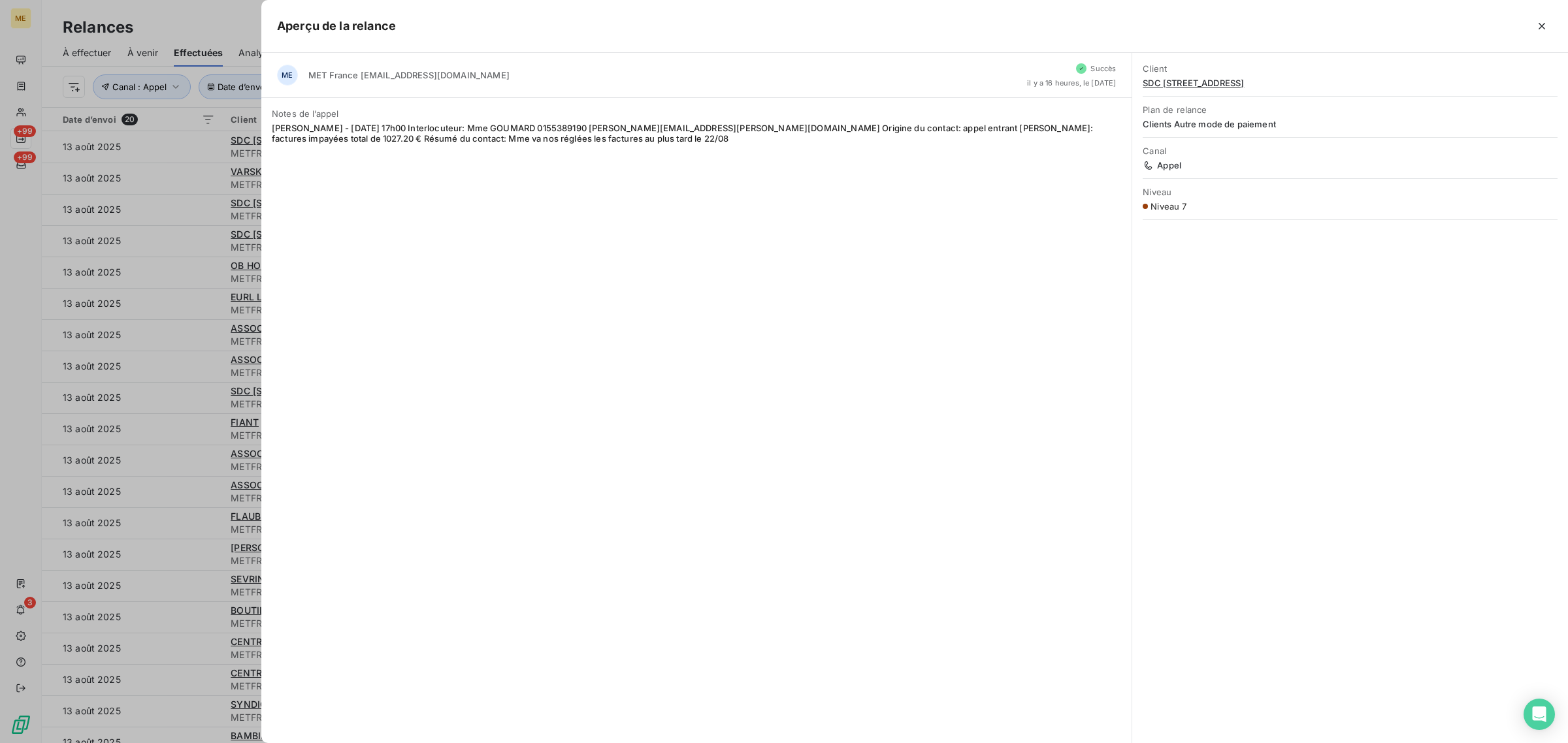
click at [206, 204] on div at bounding box center [784, 371] width 1568 height 743
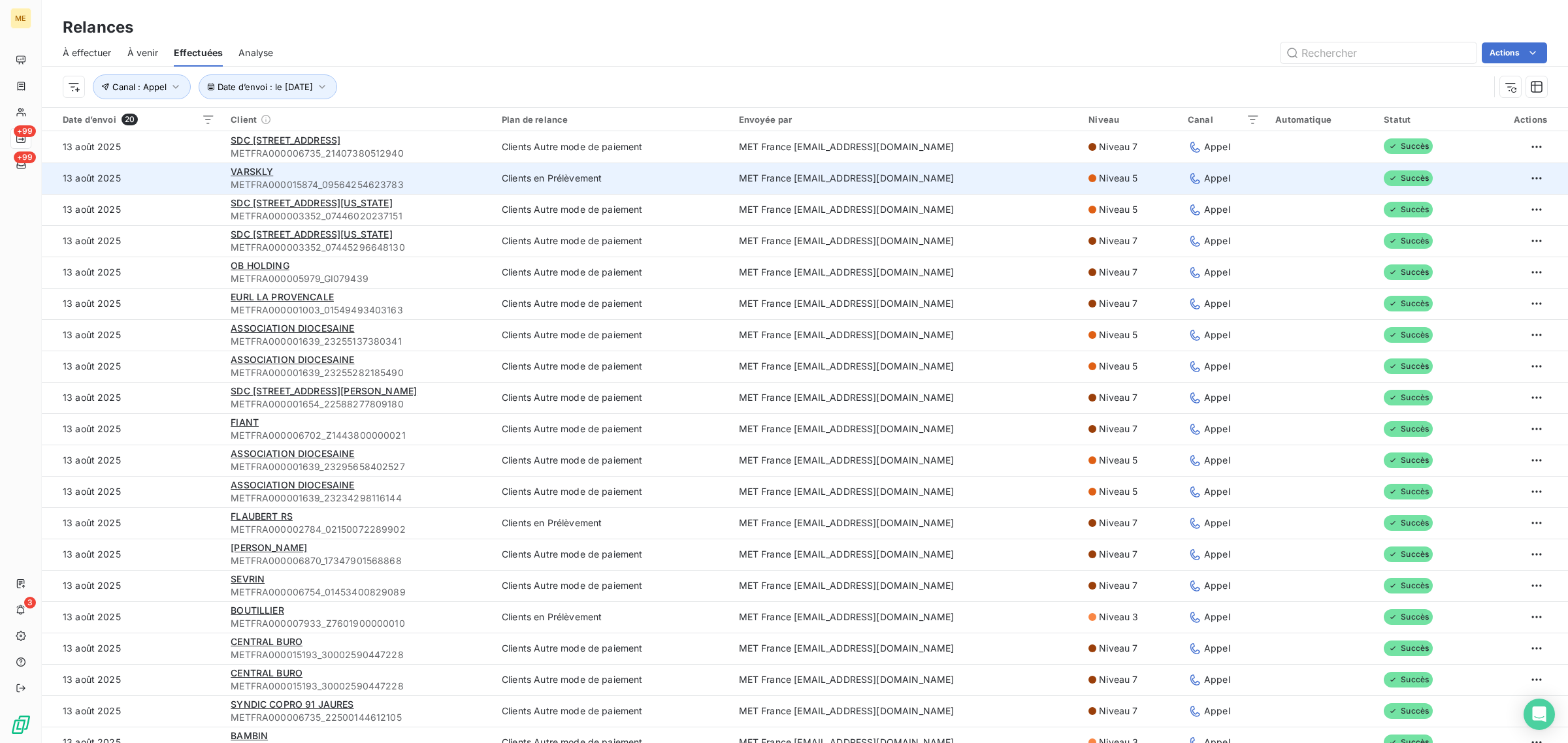
click at [347, 164] on td "VARSKLY METFRA000015874_09564254623783" at bounding box center [358, 178] width 271 height 32
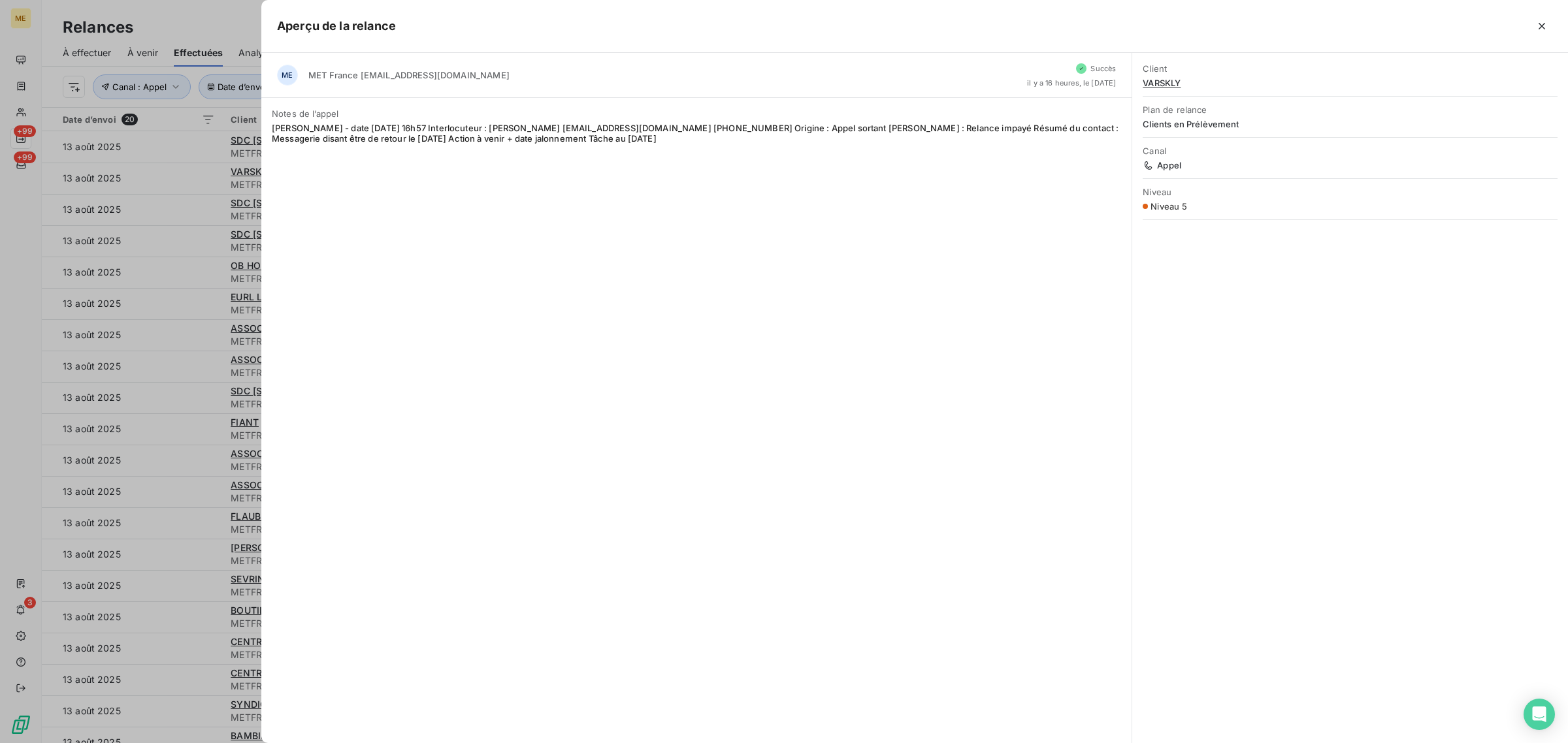
click at [213, 185] on div at bounding box center [784, 371] width 1568 height 743
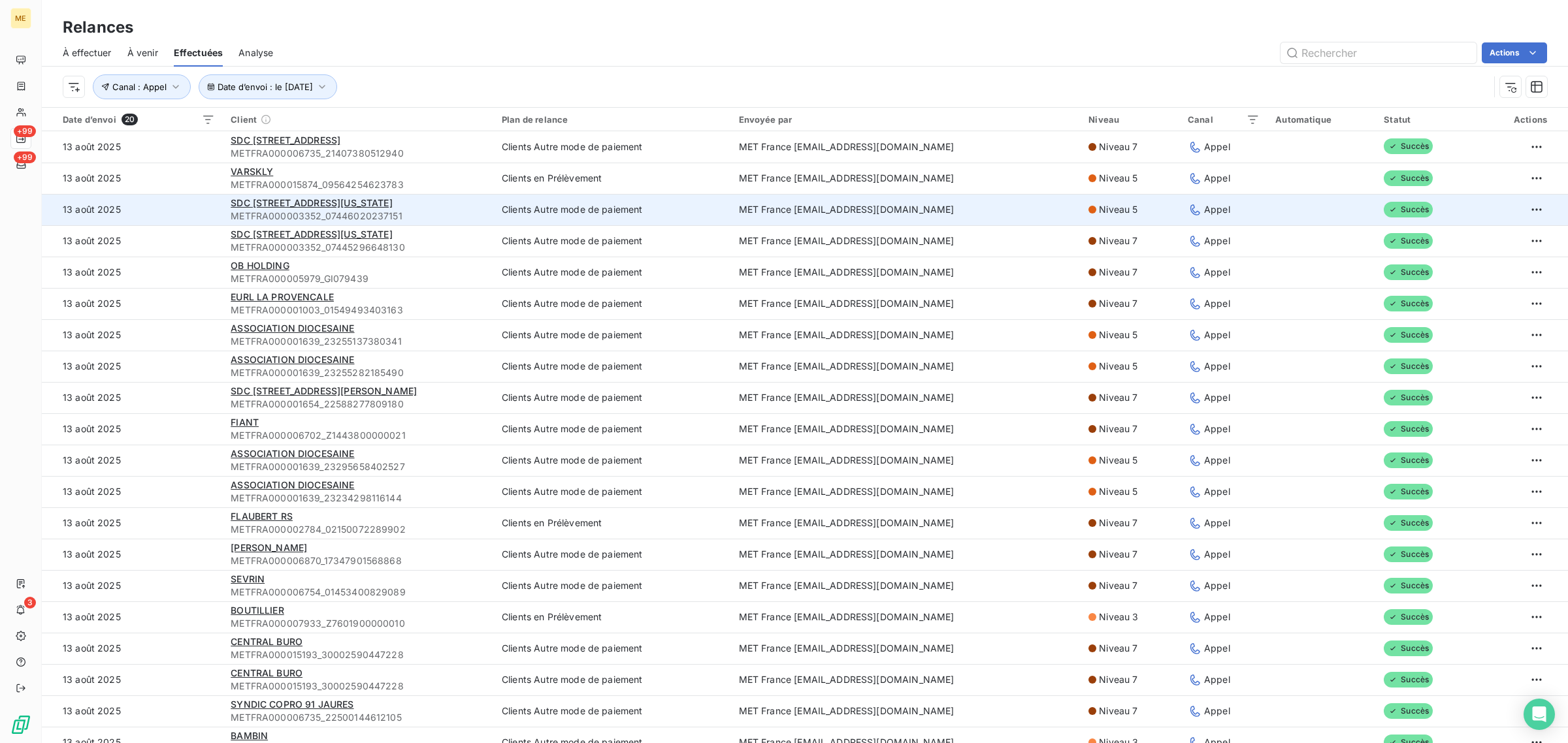
click at [378, 203] on div "SDC 48 AVENUE DE NEW YORK" at bounding box center [359, 203] width 256 height 13
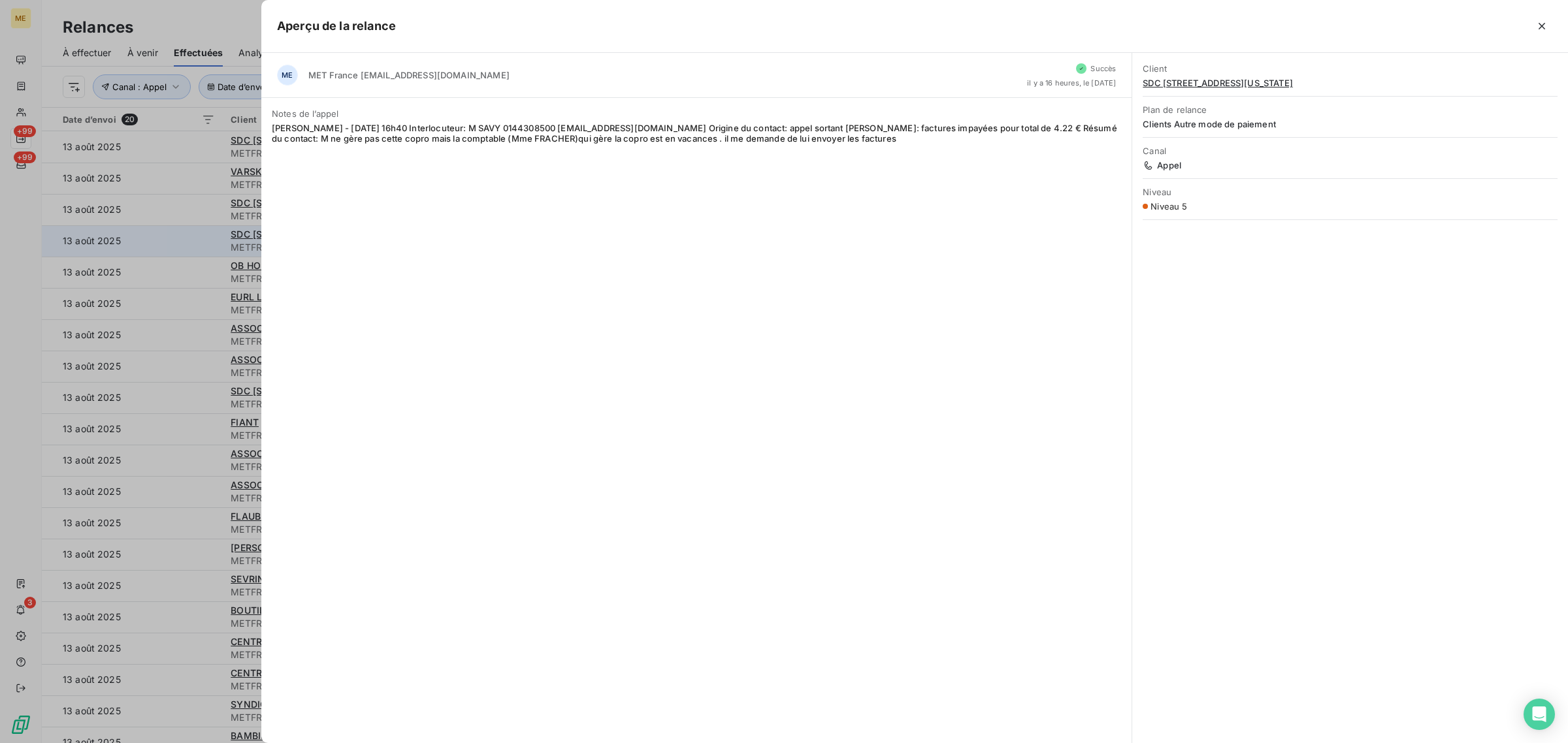
drag, startPoint x: 209, startPoint y: 236, endPoint x: 216, endPoint y: 242, distance: 9.2
click at [209, 237] on div at bounding box center [784, 371] width 1568 height 743
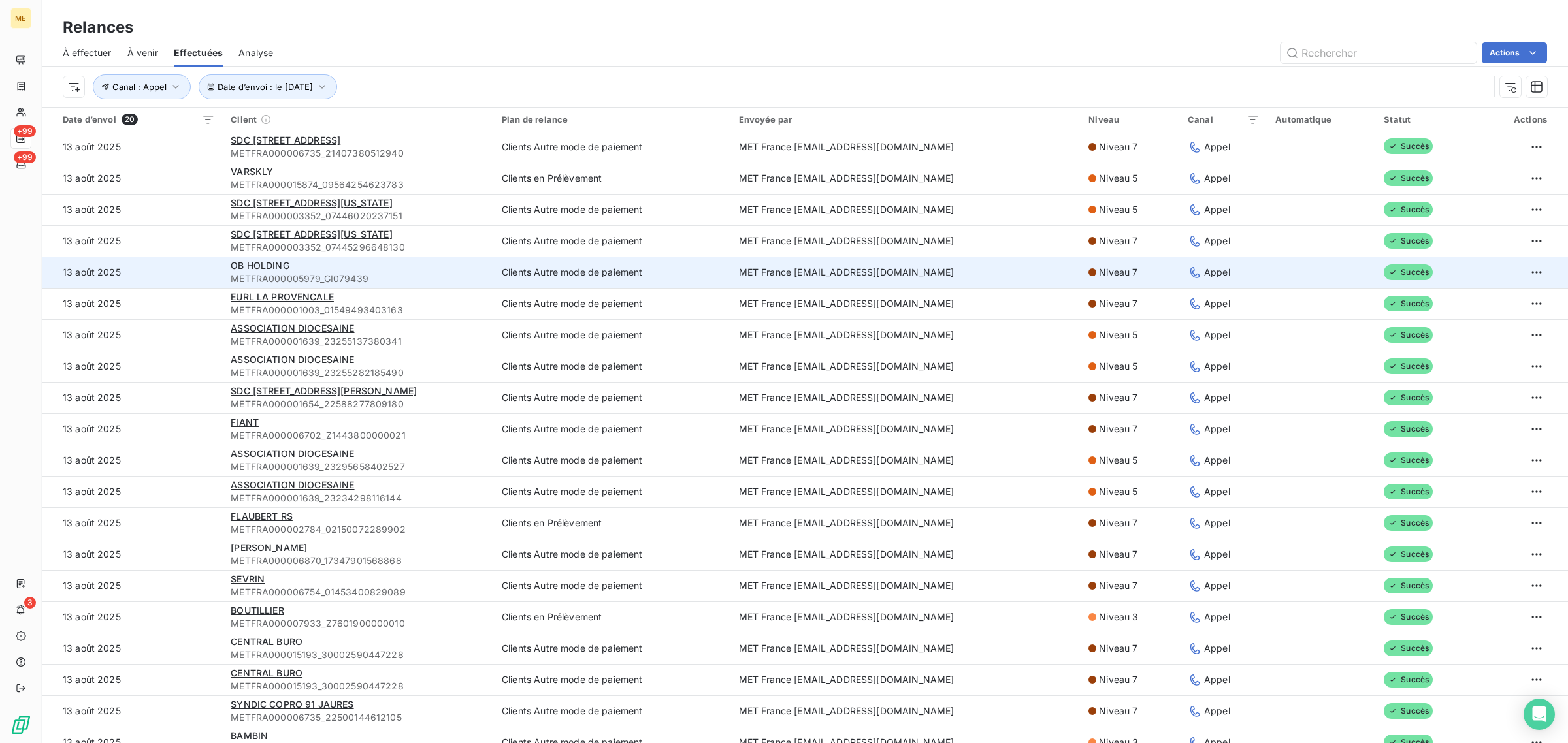
click at [385, 259] on div "OB HOLDING" at bounding box center [359, 266] width 256 height 13
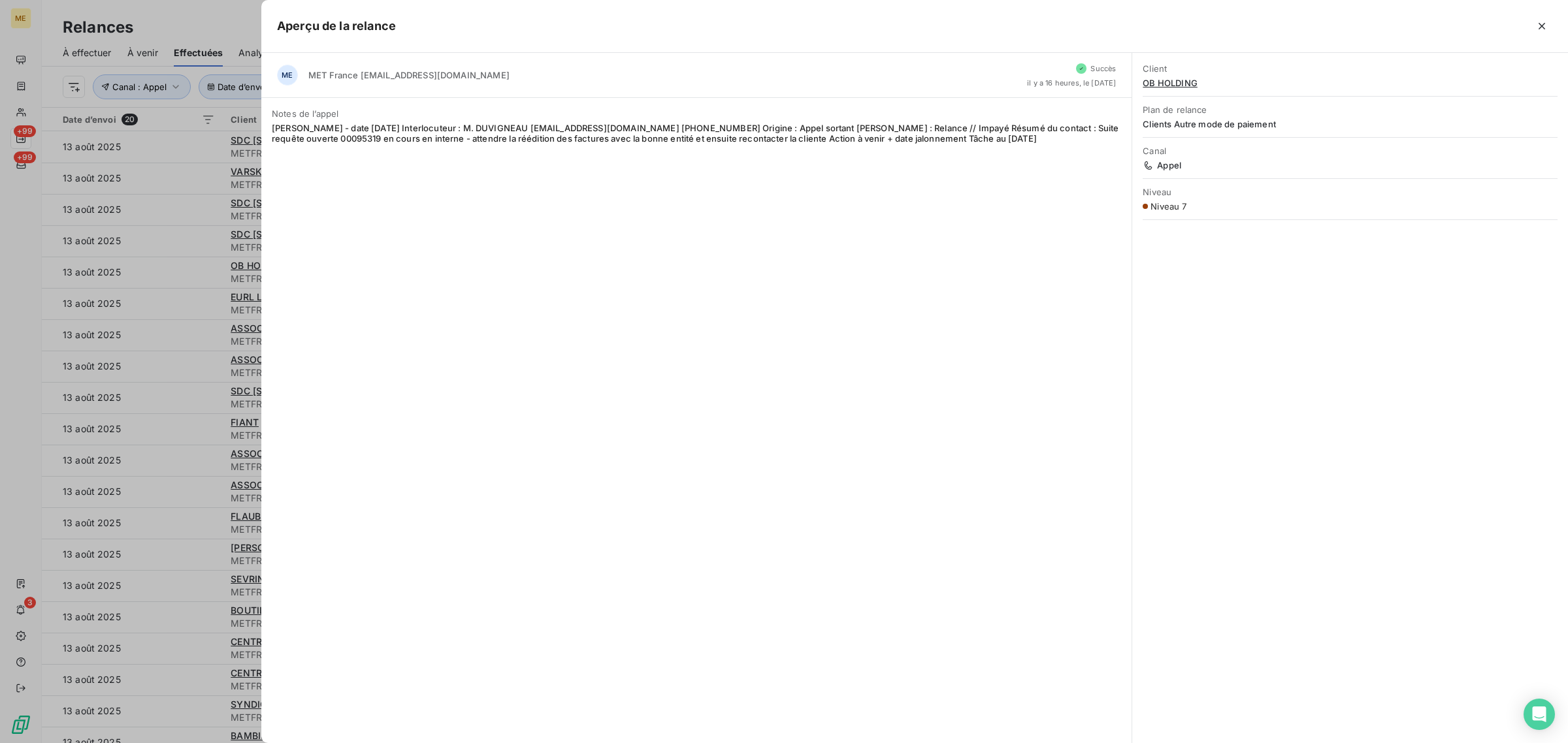
click at [177, 249] on div at bounding box center [784, 371] width 1568 height 743
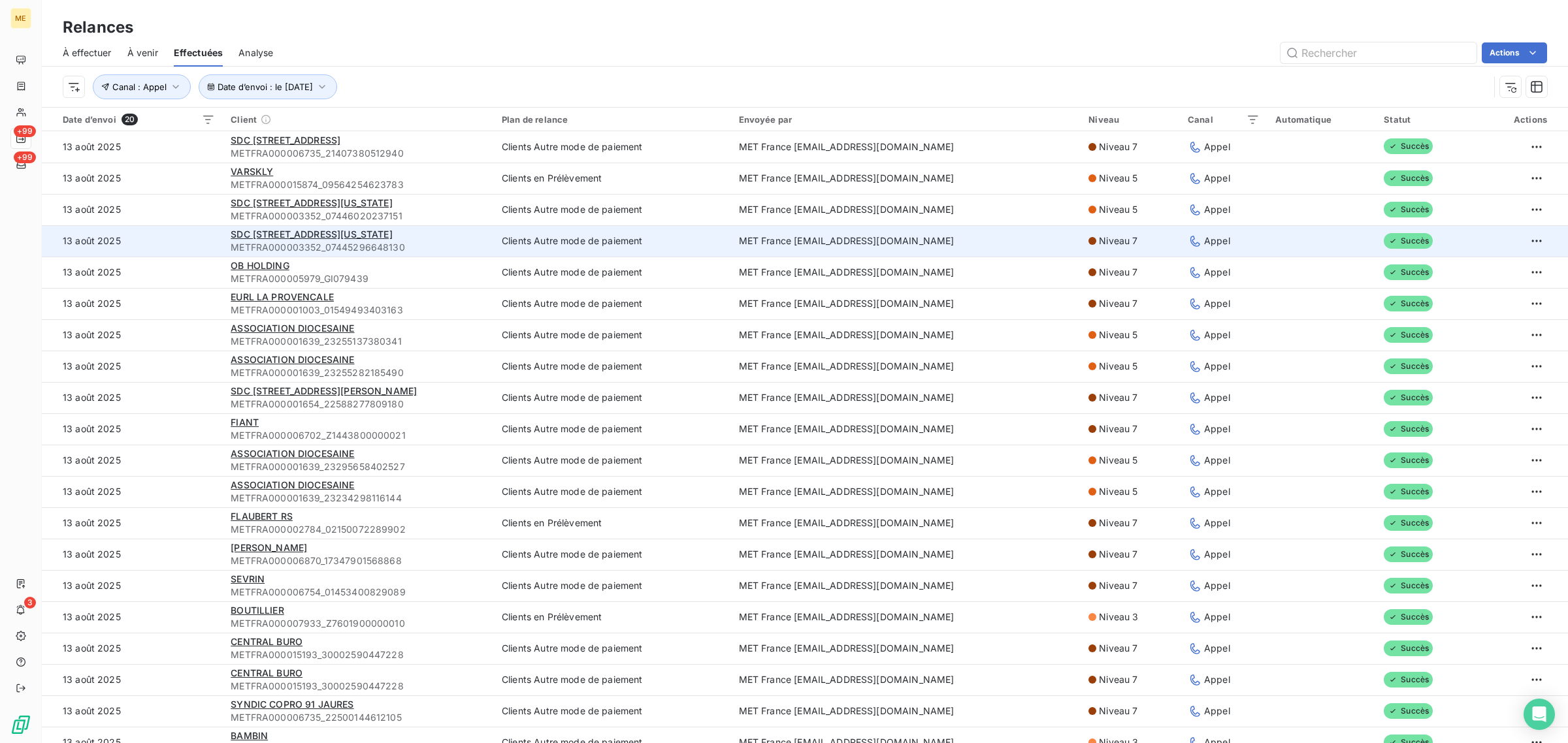
click at [416, 236] on div "SDC 48 AVENUE DE NEW YORK" at bounding box center [359, 234] width 256 height 13
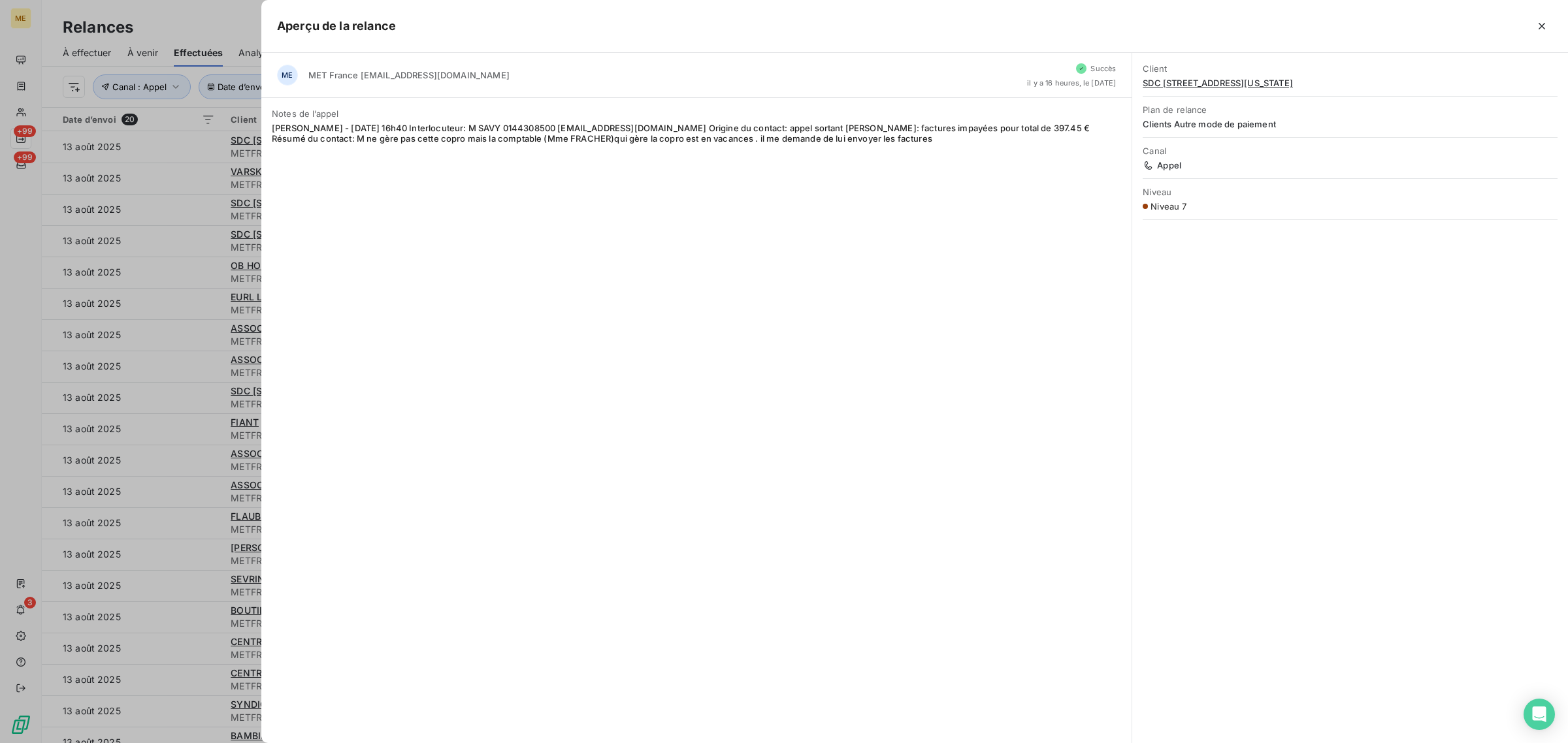
click at [191, 296] on div at bounding box center [784, 371] width 1568 height 743
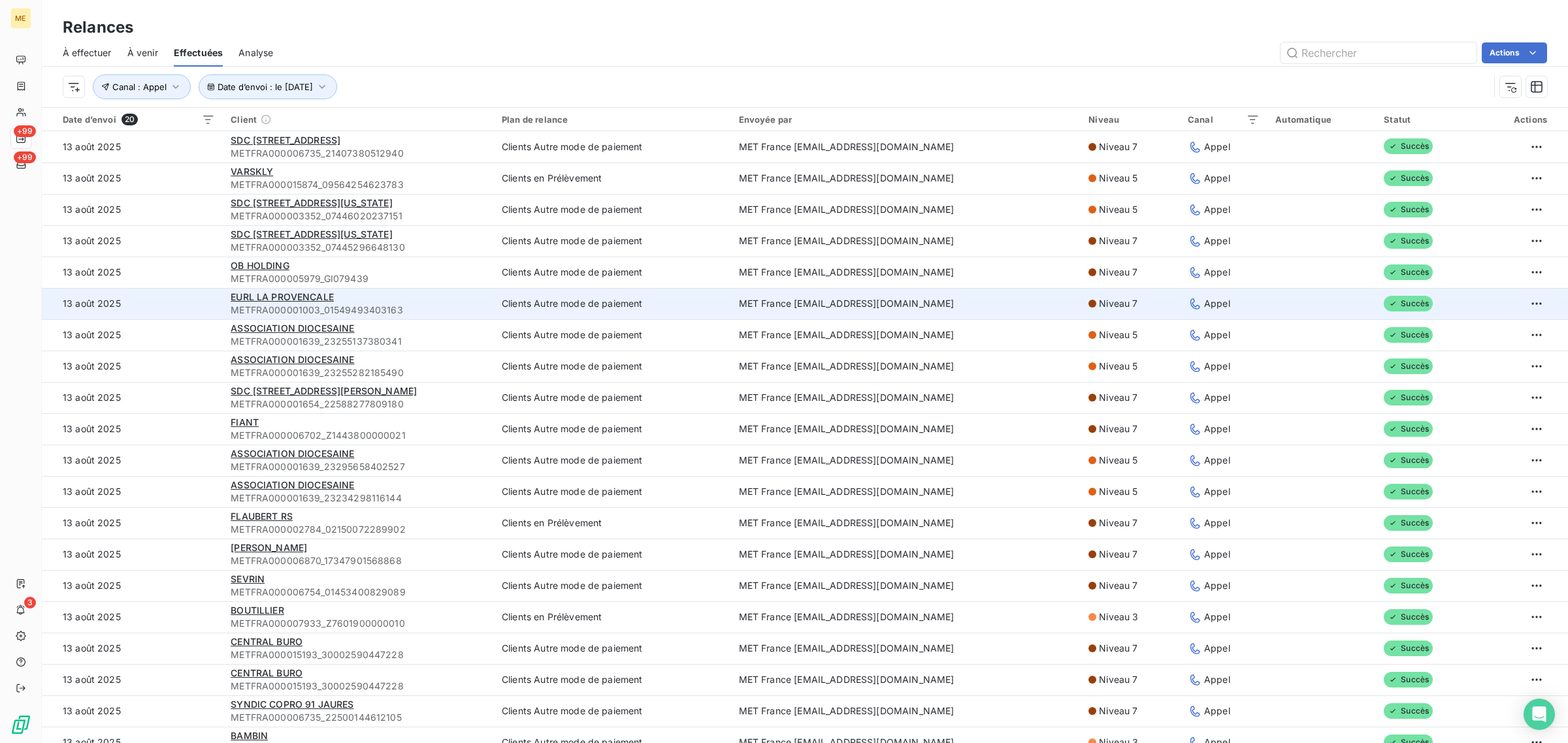
click at [441, 305] on span "METFRA000001003_01549493403163" at bounding box center [359, 310] width 256 height 13
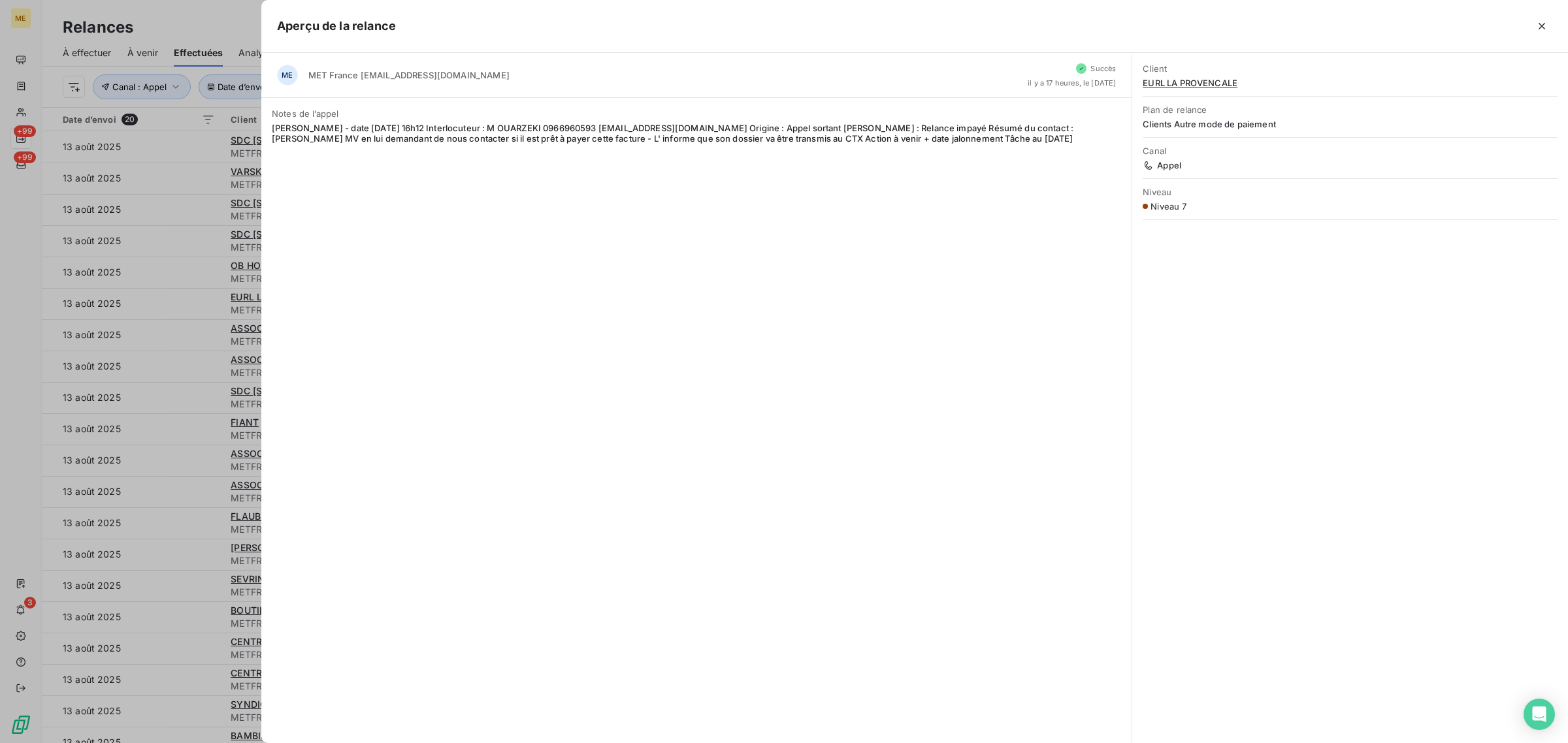
click at [81, 299] on div at bounding box center [784, 371] width 1568 height 743
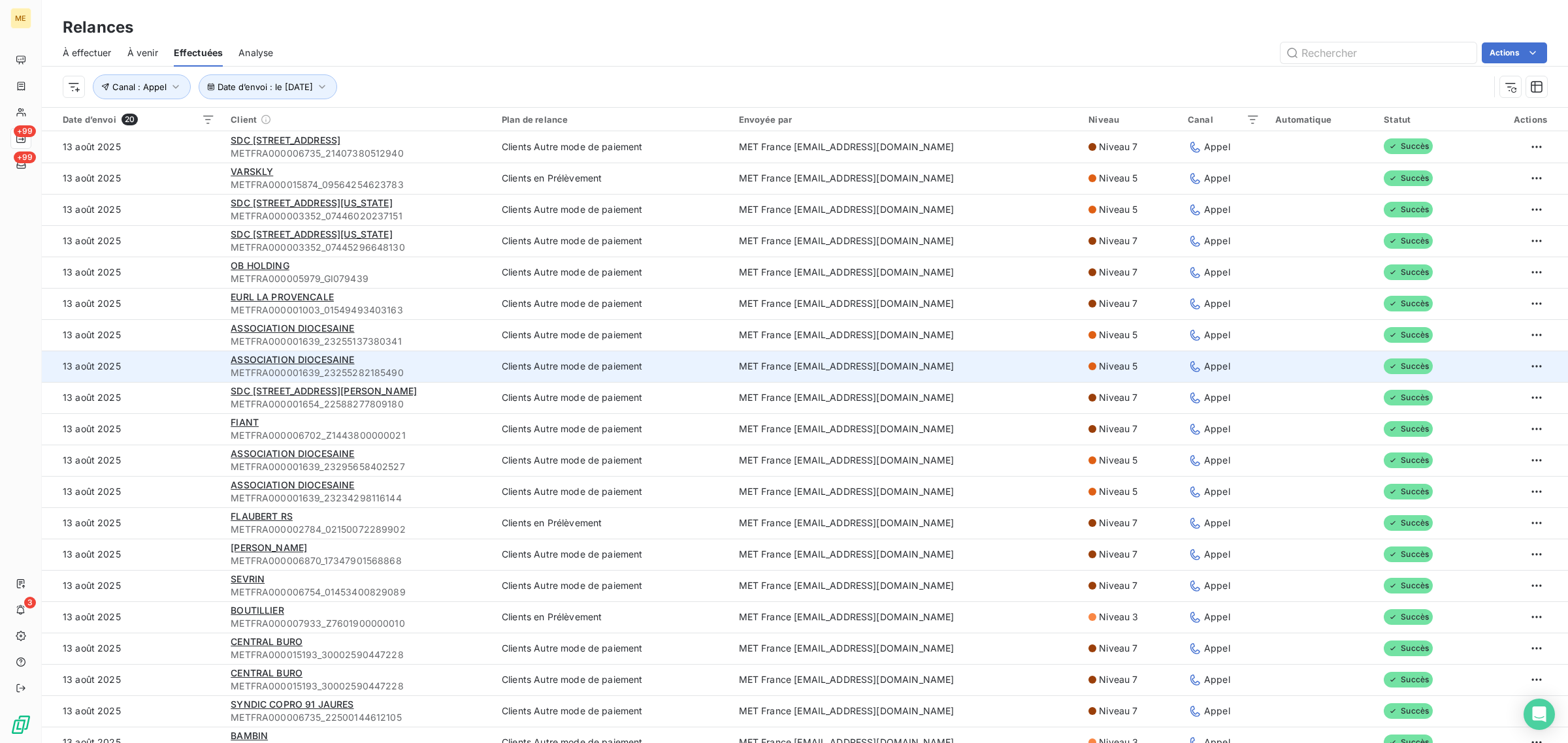
click at [433, 354] on div "ASSOCIATION DIOCESAINE" at bounding box center [359, 360] width 256 height 13
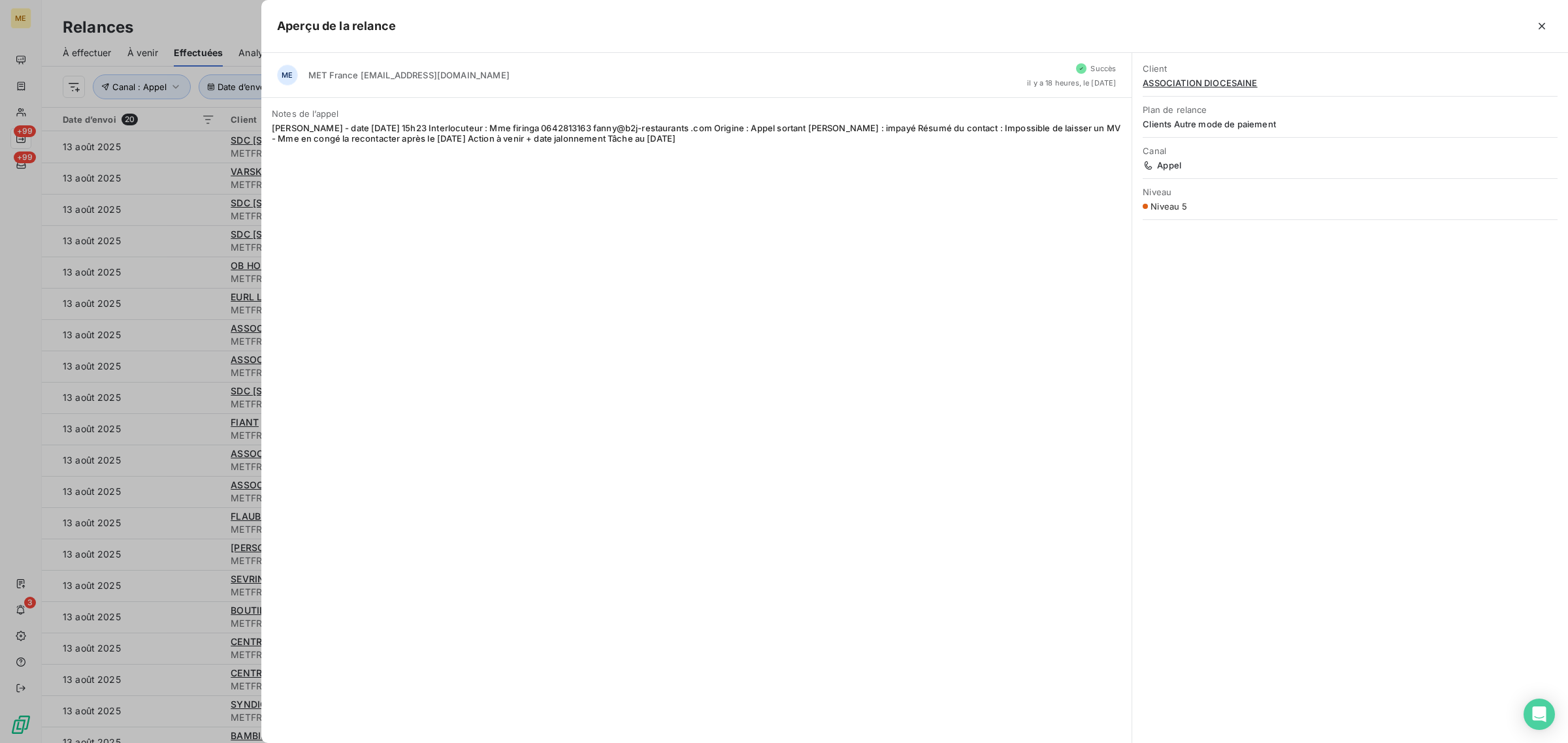
click at [93, 338] on div at bounding box center [784, 371] width 1568 height 743
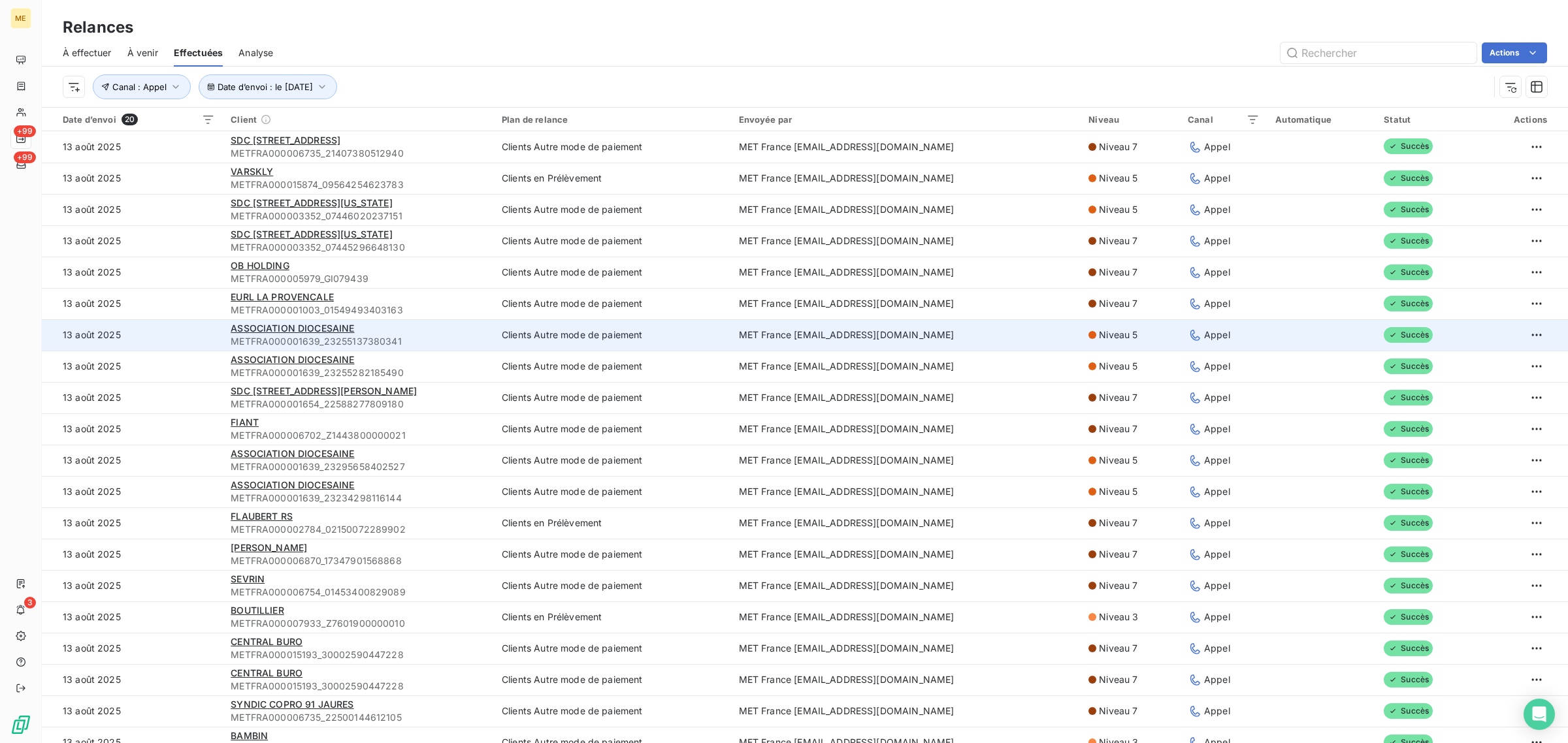
click at [433, 326] on div "ASSOCIATION DIOCESAINE" at bounding box center [359, 329] width 256 height 13
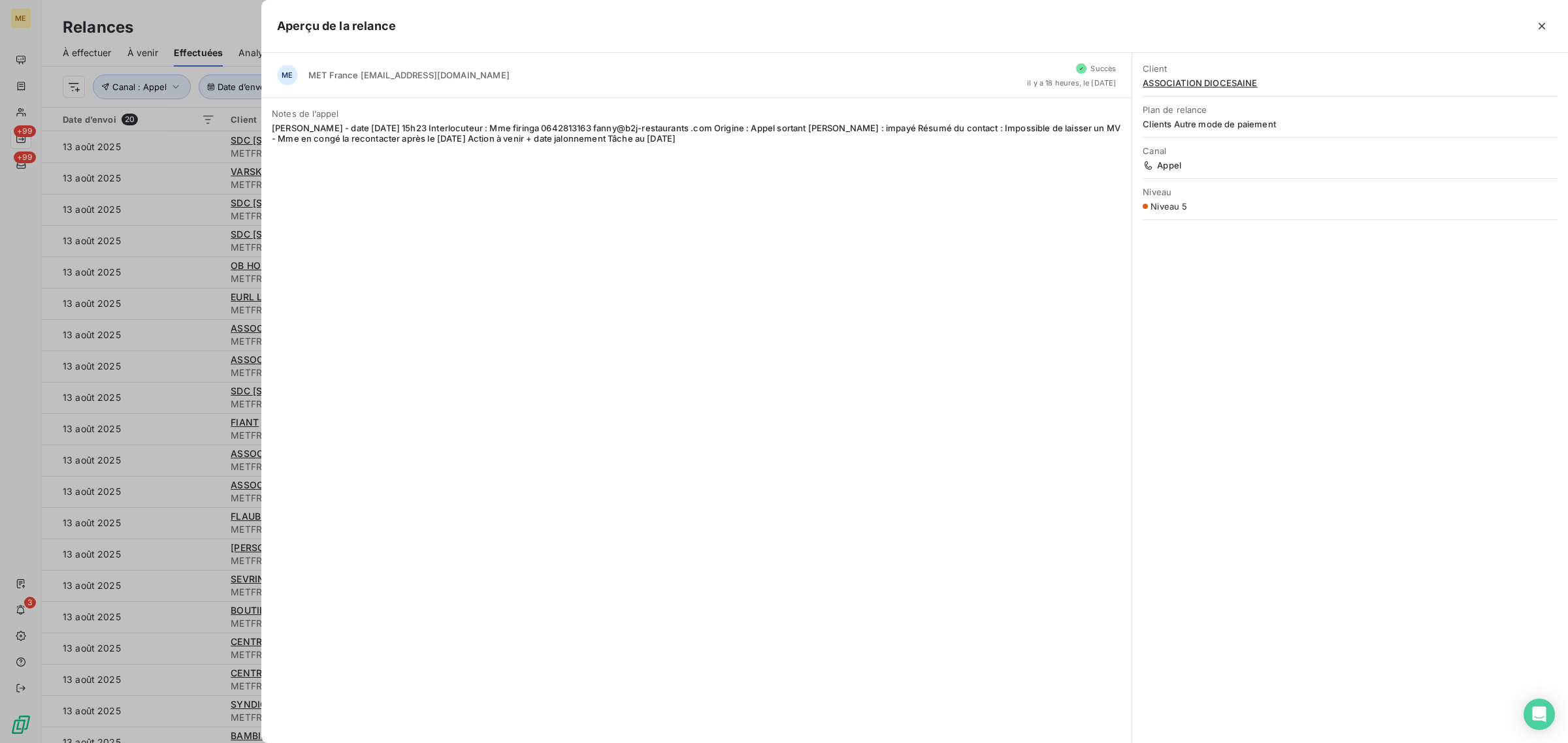
click at [145, 340] on div at bounding box center [784, 371] width 1568 height 743
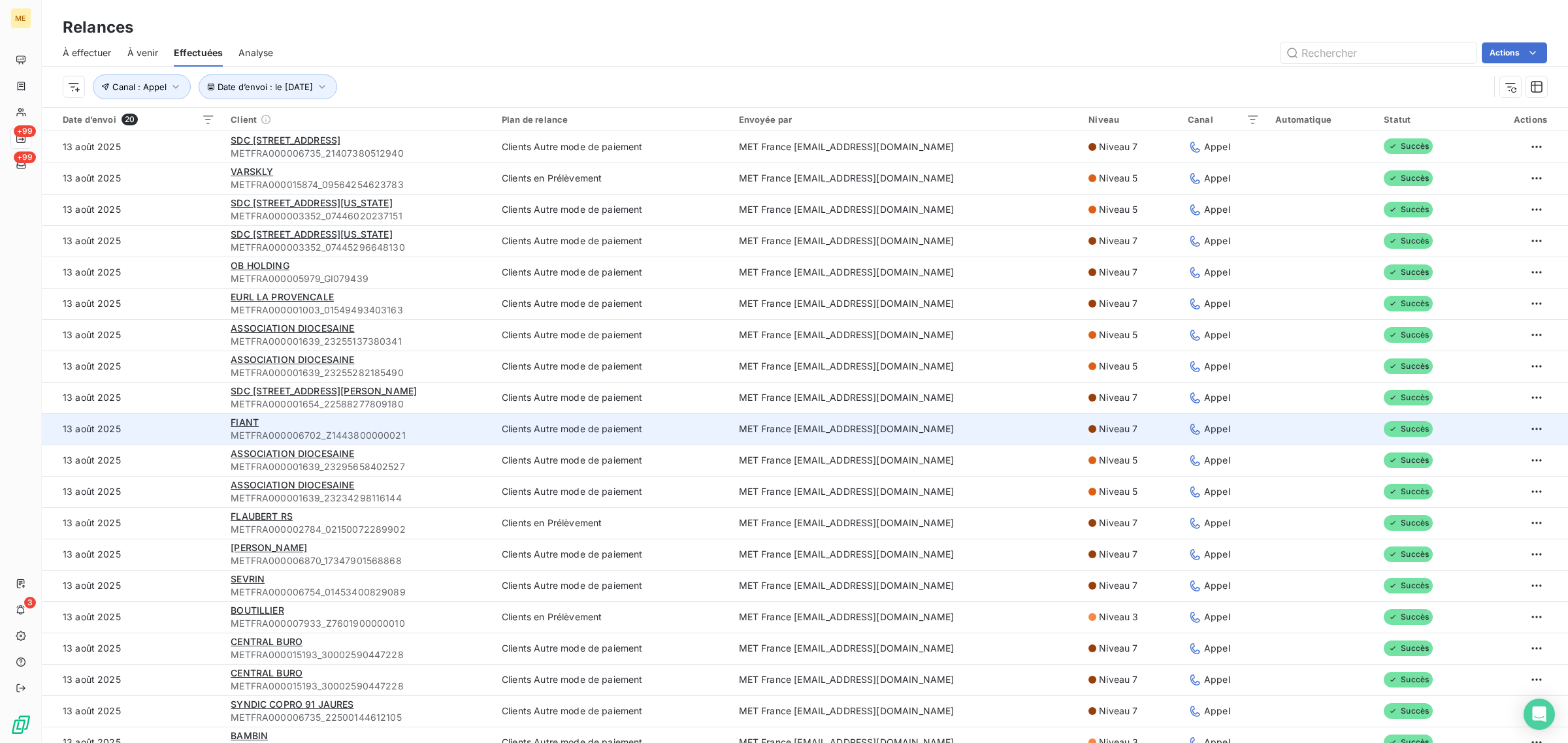
click at [449, 427] on div "FIANT" at bounding box center [359, 423] width 256 height 13
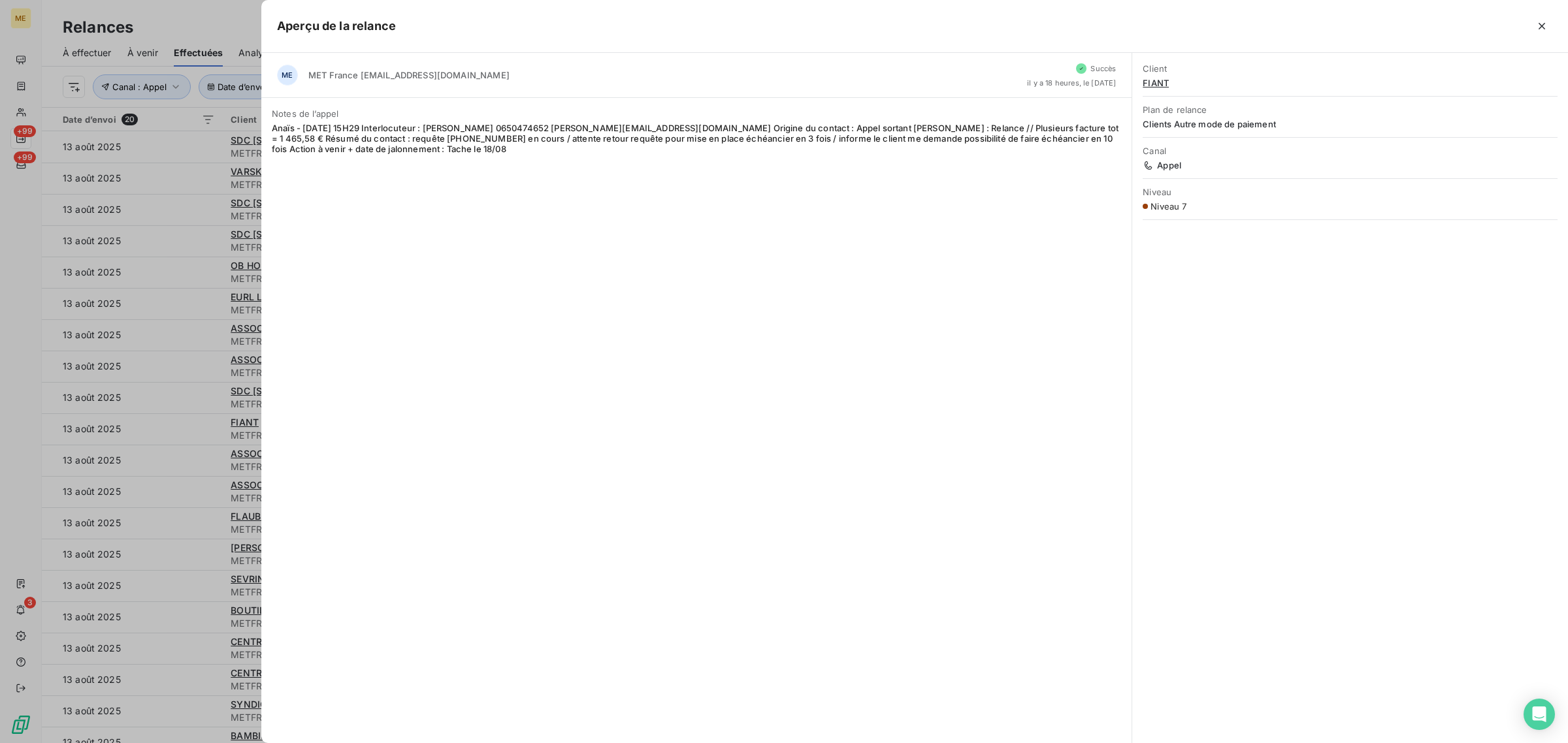
click at [90, 280] on div at bounding box center [784, 371] width 1568 height 743
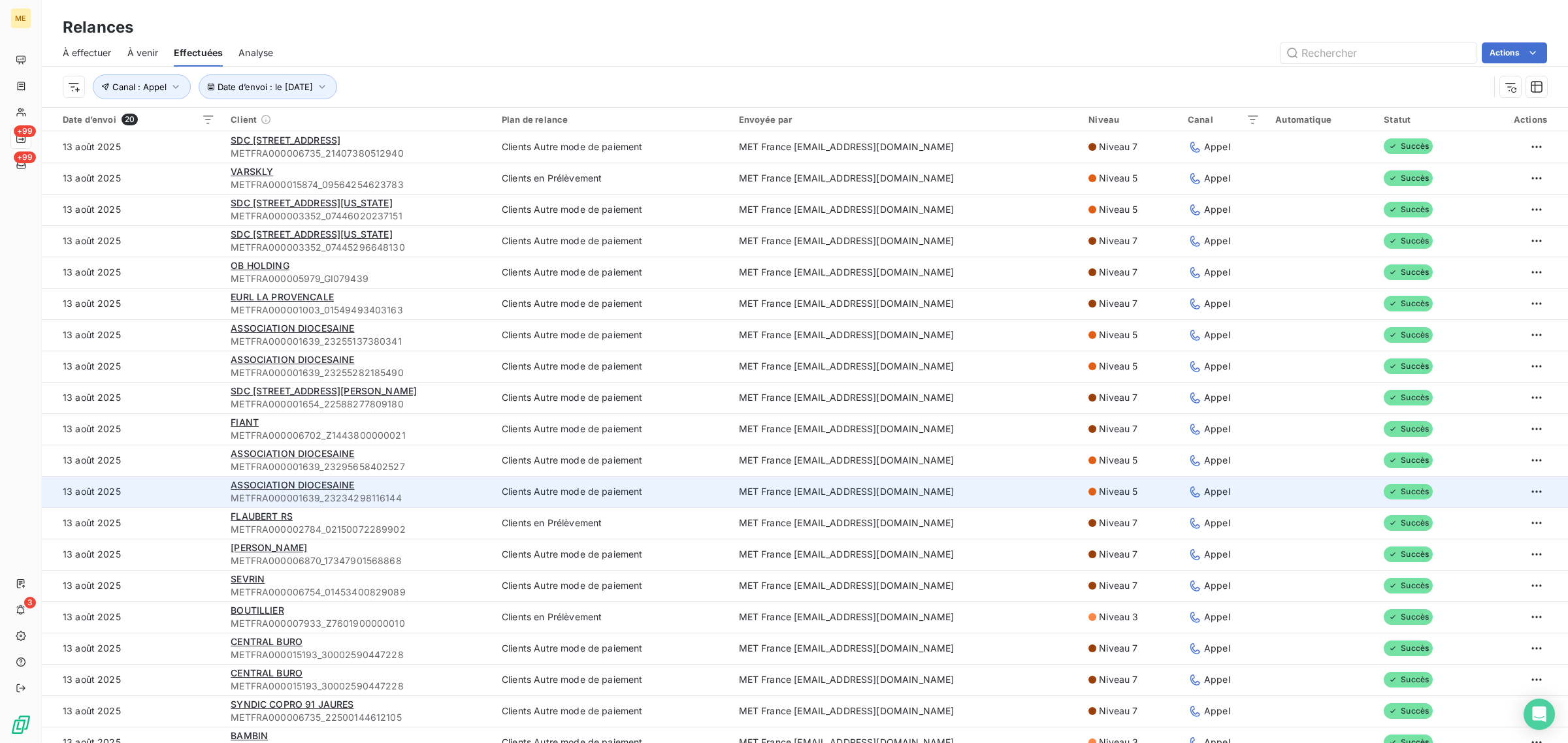
click at [459, 477] on td "ASSOCIATION DIOCESAINE METFRA000001639_23234298116144" at bounding box center [358, 491] width 271 height 32
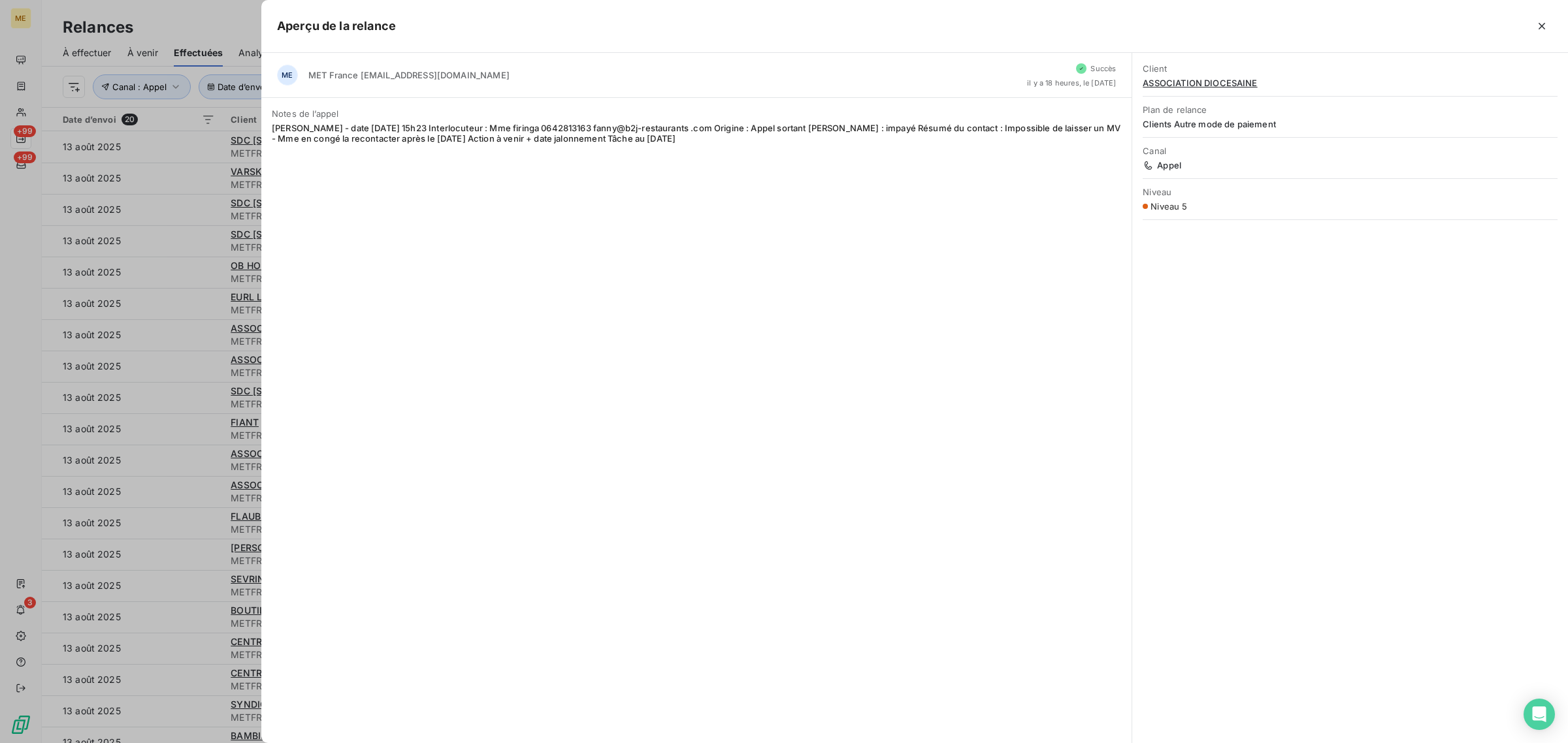
click at [159, 350] on div at bounding box center [784, 371] width 1568 height 743
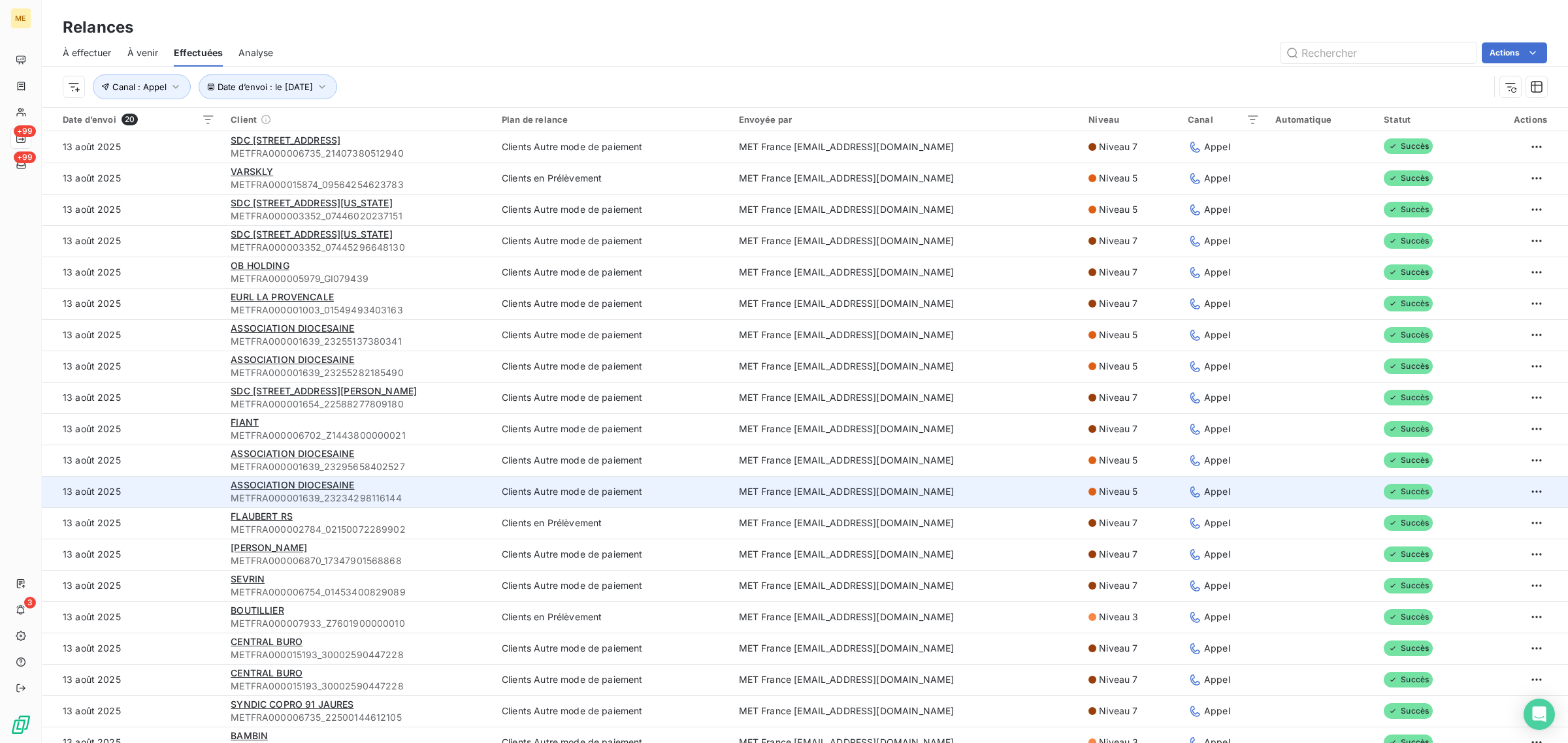
click at [449, 494] on span "METFRA000001639_23234298116144" at bounding box center [359, 498] width 256 height 13
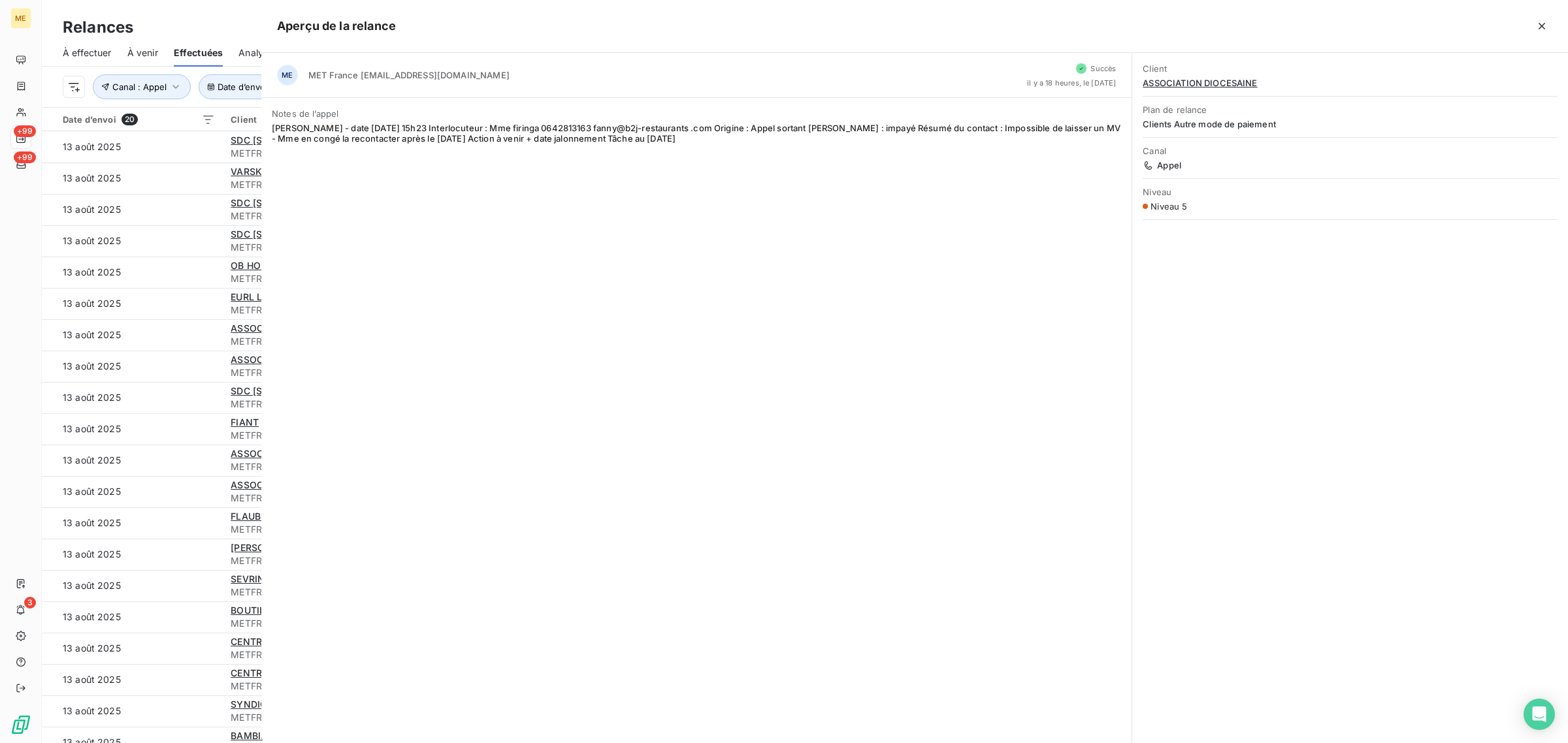
click at [198, 384] on div at bounding box center [784, 371] width 1568 height 743
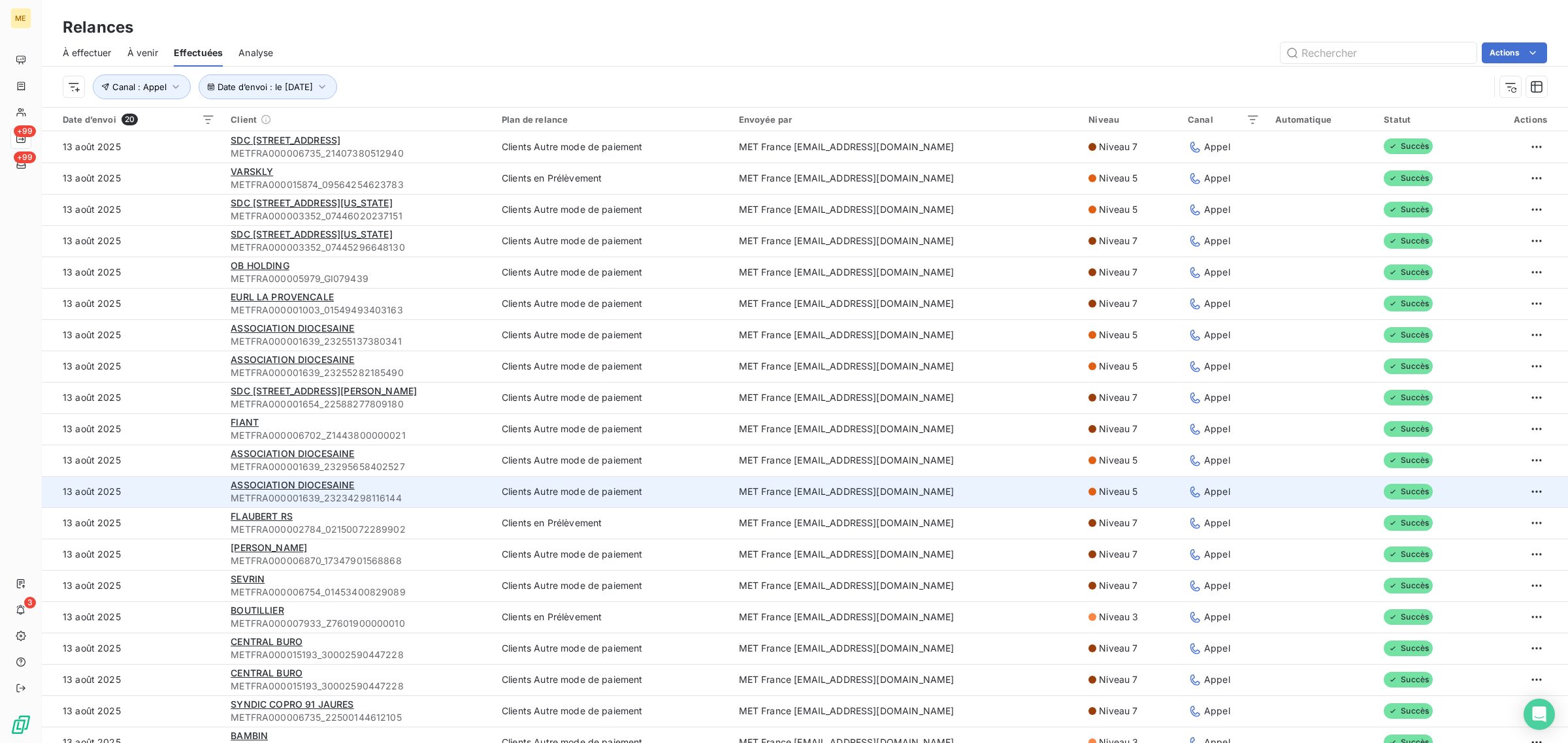
click at [461, 504] on span "METFRA000001639_23234298116144" at bounding box center [359, 498] width 256 height 13
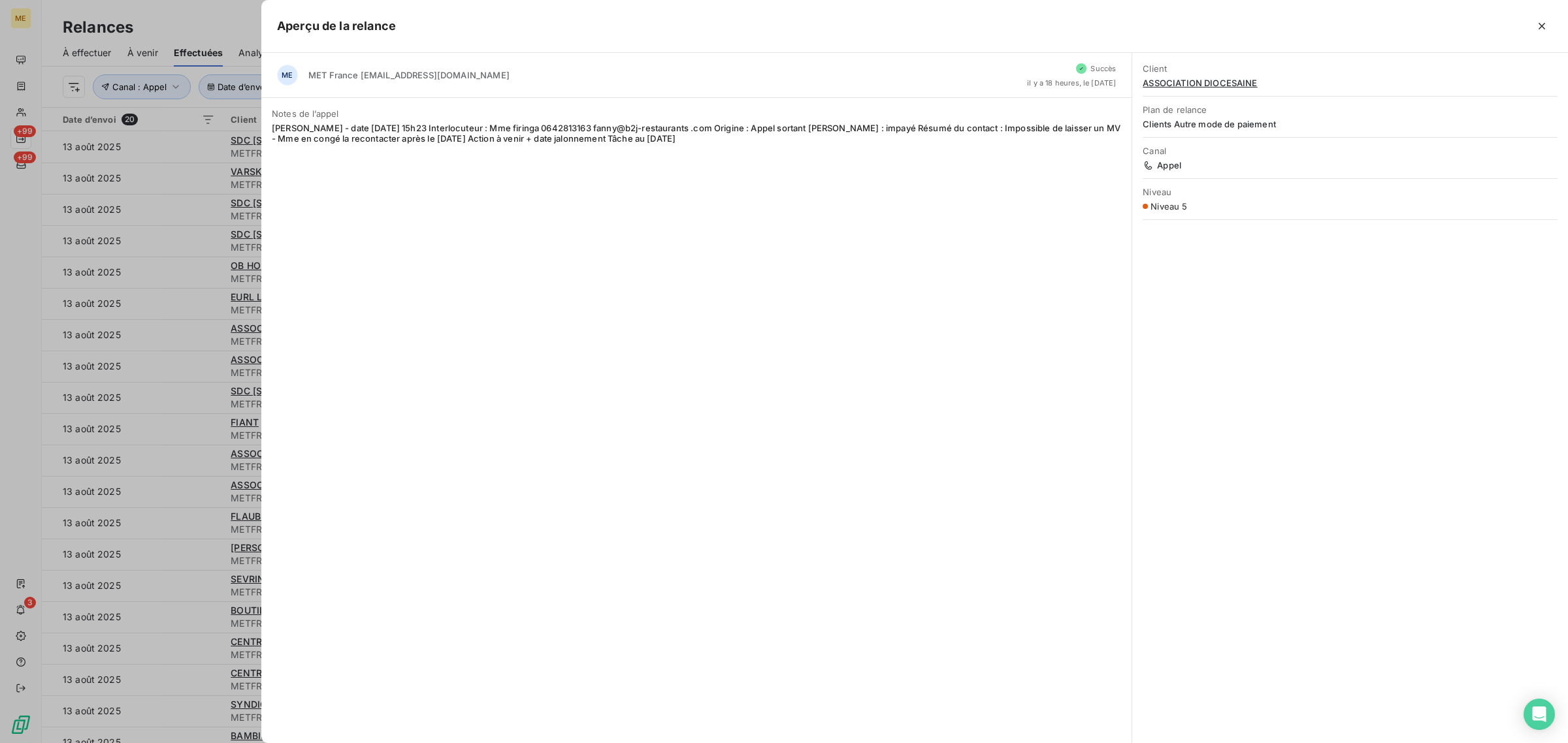
click at [162, 454] on div at bounding box center [784, 371] width 1568 height 743
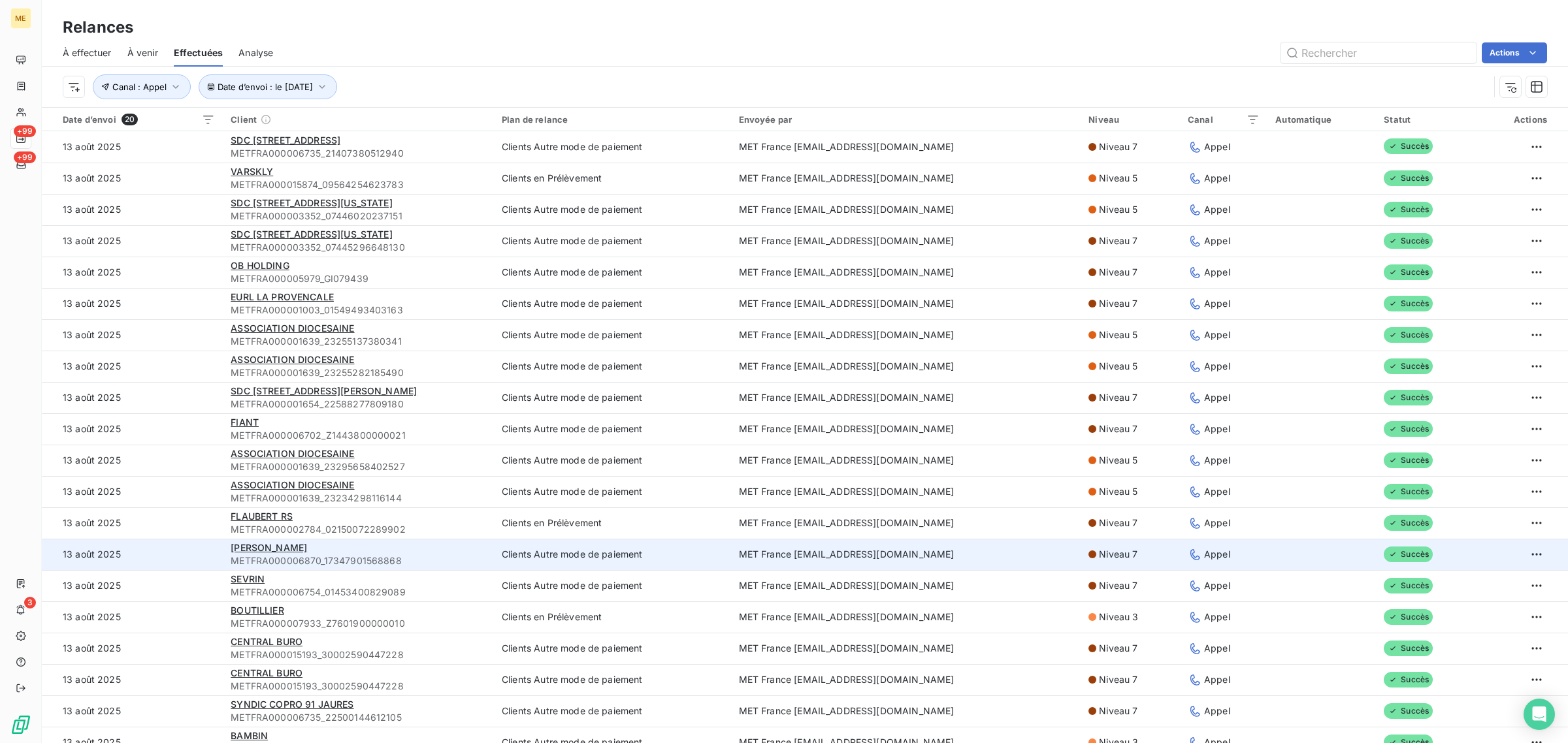
click at [417, 545] on div "BERNARD" at bounding box center [359, 548] width 256 height 13
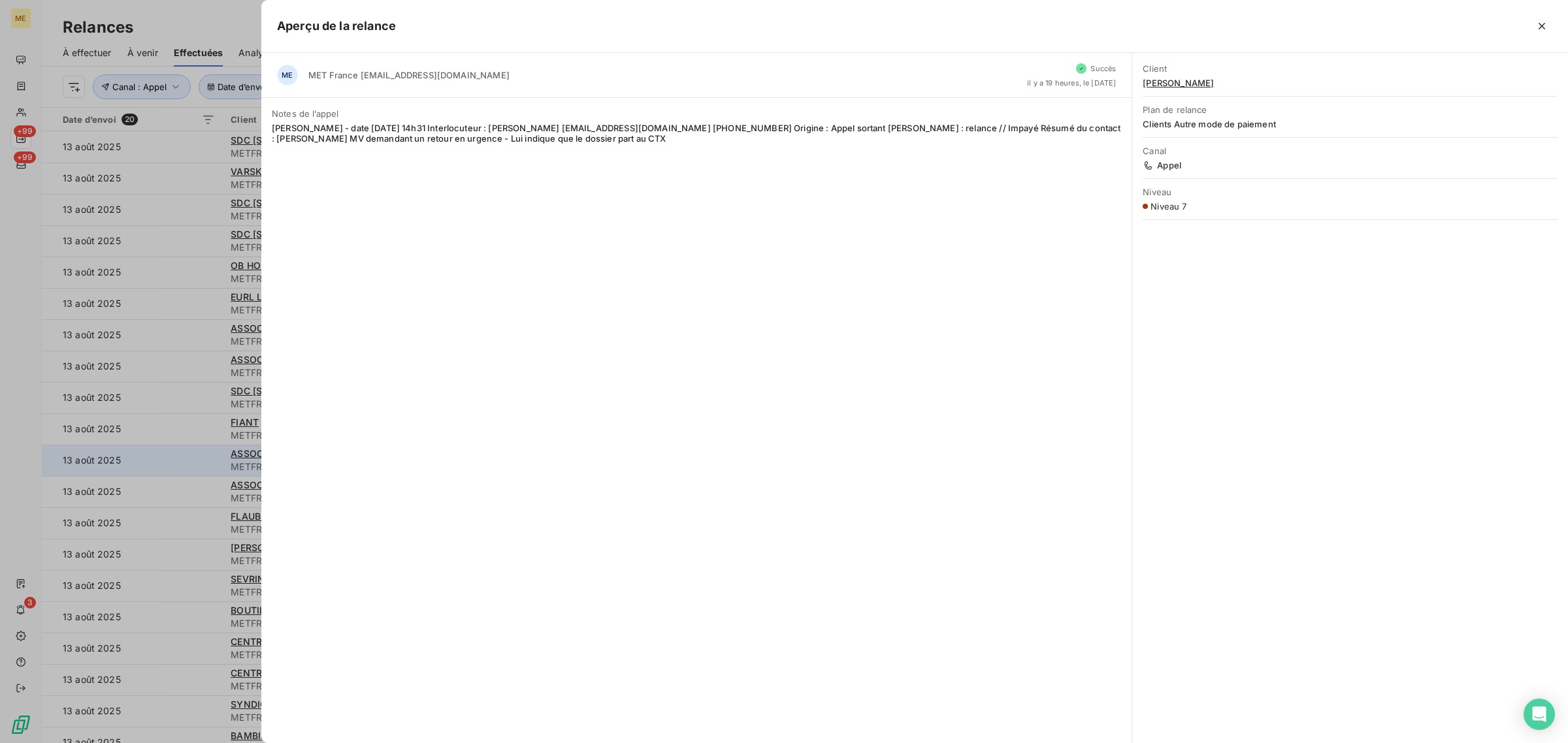
click at [147, 462] on div at bounding box center [784, 371] width 1568 height 743
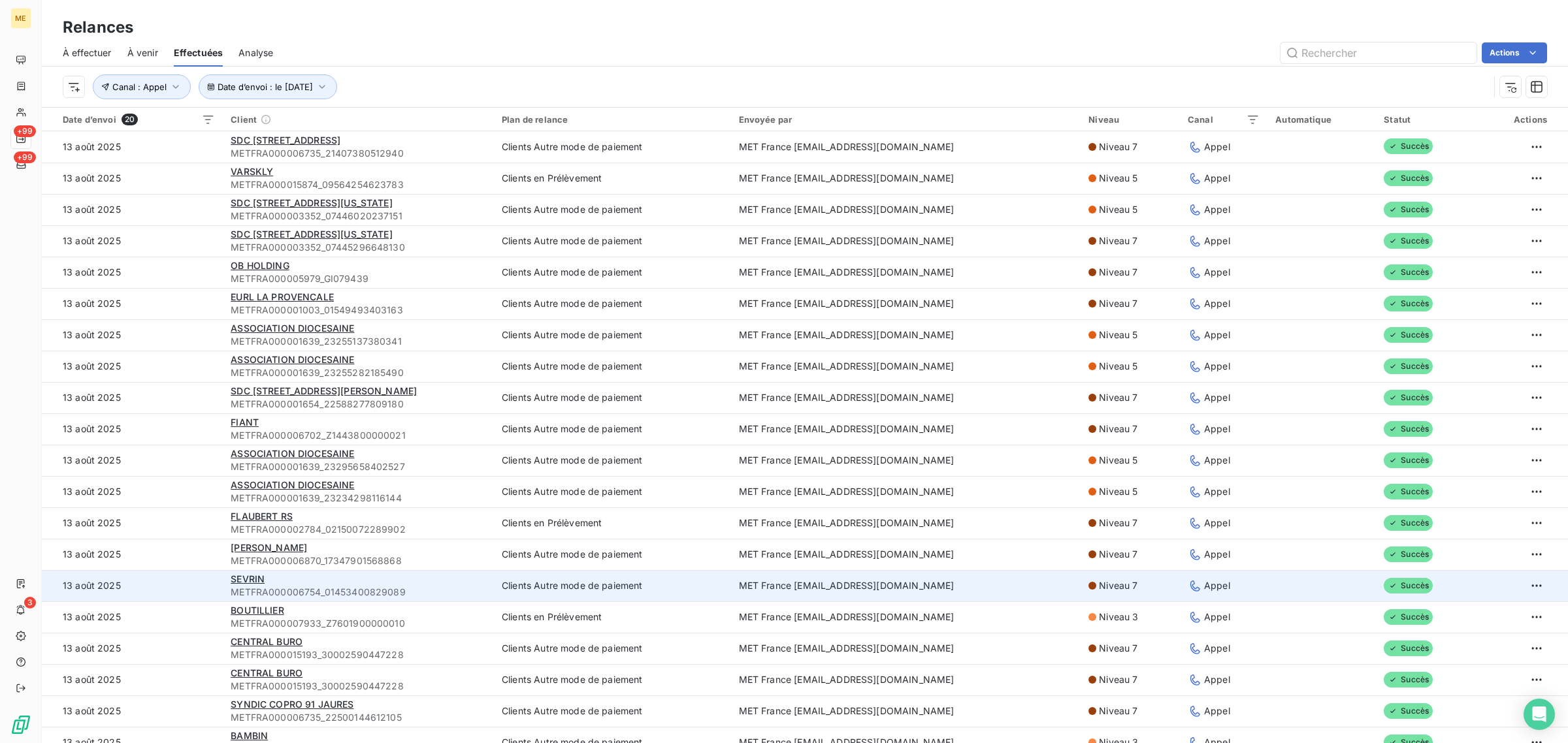
click at [454, 570] on td "SEVRIN METFRA000006754_01453400829089" at bounding box center [358, 586] width 271 height 32
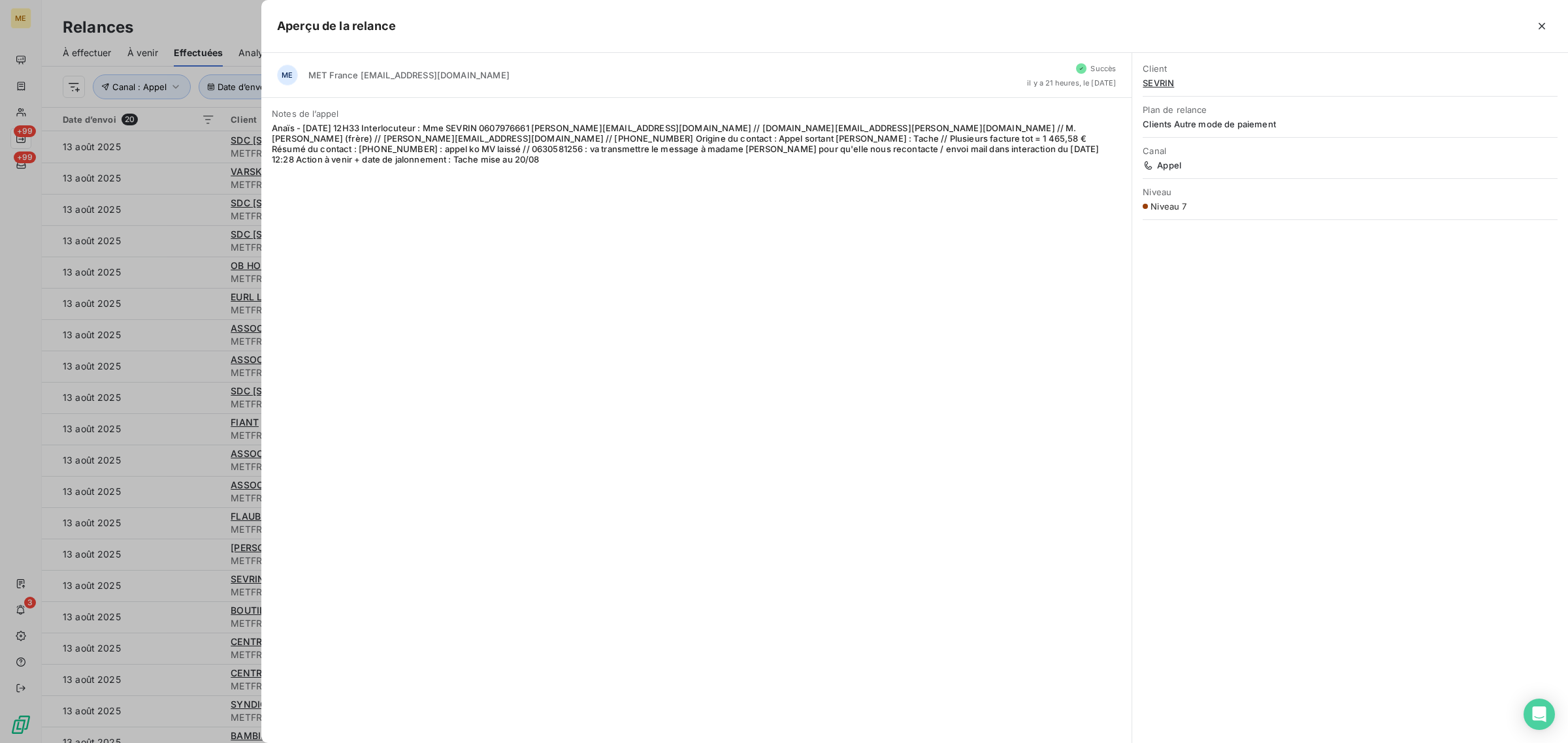
click at [190, 485] on div at bounding box center [784, 371] width 1568 height 743
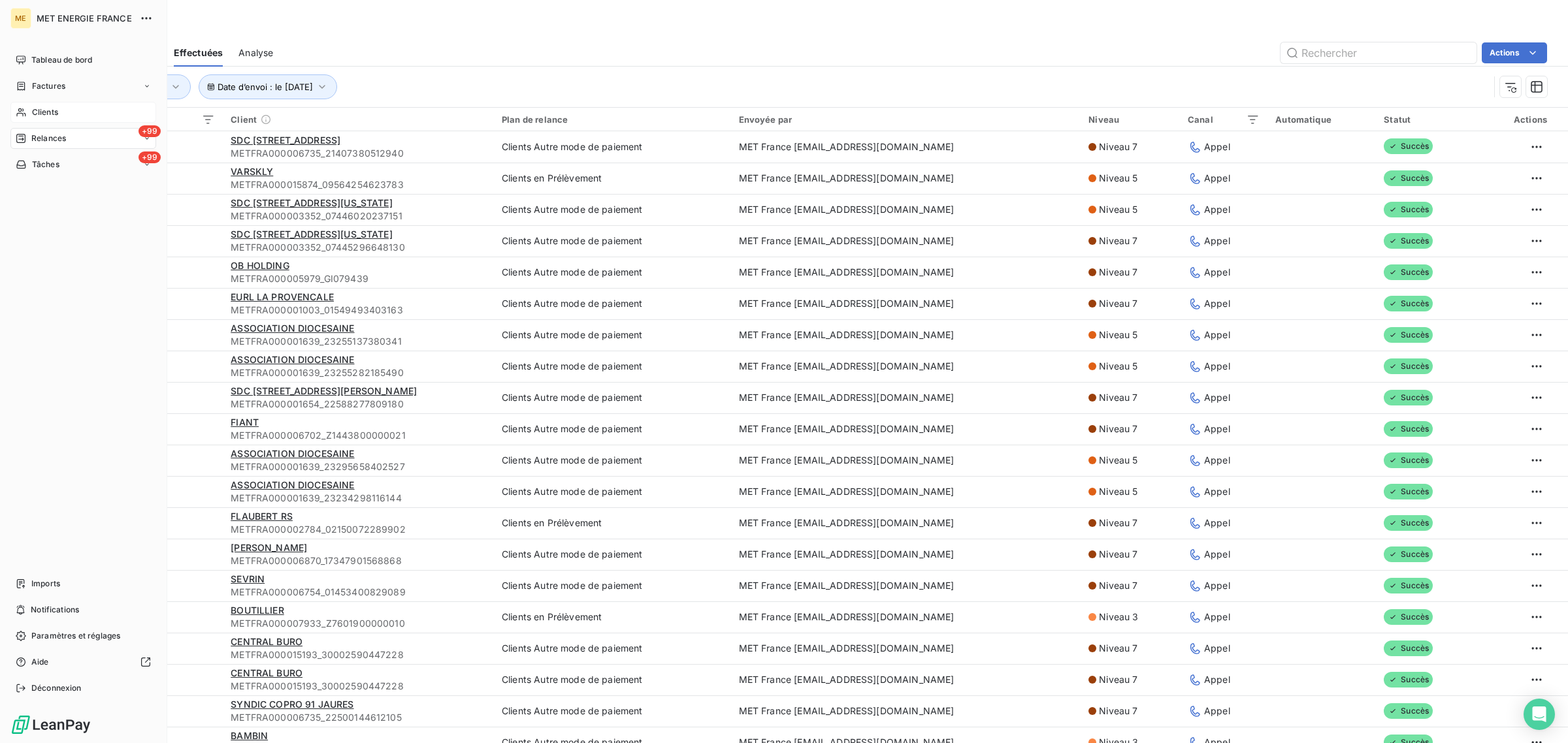
click at [22, 115] on icon at bounding box center [21, 112] width 11 height 11
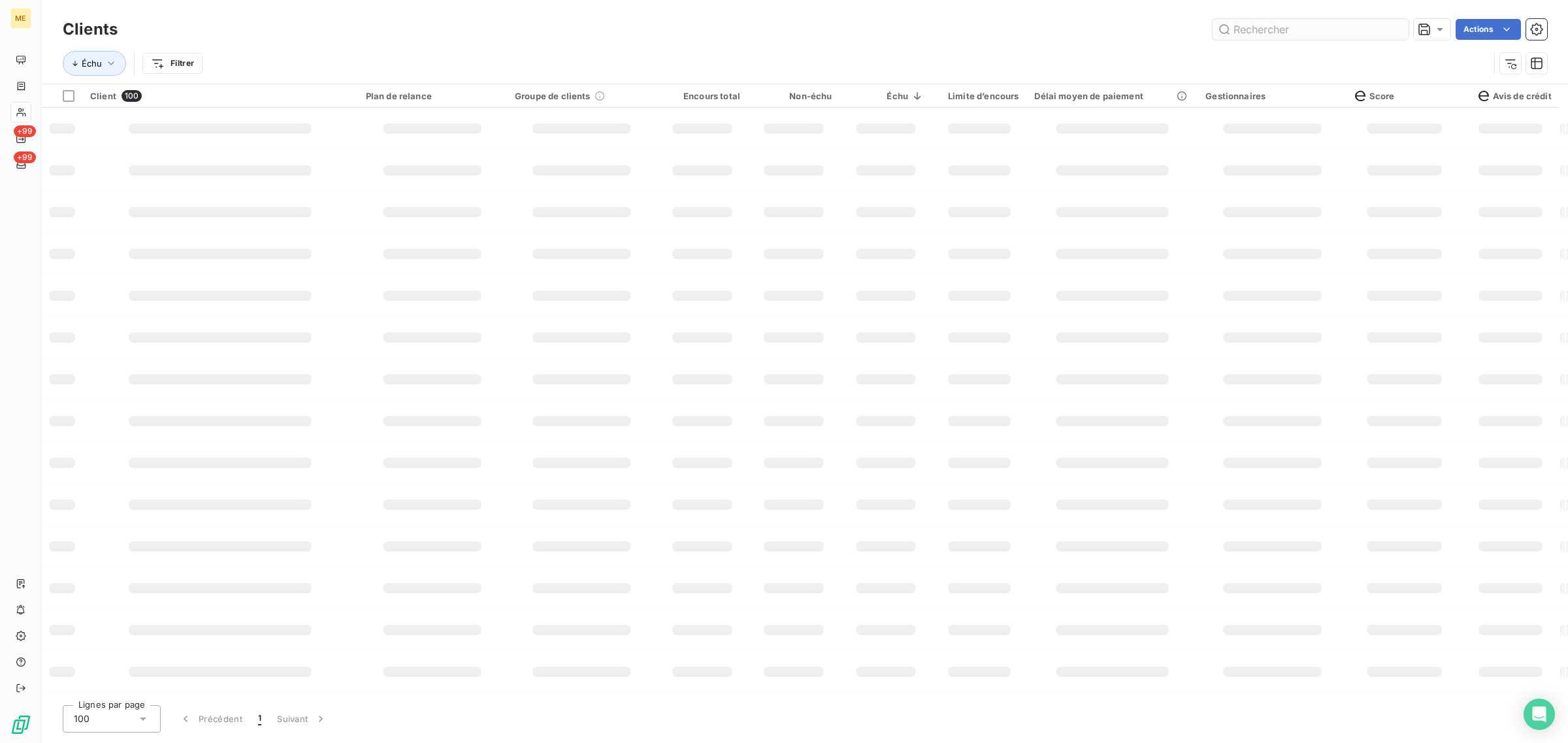
click at [1288, 31] on input "text" at bounding box center [1311, 29] width 196 height 21
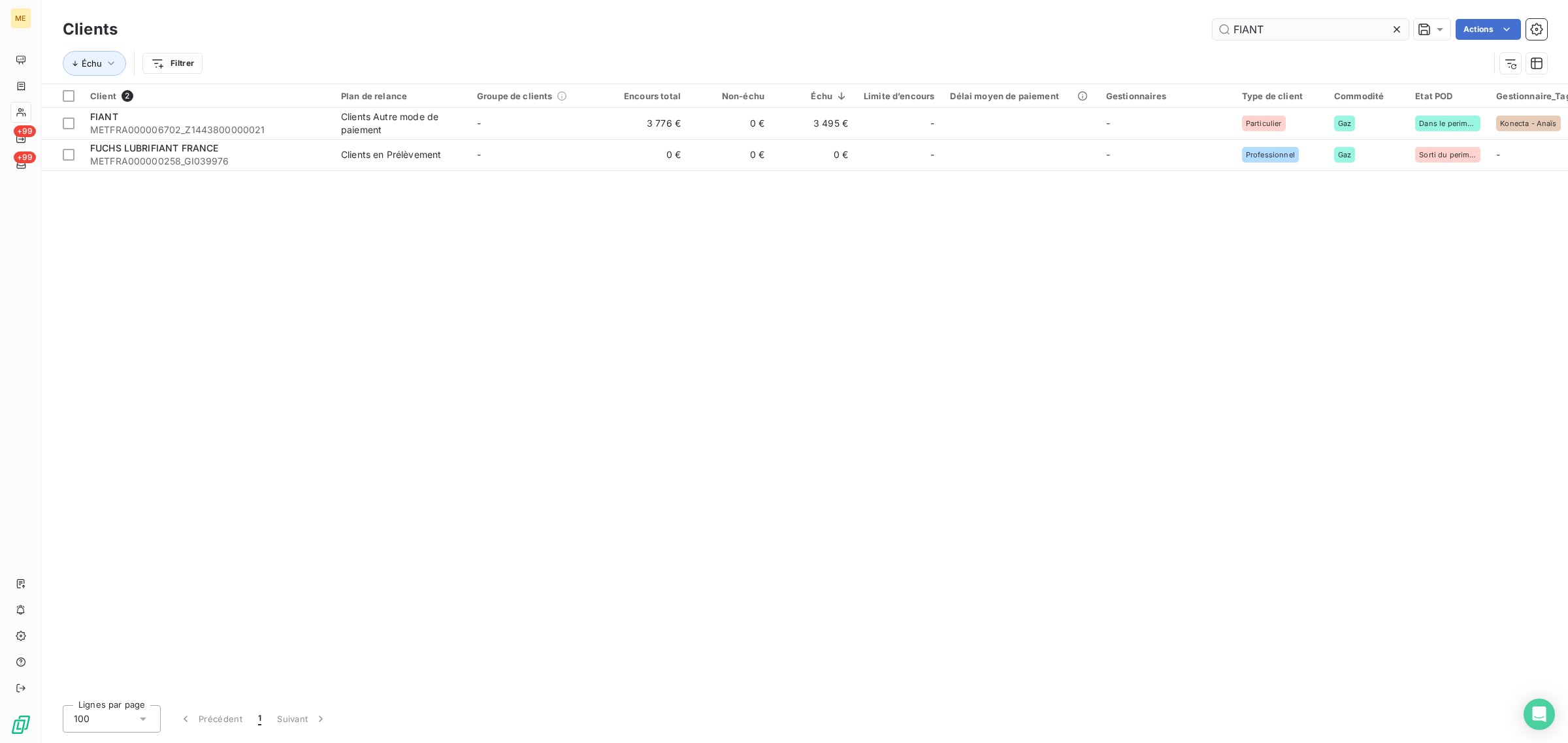
type input "FIANT"
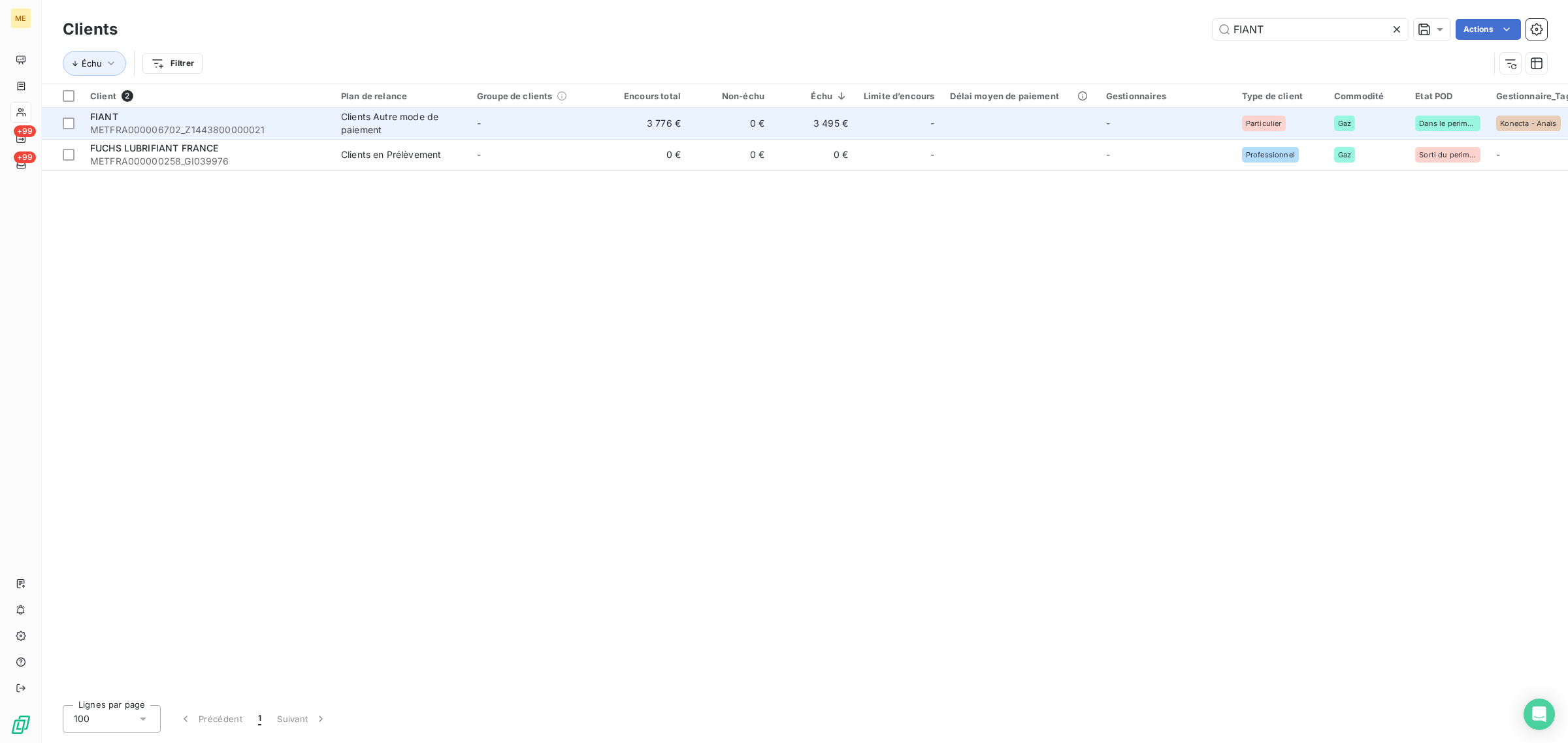
click at [564, 134] on td "-" at bounding box center [537, 124] width 136 height 32
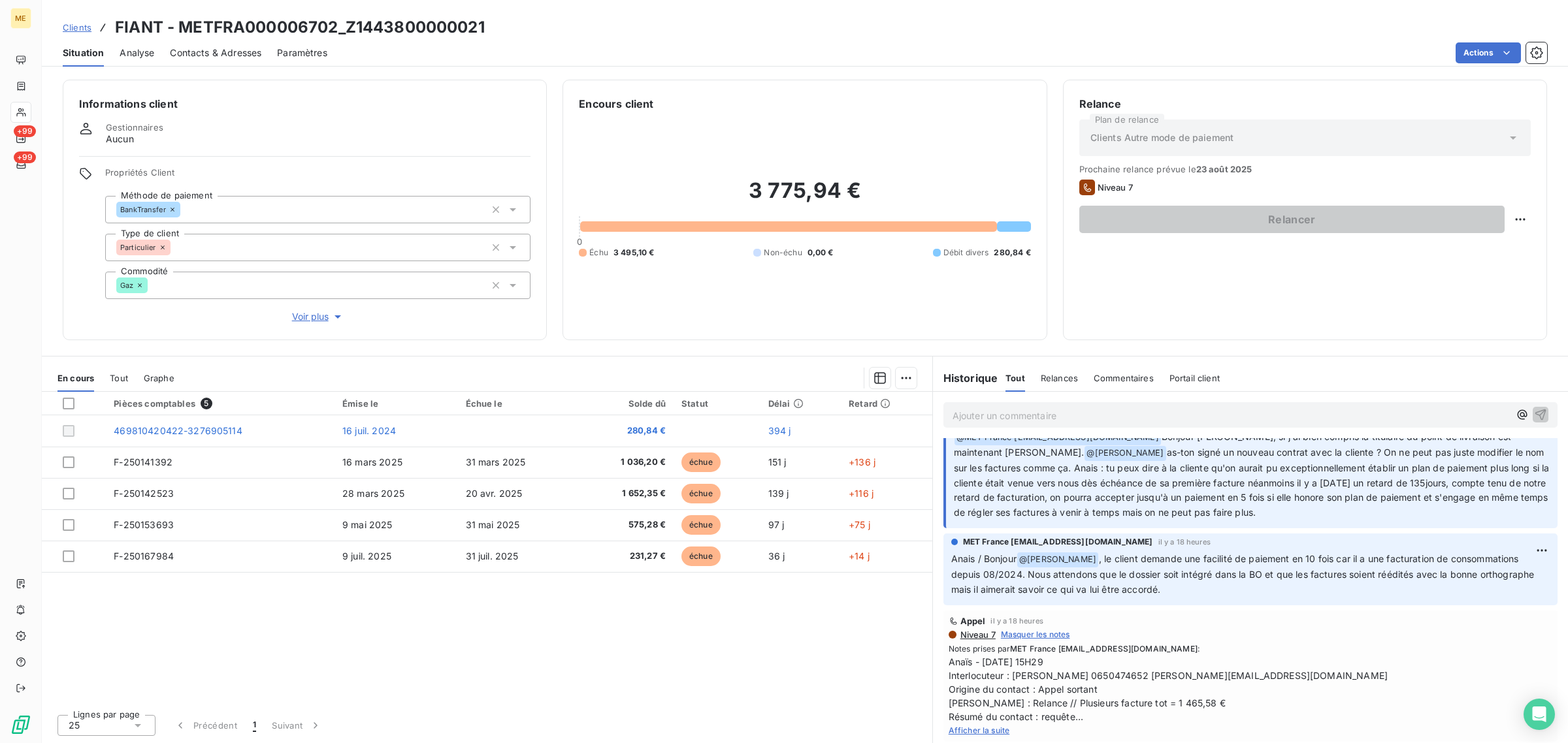
scroll to position [164, 0]
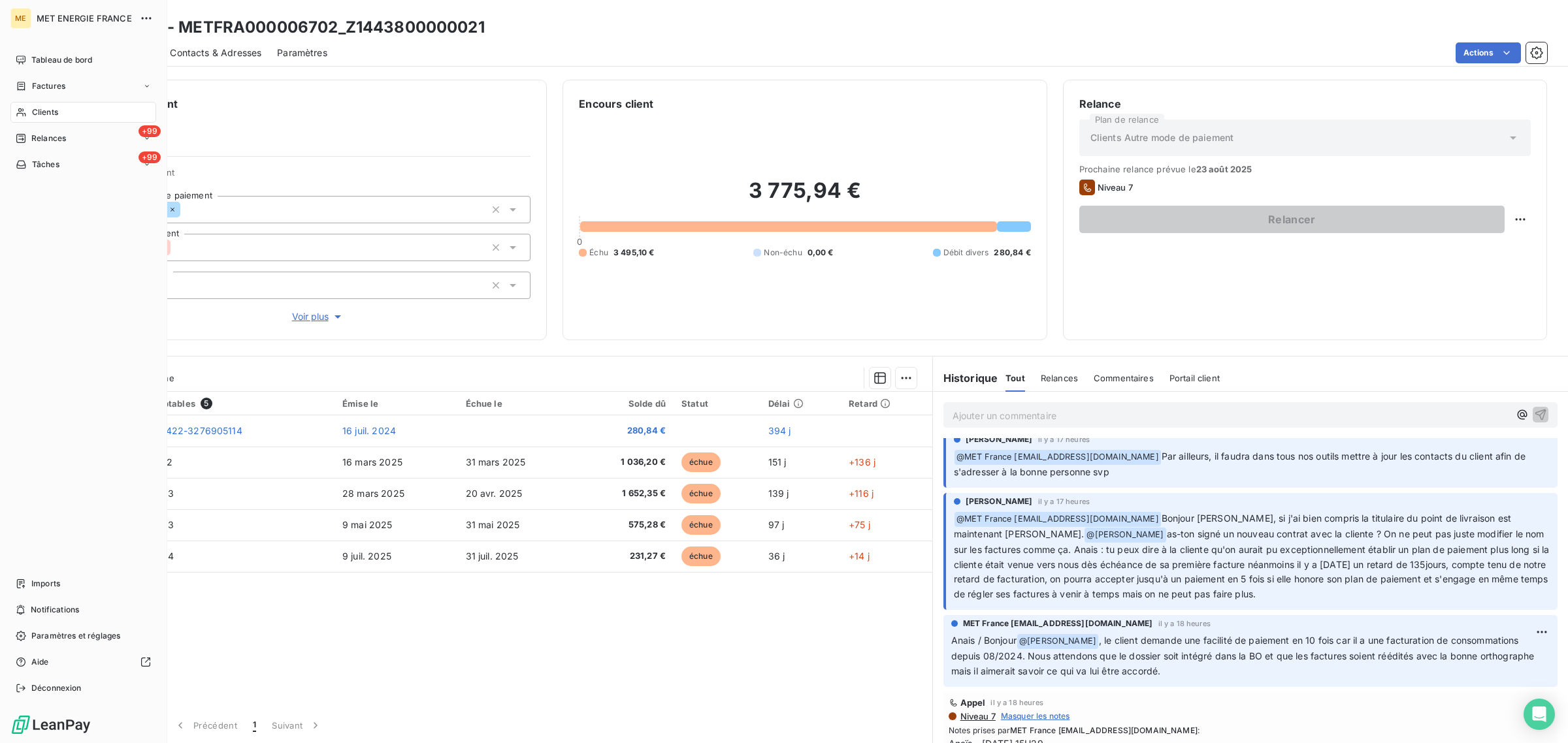
click at [11, 99] on nav "Tableau de bord Factures Clients +99 Relances +99 Tâches" at bounding box center [83, 112] width 145 height 125
click at [20, 105] on div "Clients" at bounding box center [83, 112] width 145 height 21
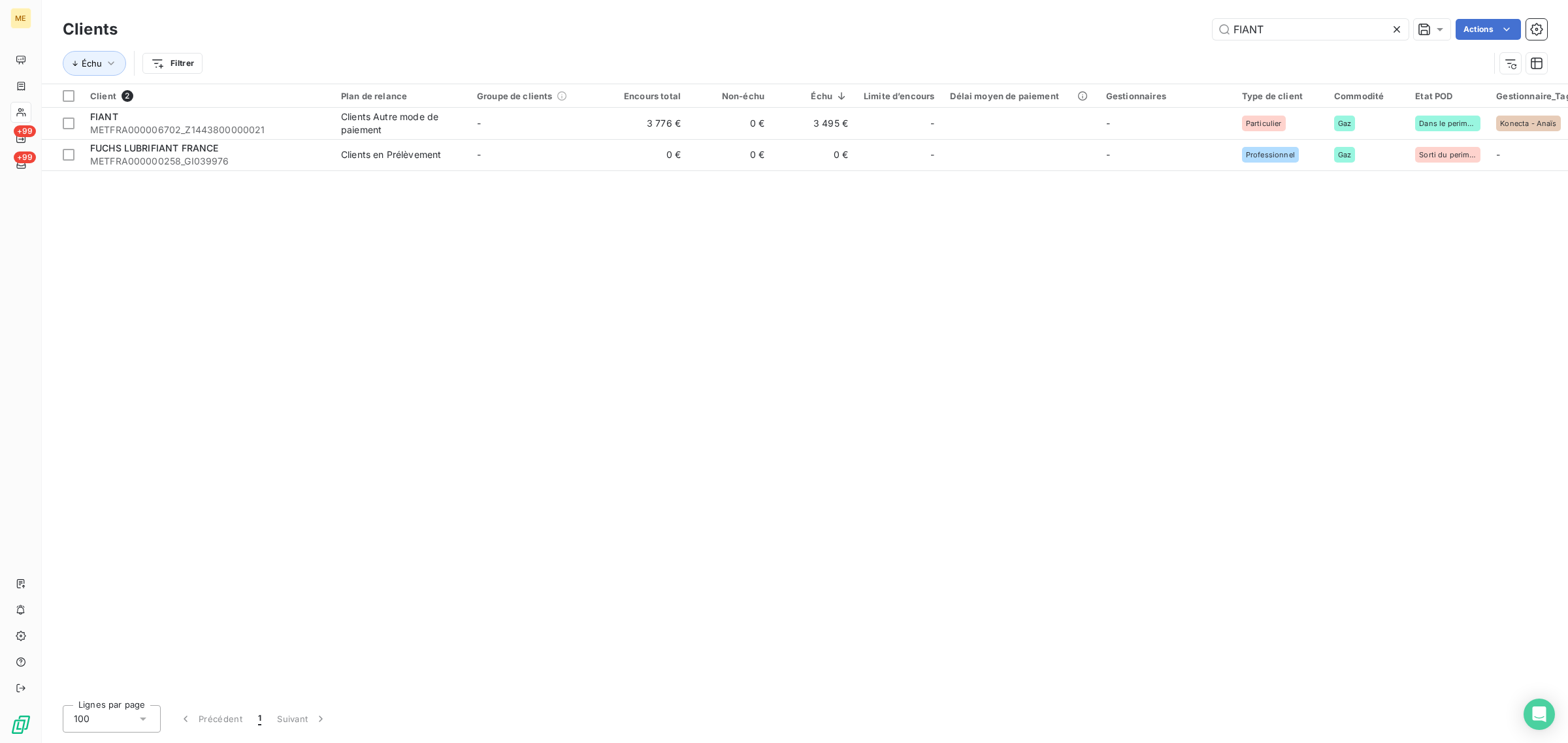
drag, startPoint x: 1311, startPoint y: 33, endPoint x: 1134, endPoint y: 25, distance: 177.2
click at [1154, 28] on div "FIANT Actions" at bounding box center [840, 29] width 1414 height 21
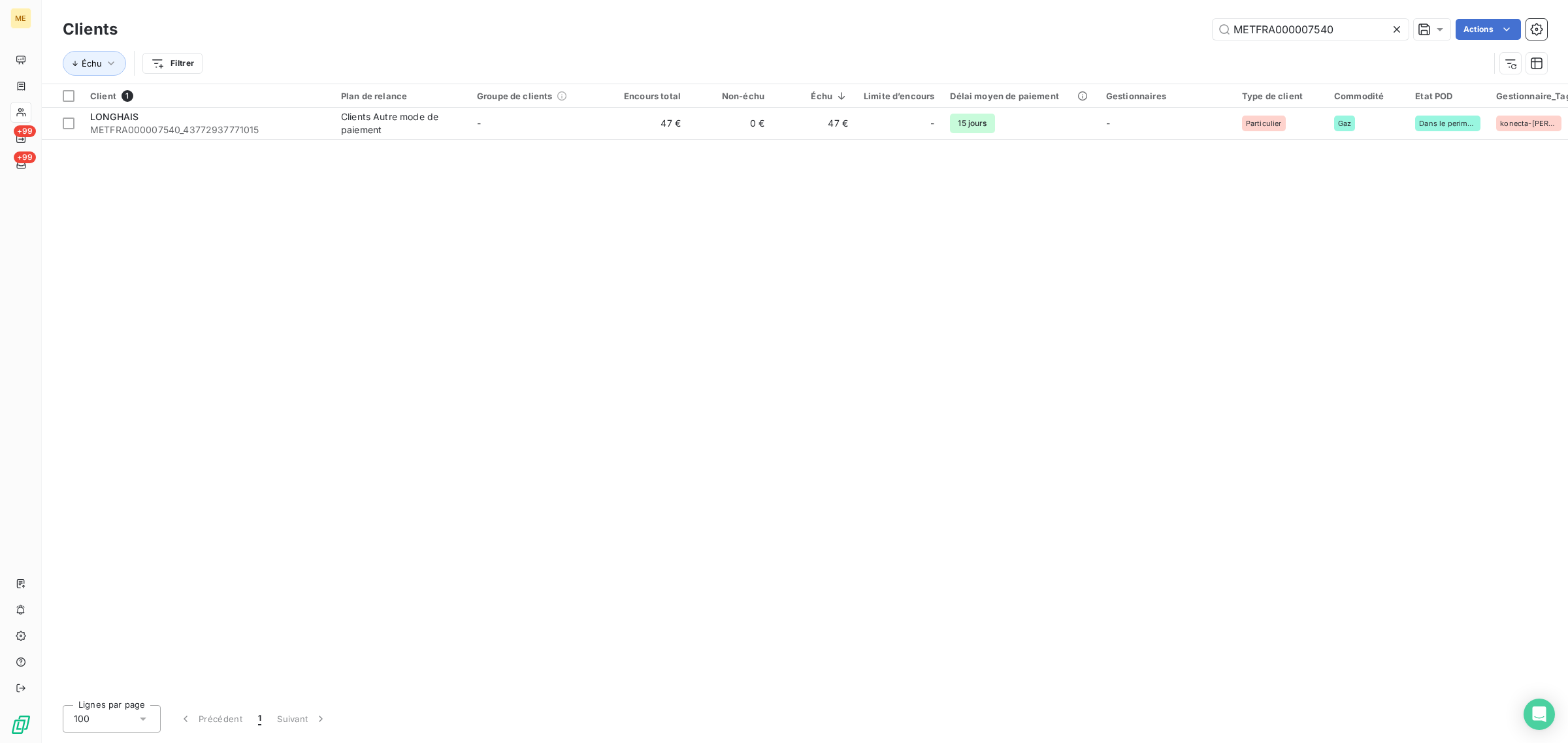
type input "METFRA000007540"
click at [660, 139] on table "Client 1 Plan de relance Groupe de clients Encours total Non-échu Échu Limite d…" at bounding box center [1286, 111] width 2489 height 56
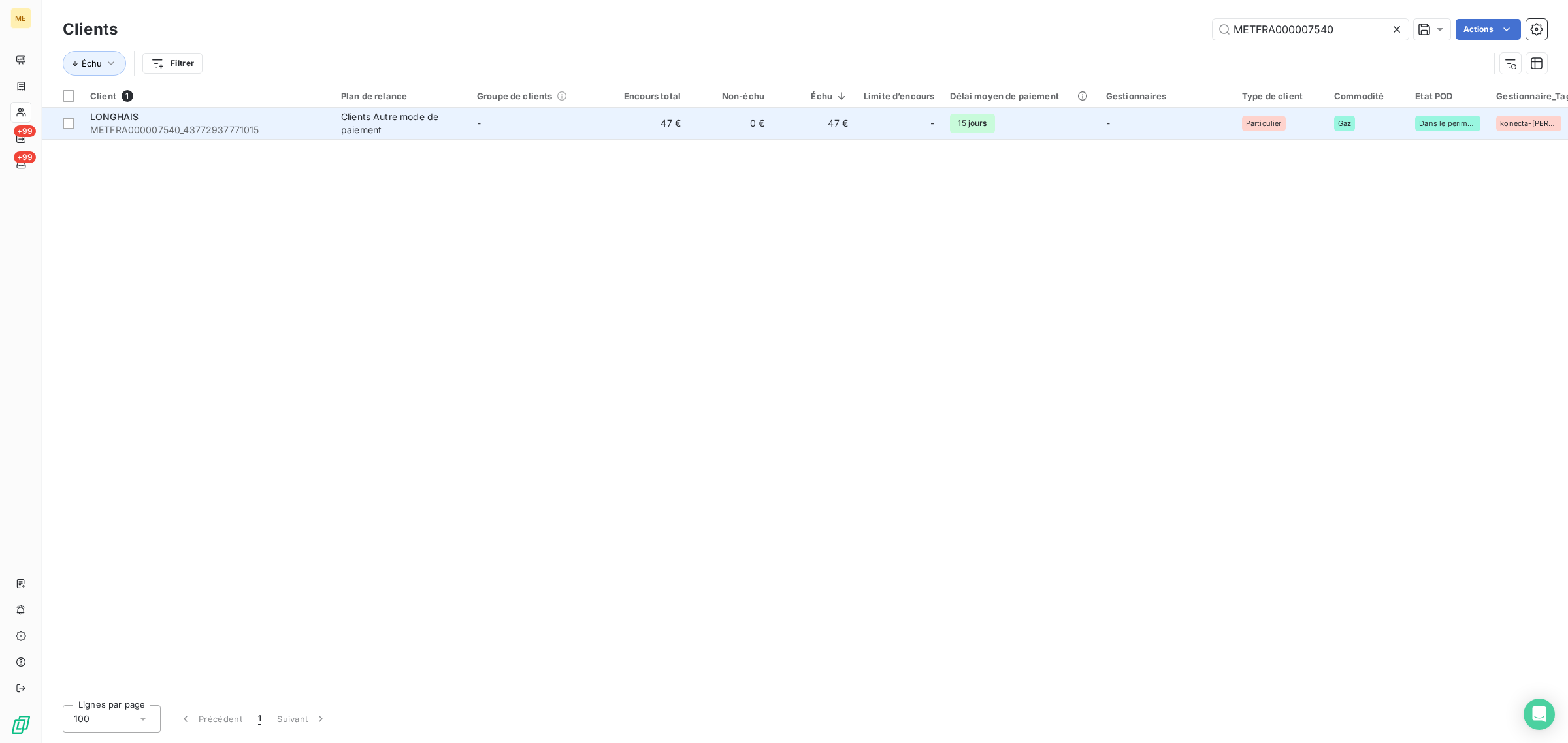
click at [640, 129] on td "47 €" at bounding box center [646, 124] width 84 height 32
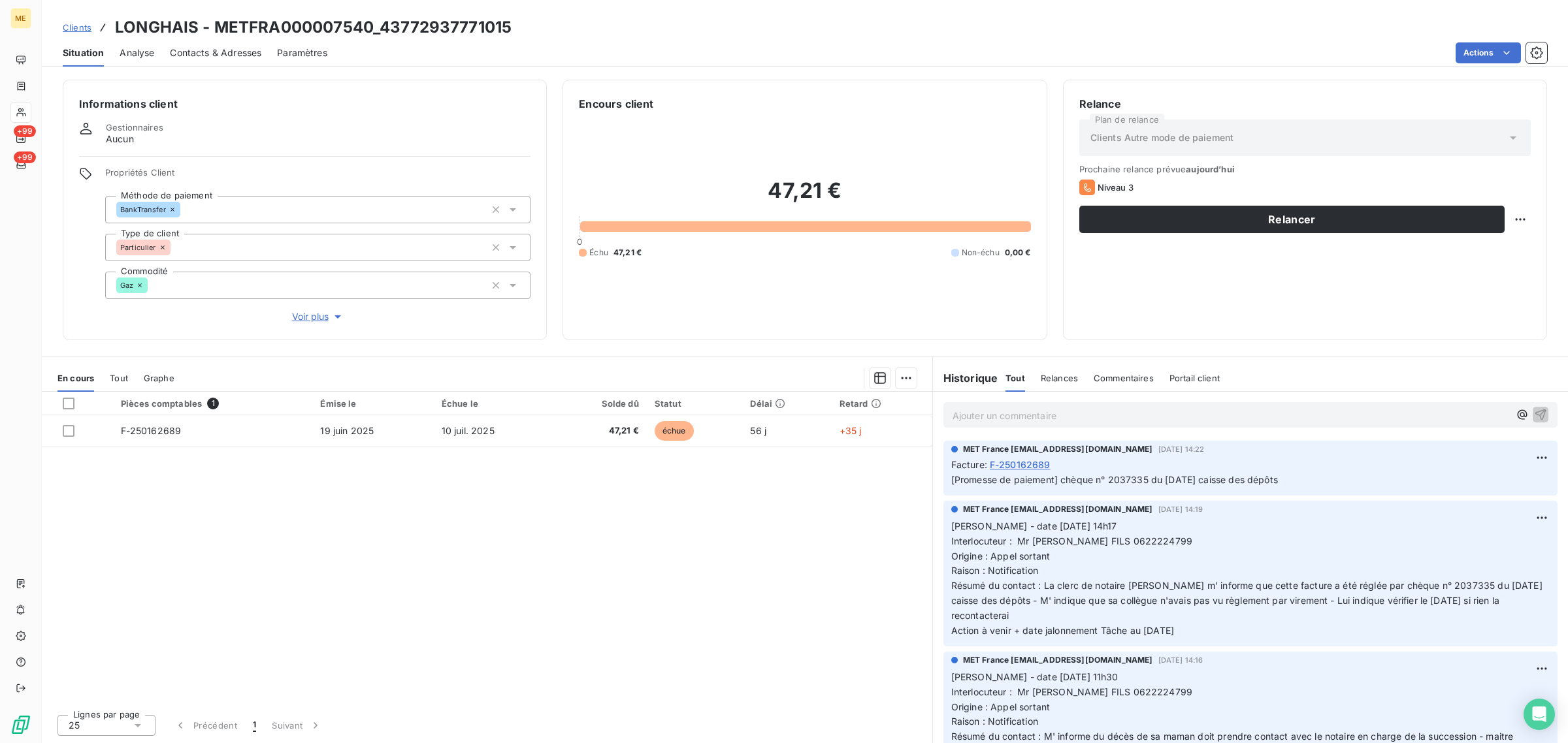
drag, startPoint x: 1101, startPoint y: 632, endPoint x: 1213, endPoint y: 632, distance: 112.0
click at [1212, 632] on p "Valérie - date 07/08/2025 14h17 Interlocuteur : Mr LONGHAIS FILS 0622224799 Ori…" at bounding box center [1250, 579] width 598 height 120
click at [1059, 613] on span "Résumé du contact : La clerc de notaire Mme GARNIER m' informe que cette factur…" at bounding box center [1247, 600] width 594 height 42
drag, startPoint x: 1210, startPoint y: 635, endPoint x: 946, endPoint y: 529, distance: 284.5
click at [946, 529] on div "MET France met-france@recouvrement.met.com 7 août 2025, 14:19 Valérie - date 07…" at bounding box center [1250, 573] width 614 height 145
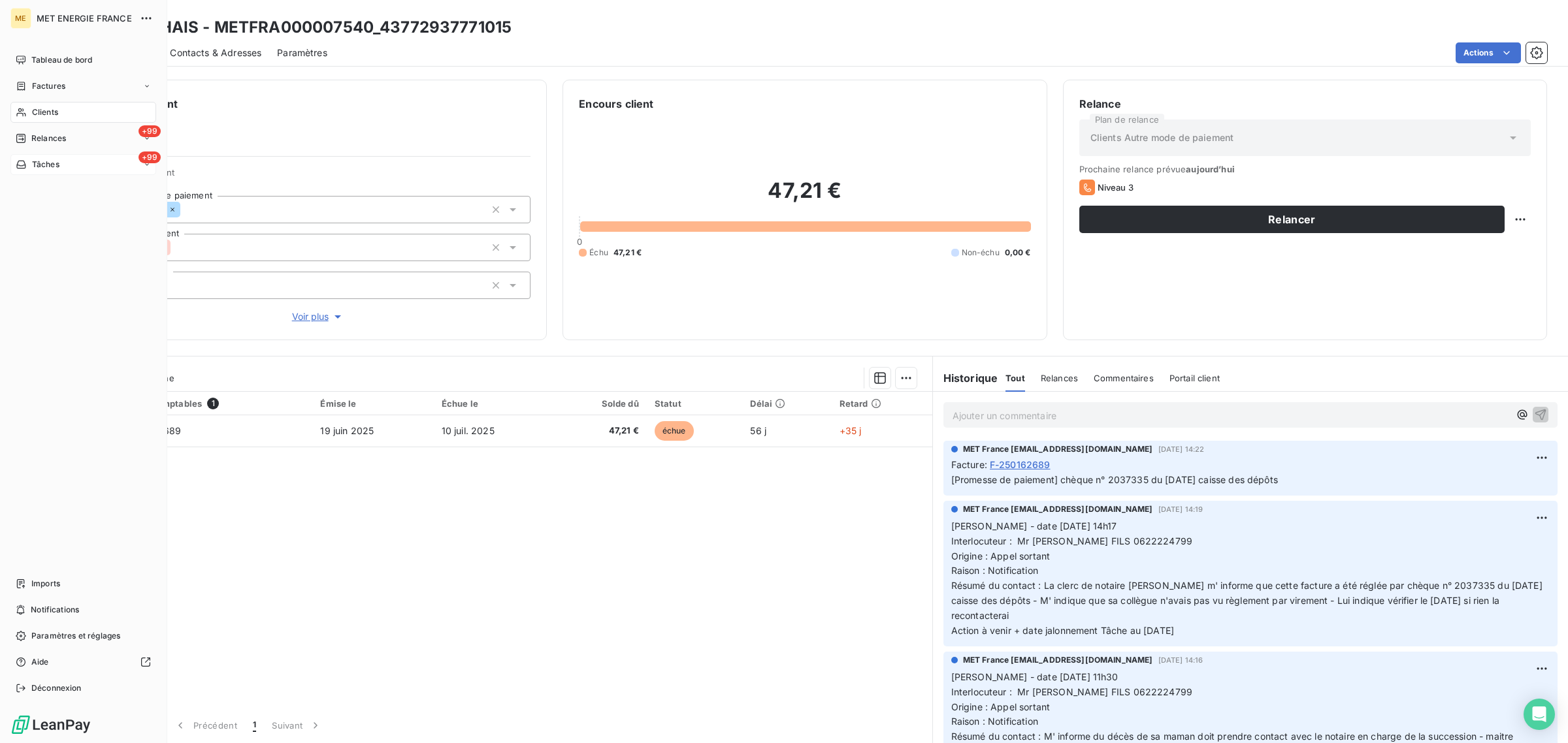
click at [28, 164] on div "Tâches" at bounding box center [37, 164] width 44 height 12
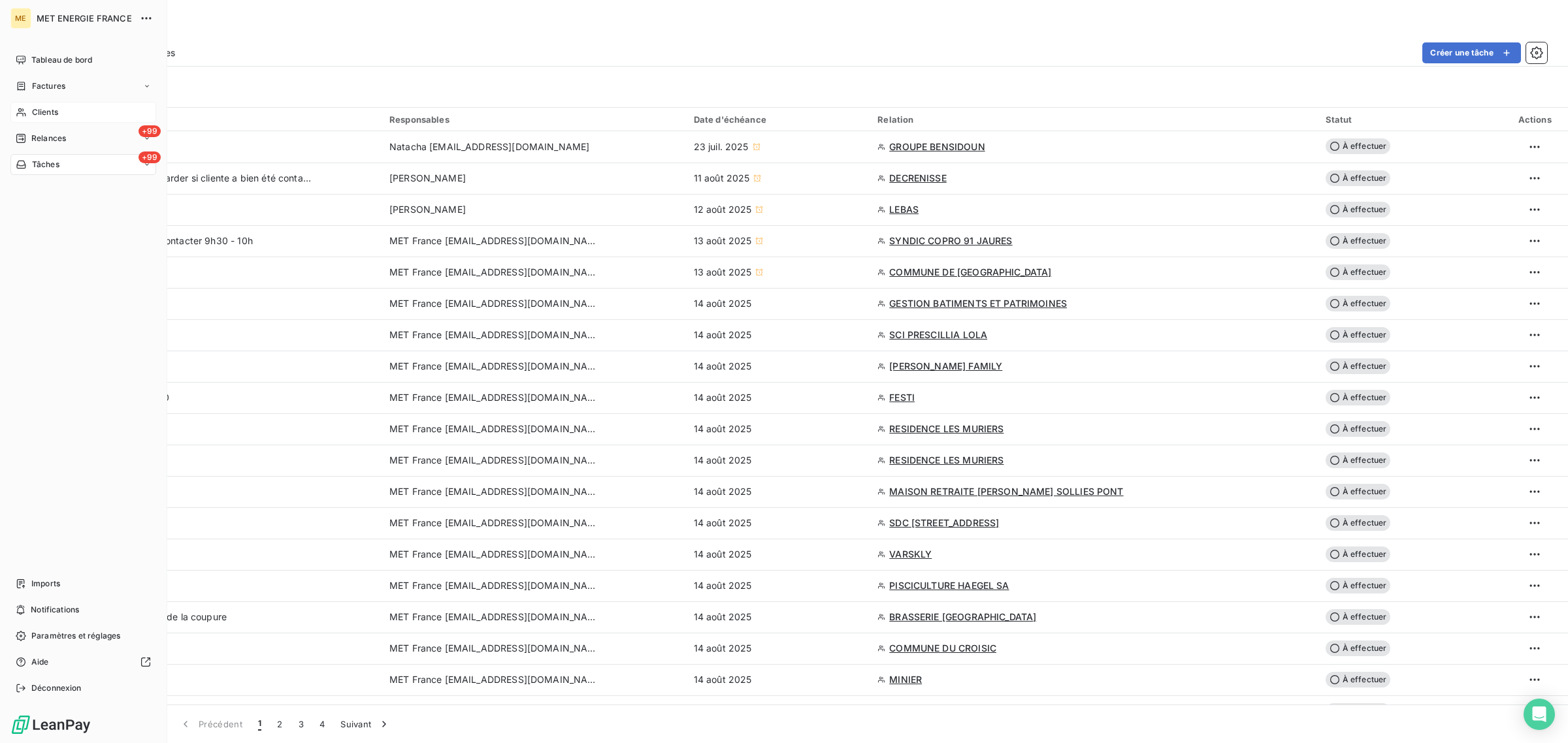
click at [23, 109] on icon at bounding box center [21, 112] width 11 height 11
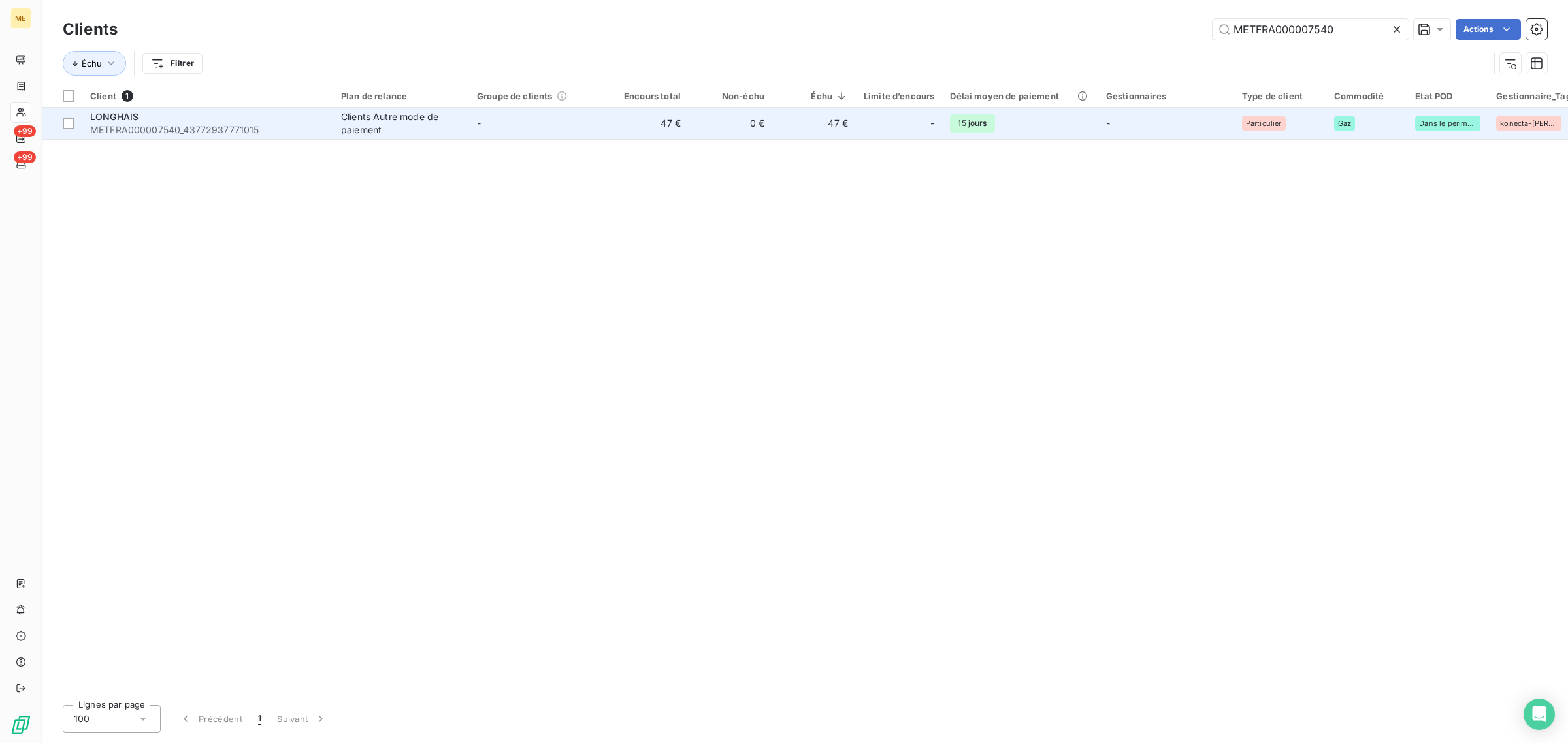
click at [497, 121] on td "-" at bounding box center [537, 124] width 136 height 32
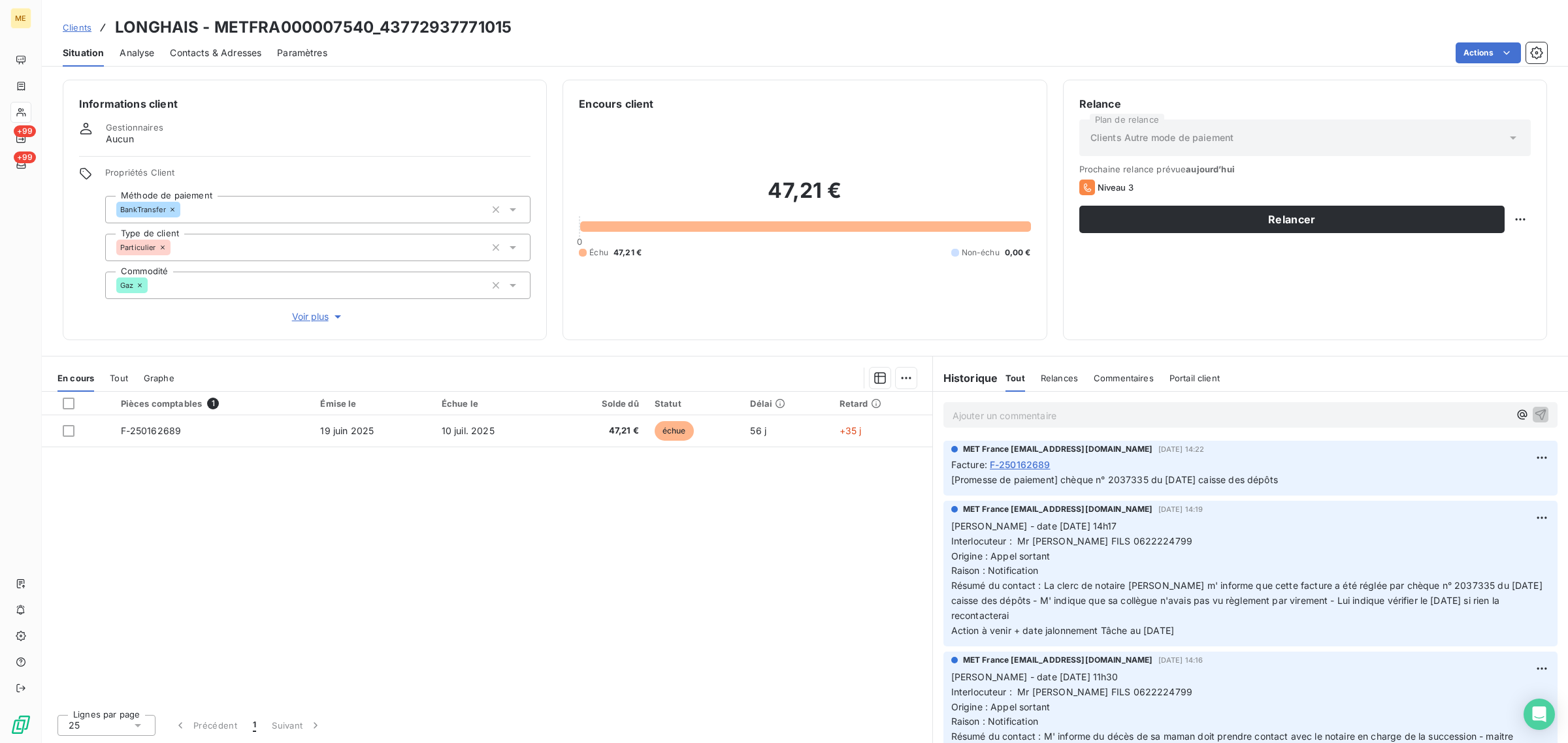
drag, startPoint x: 1132, startPoint y: 477, endPoint x: 1323, endPoint y: 485, distance: 191.2
click at [1323, 485] on p "[Promesse de paiement] chèque n° 2037335 du 07/07/2025 caisse des dépôts" at bounding box center [1250, 480] width 598 height 15
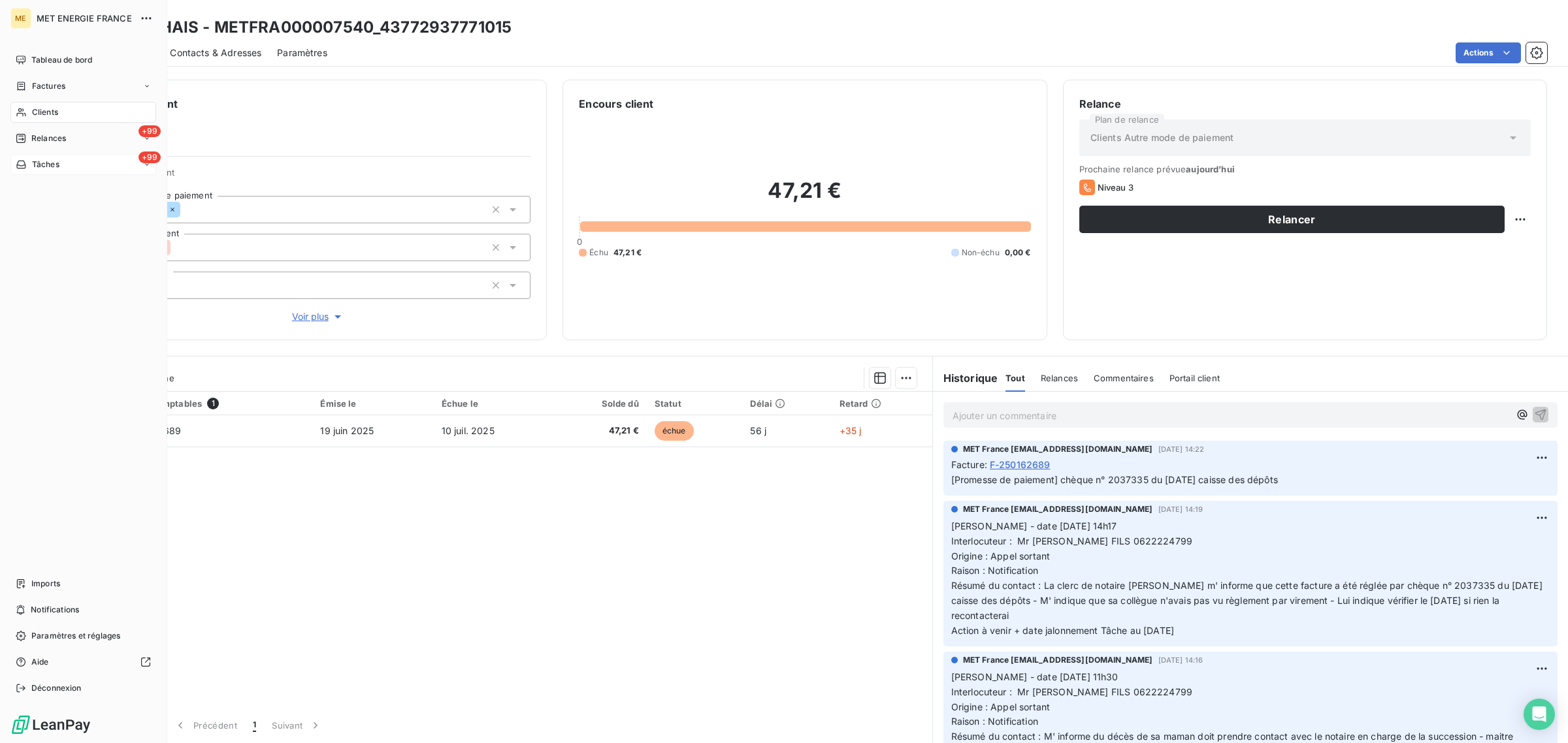
click at [27, 169] on div "Tâches" at bounding box center [37, 164] width 44 height 12
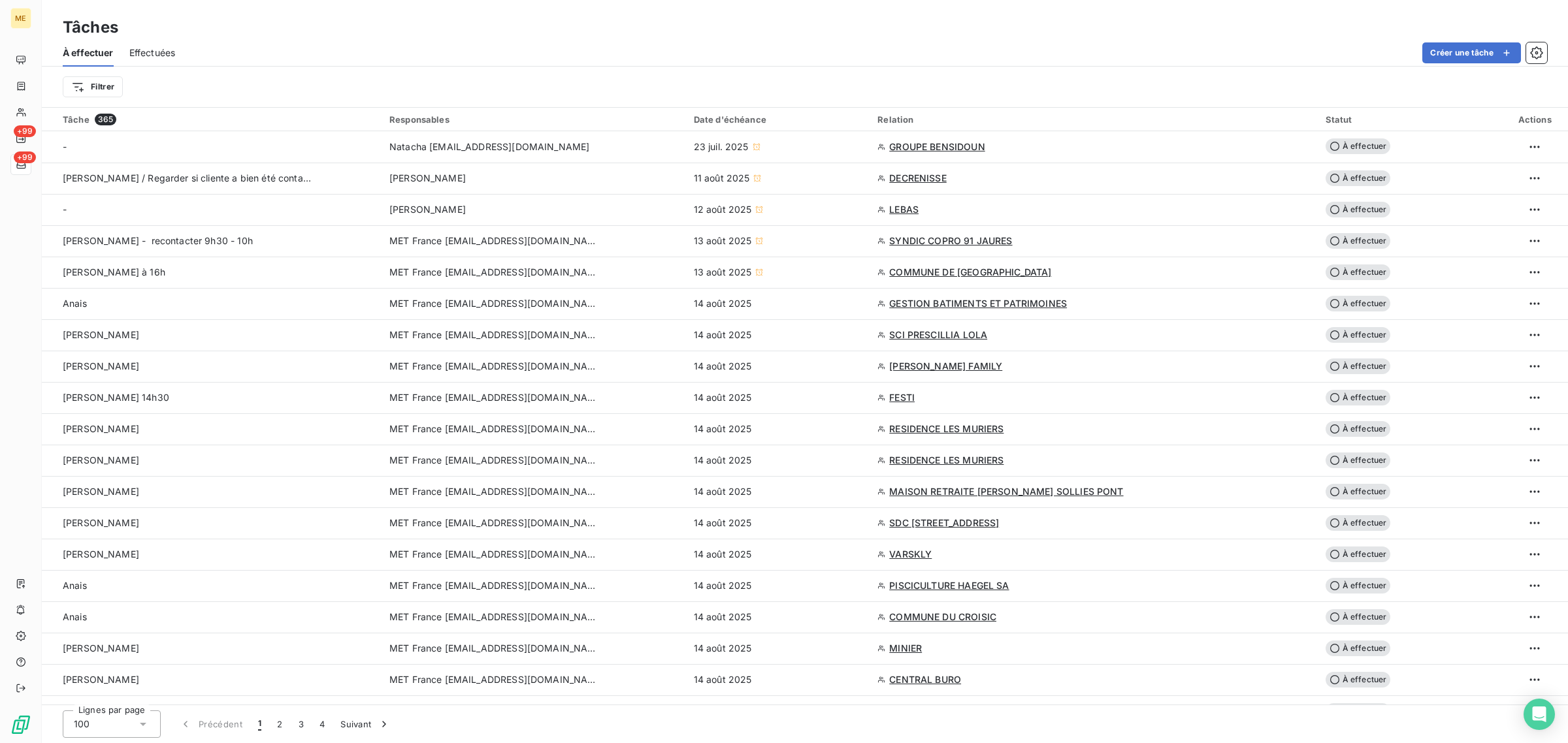
click at [788, 41] on div "À effectuer Effectuées Créer une tâche" at bounding box center [804, 52] width 1526 height 27
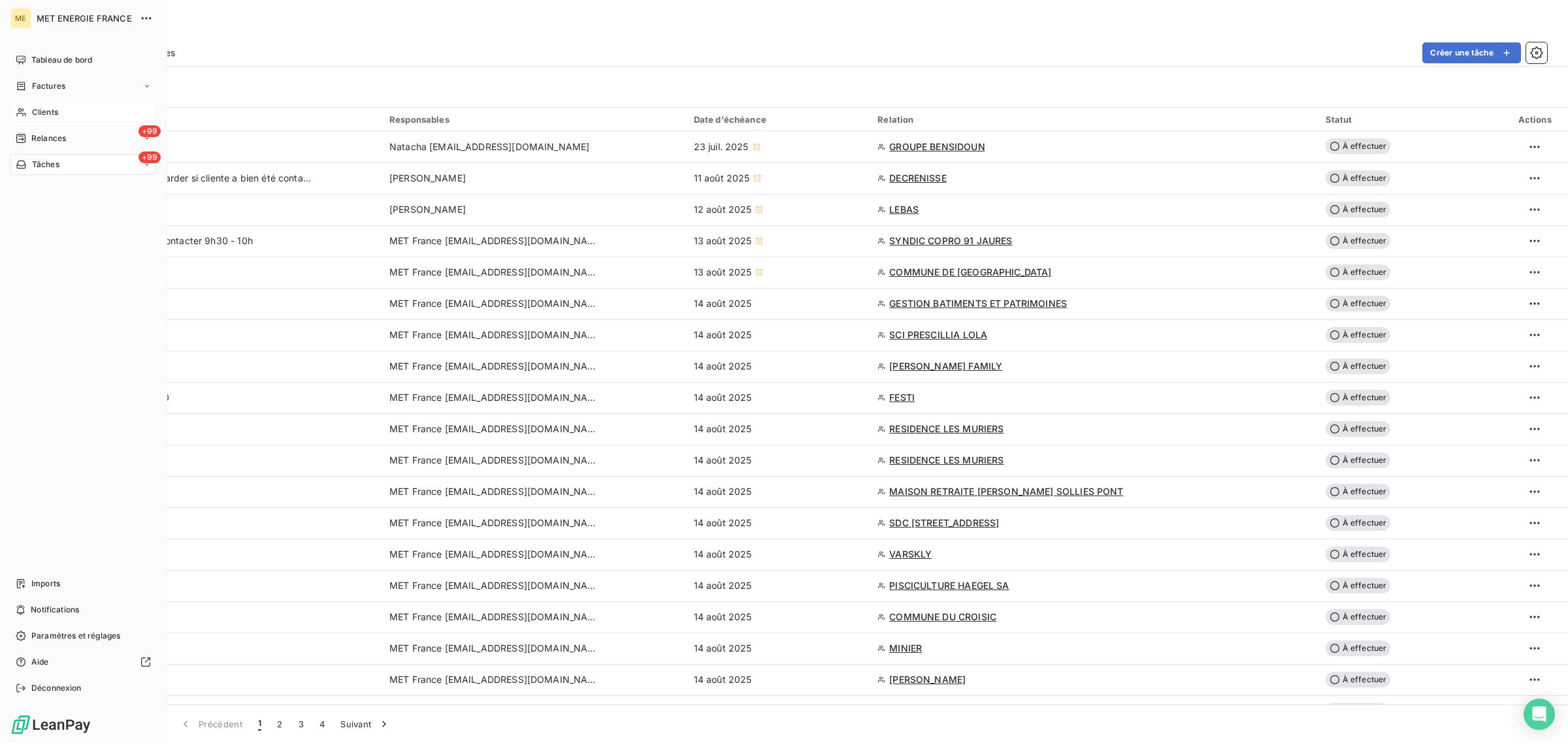
click at [29, 108] on div "Clients" at bounding box center [83, 112] width 145 height 21
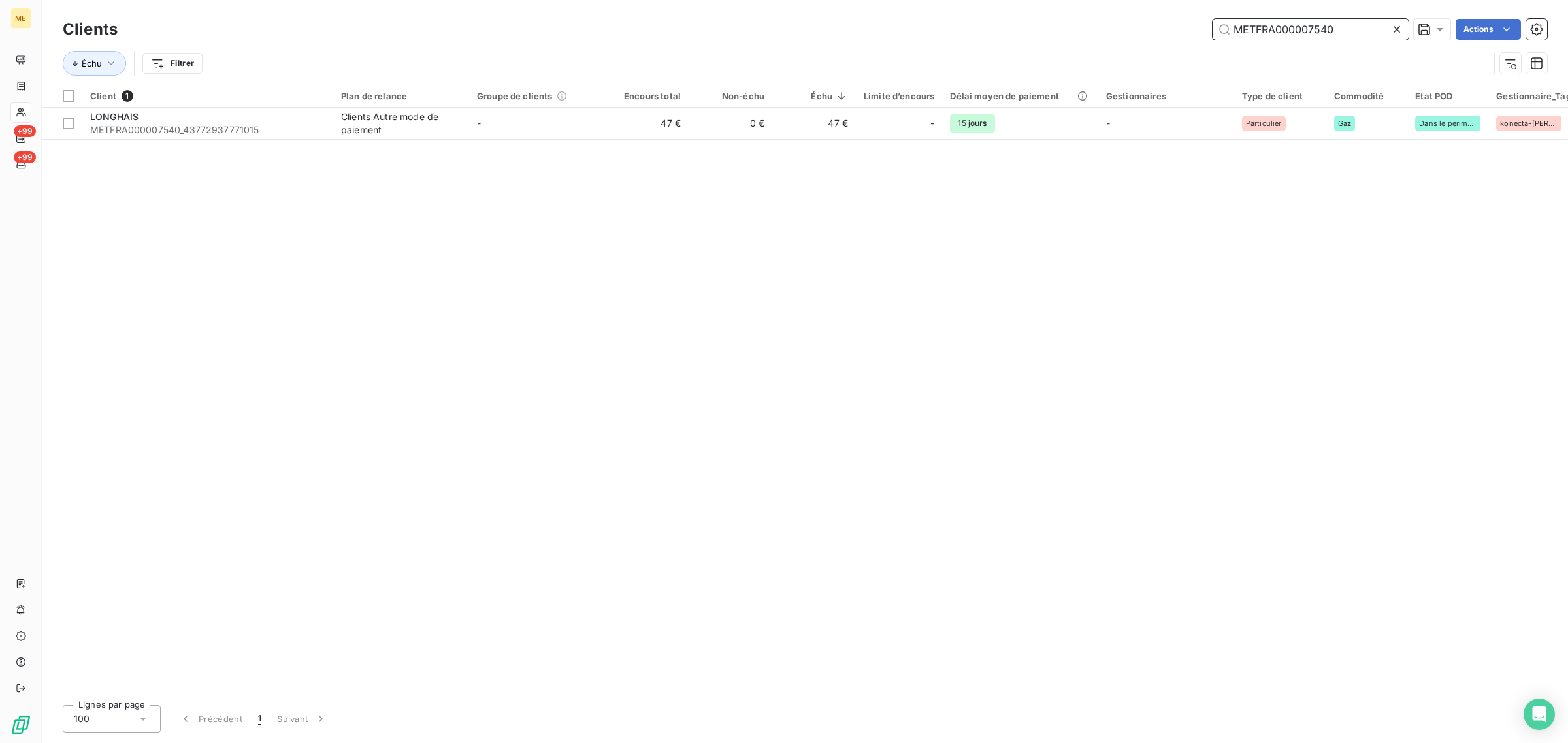
drag, startPoint x: 1364, startPoint y: 38, endPoint x: 984, endPoint y: 38, distance: 380.0
click at [984, 38] on div "METFRA000007540 Actions" at bounding box center [840, 29] width 1414 height 21
paste input "TANK MACHINE"
type input "TANK MACHINE"
click at [536, 142] on div "Client 1 Plan de relance Groupe de clients Encours total Non-échu Échu Limite d…" at bounding box center [804, 389] width 1526 height 610
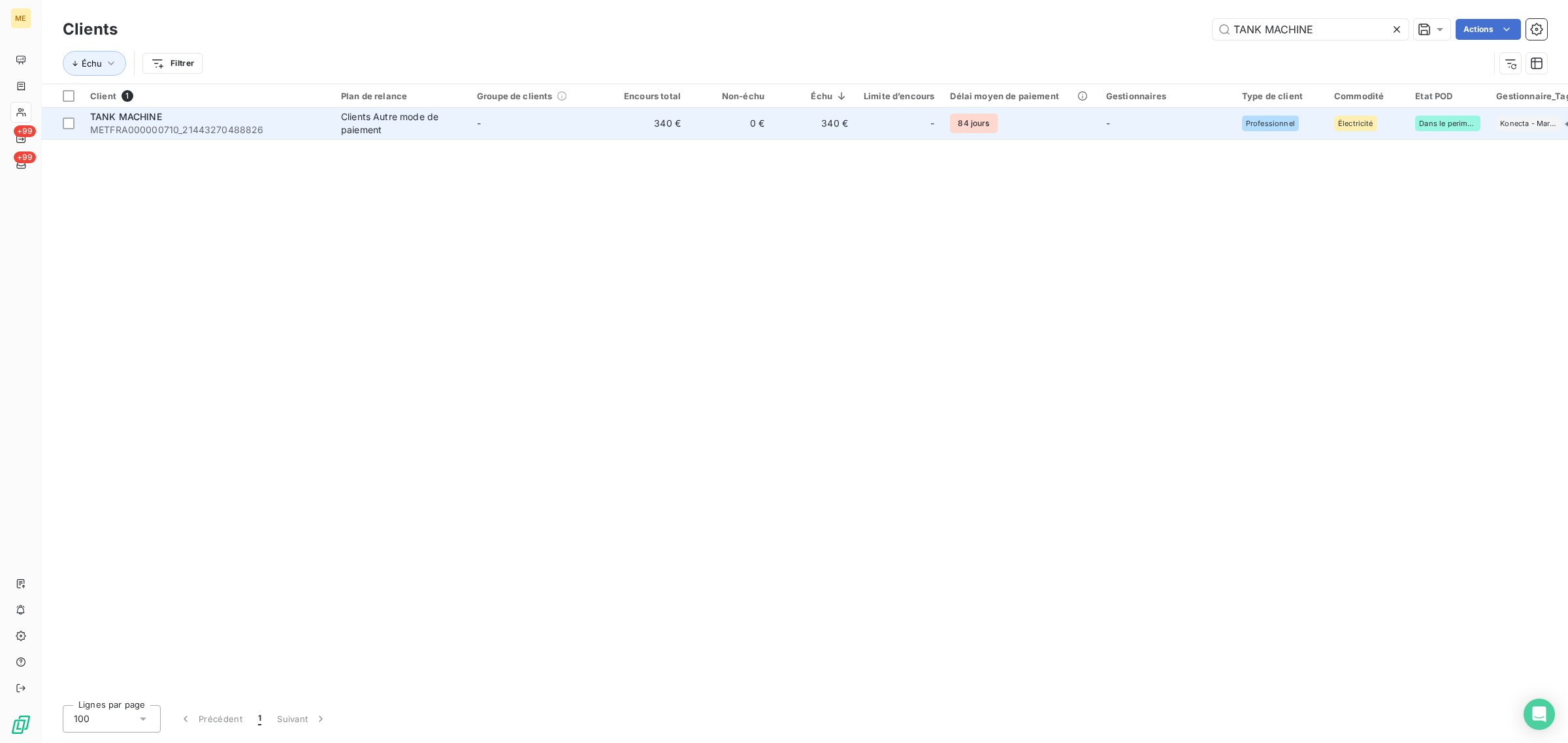
click at [537, 129] on td "-" at bounding box center [537, 124] width 136 height 32
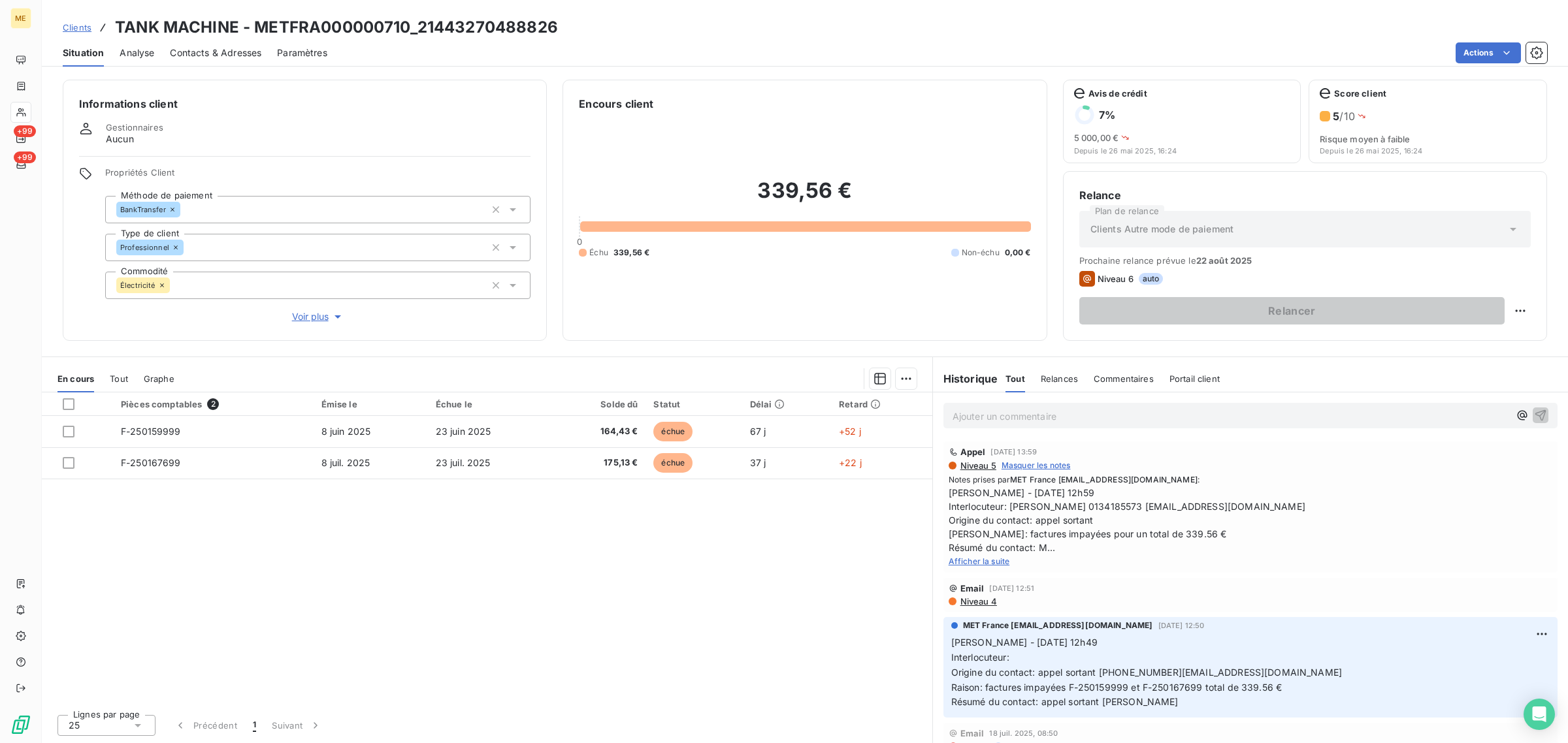
click at [980, 563] on span "Afficher la suite" at bounding box center [979, 561] width 61 height 10
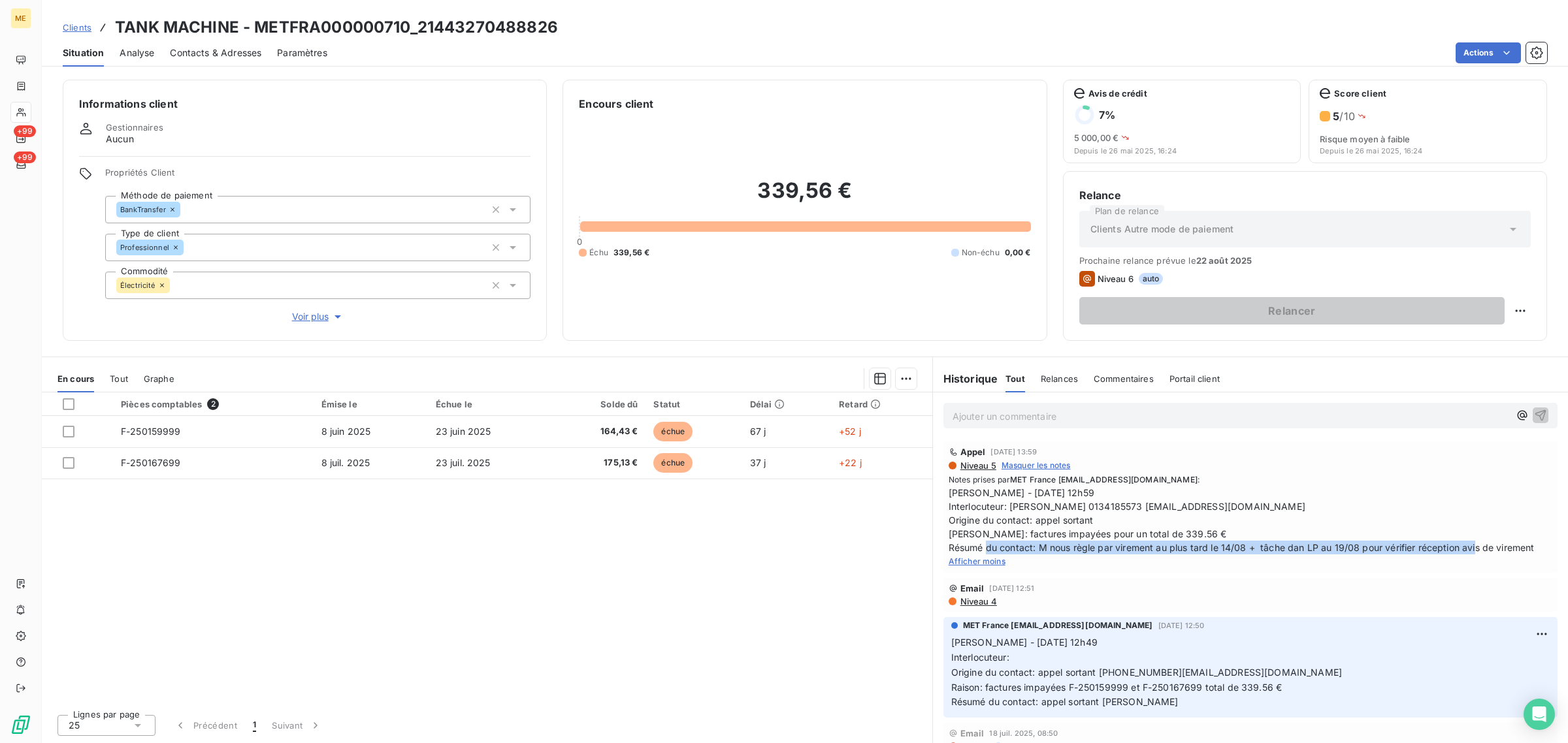
drag, startPoint x: 1040, startPoint y: 549, endPoint x: 1531, endPoint y: 546, distance: 491.0
click at [1531, 546] on span "Sylvain - 12/08/2025 - 12h59 Interlocuteur: M MOLINA 0134185573 CLEMENTMOLINA@T…" at bounding box center [1250, 520] width 604 height 69
click at [1415, 546] on span "Sylvain - 12/08/2025 - 12h59 Interlocuteur: M MOLINA 0134185573 CLEMENTMOLINA@T…" at bounding box center [1250, 520] width 604 height 69
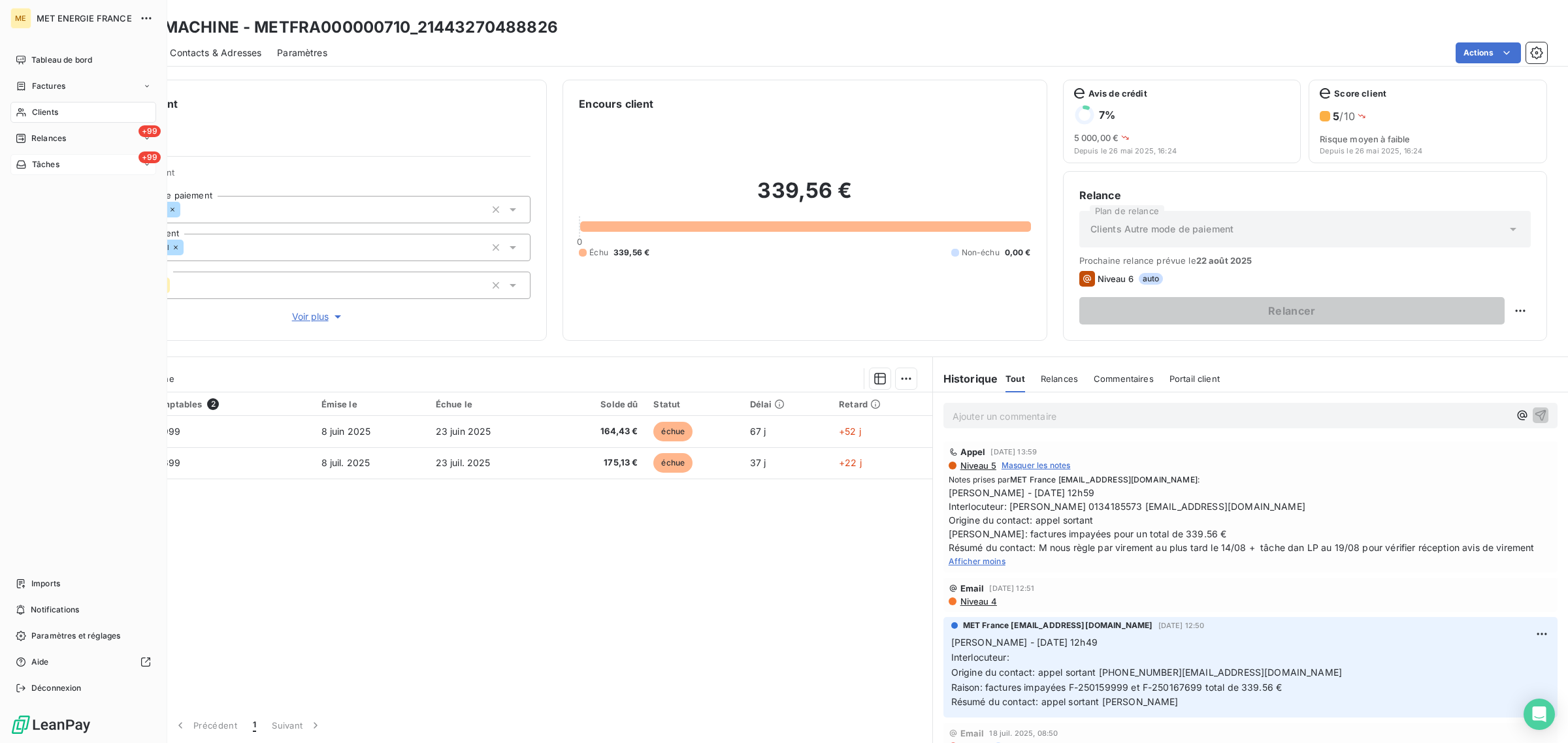
click at [32, 170] on div "+99 Tâches" at bounding box center [83, 164] width 145 height 21
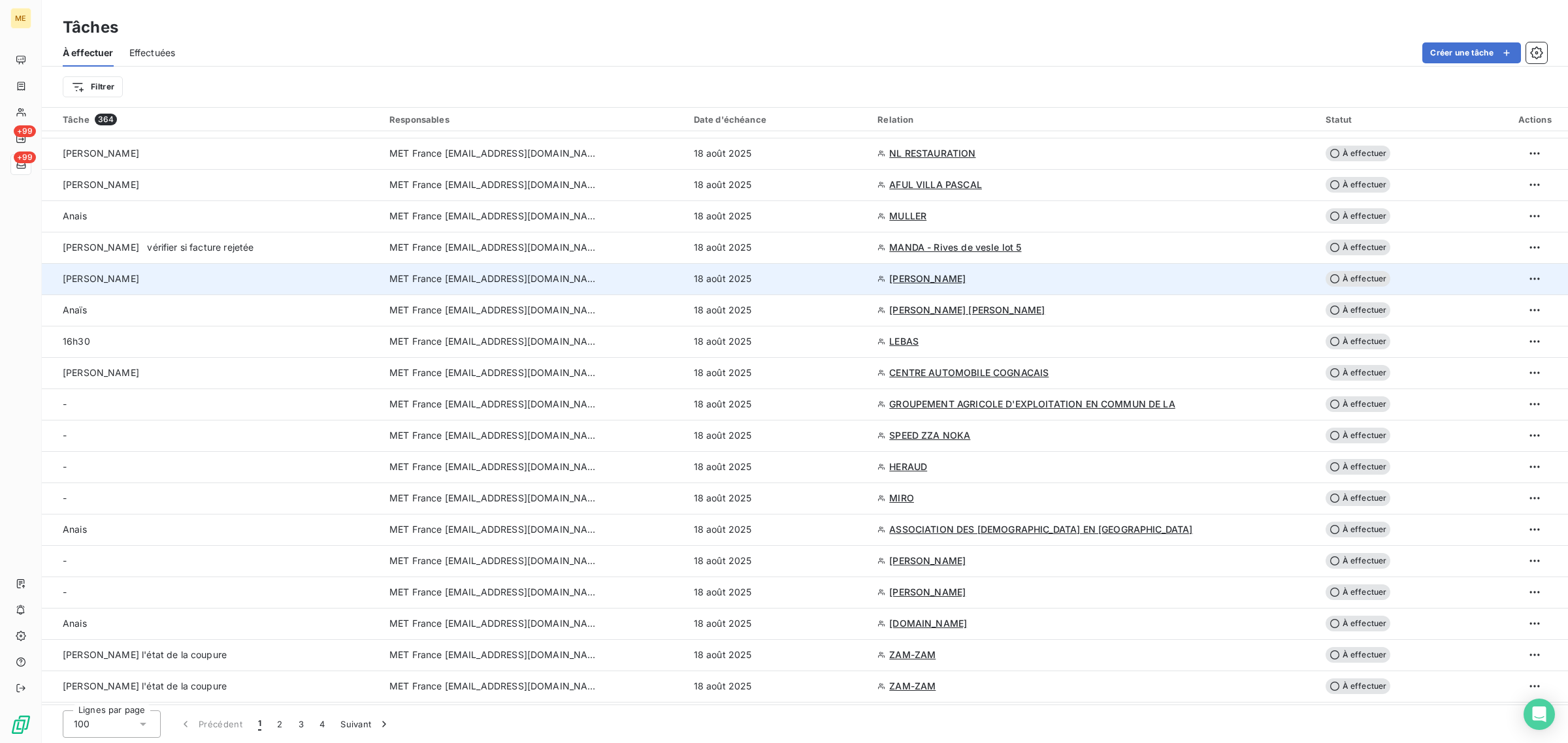
scroll to position [2560, 0]
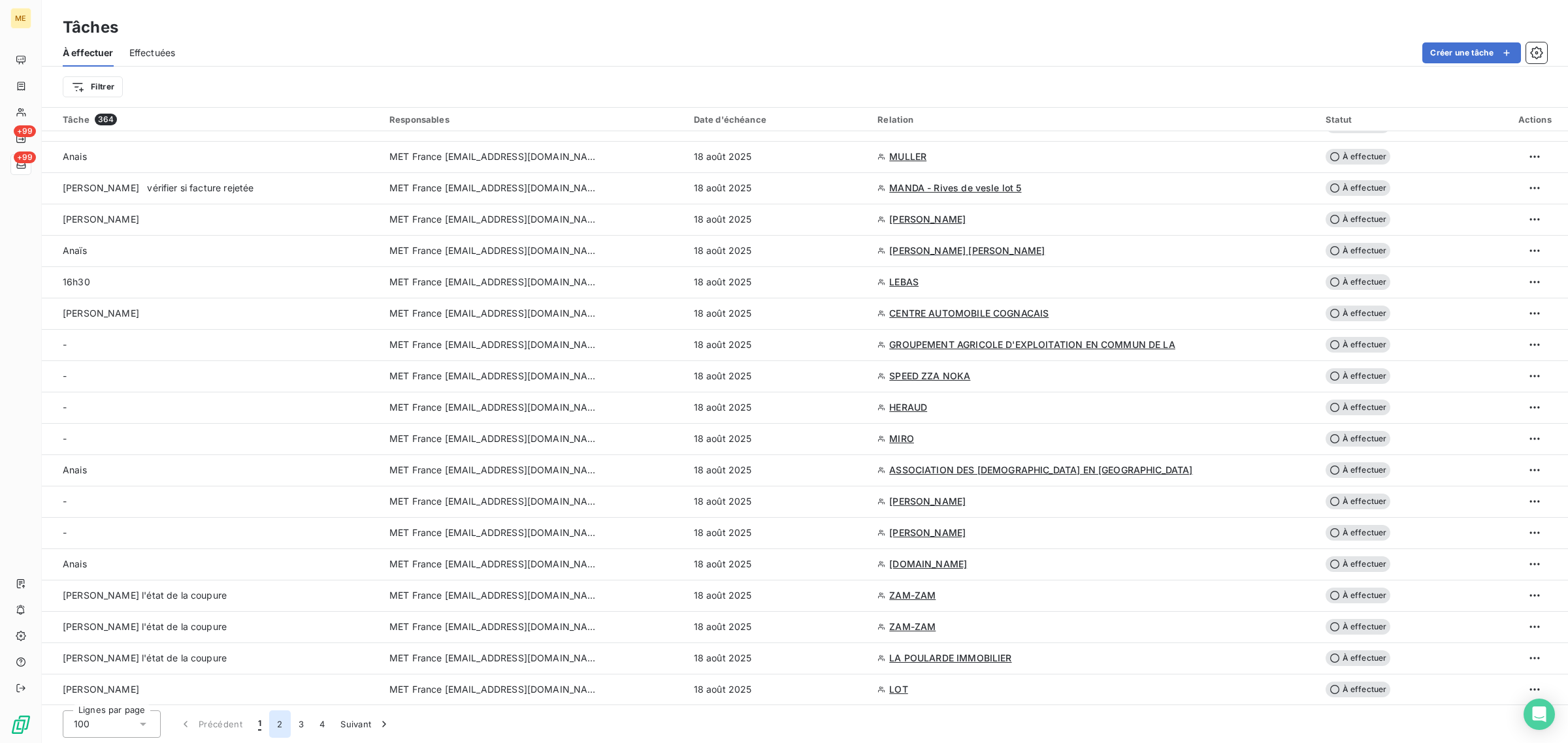
click at [275, 722] on button "2" at bounding box center [279, 724] width 21 height 27
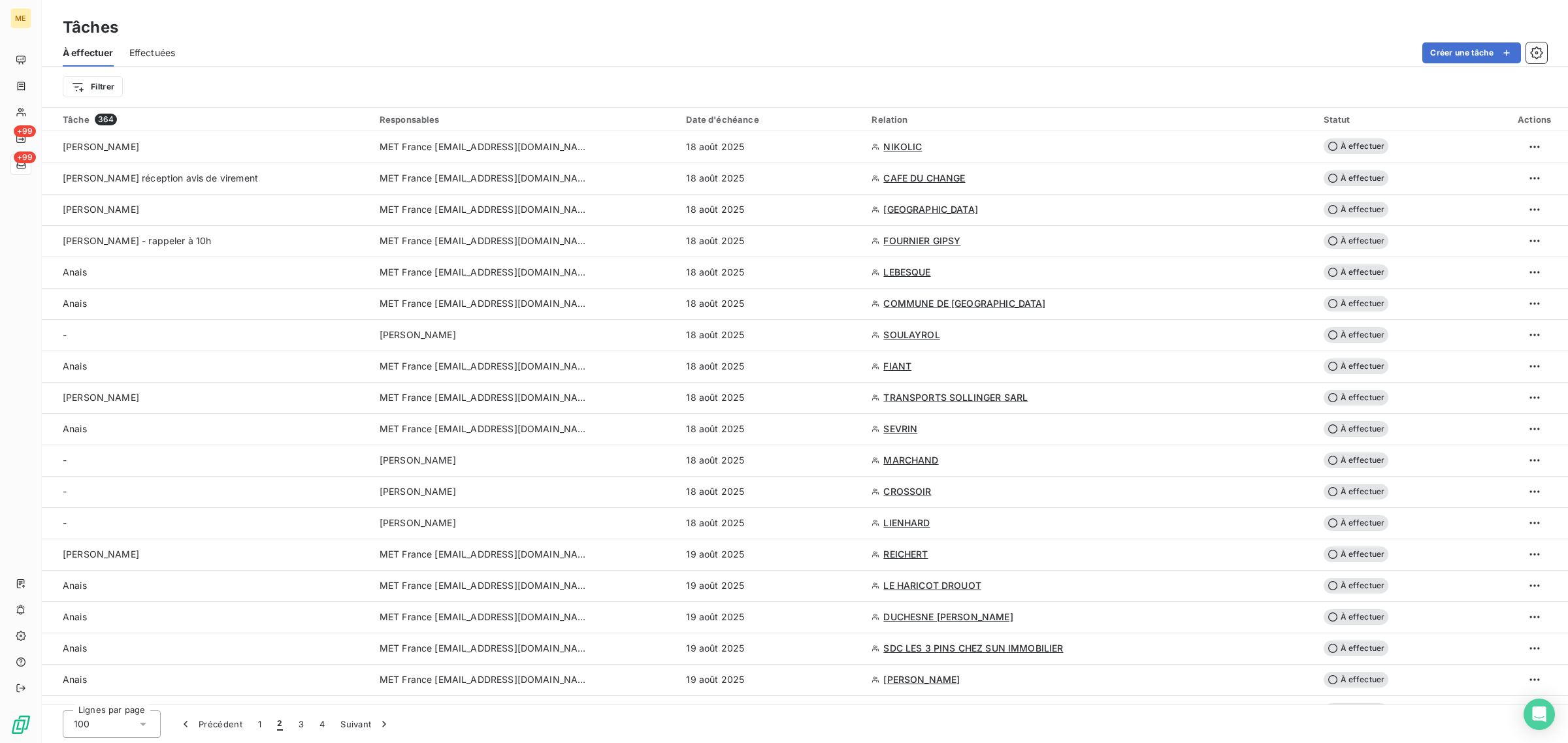
scroll to position [1120, 0]
